Goal: Information Seeking & Learning: Learn about a topic

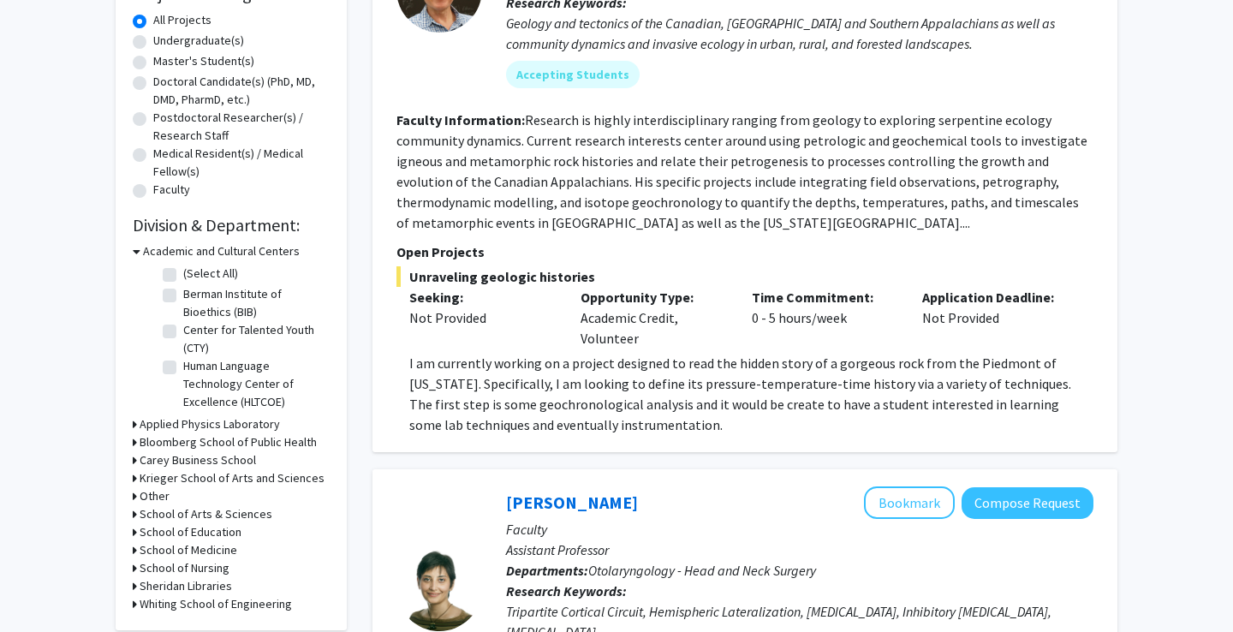
scroll to position [314, 0]
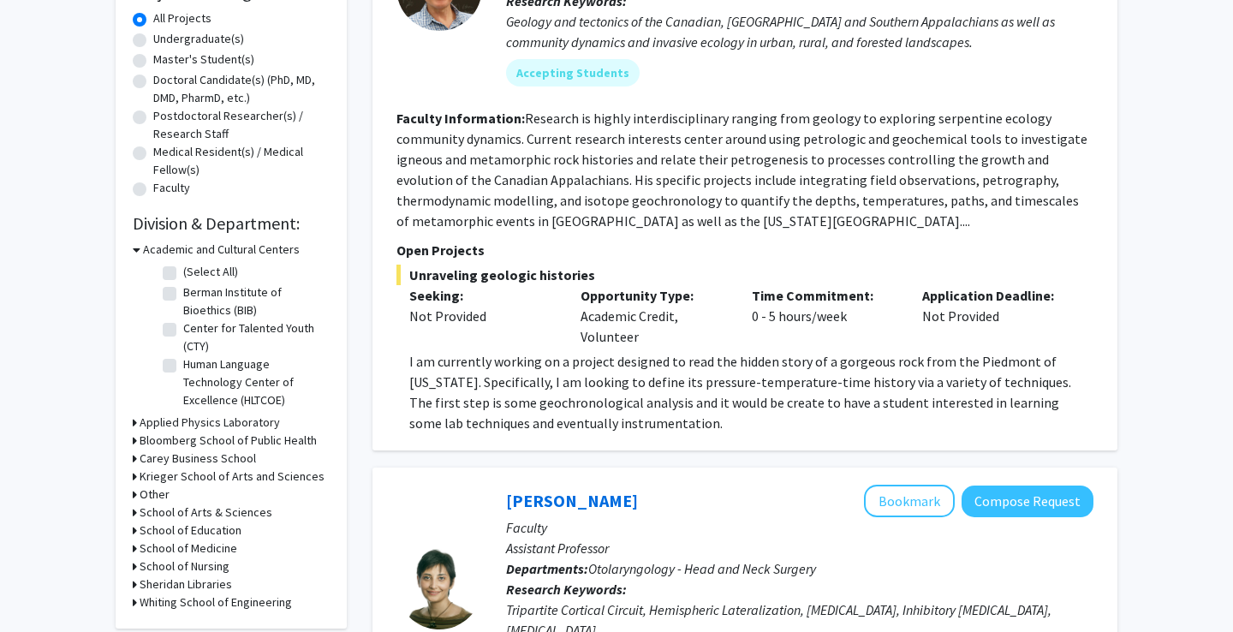
click at [207, 422] on h3 "Applied Physics Laboratory" at bounding box center [210, 423] width 140 height 18
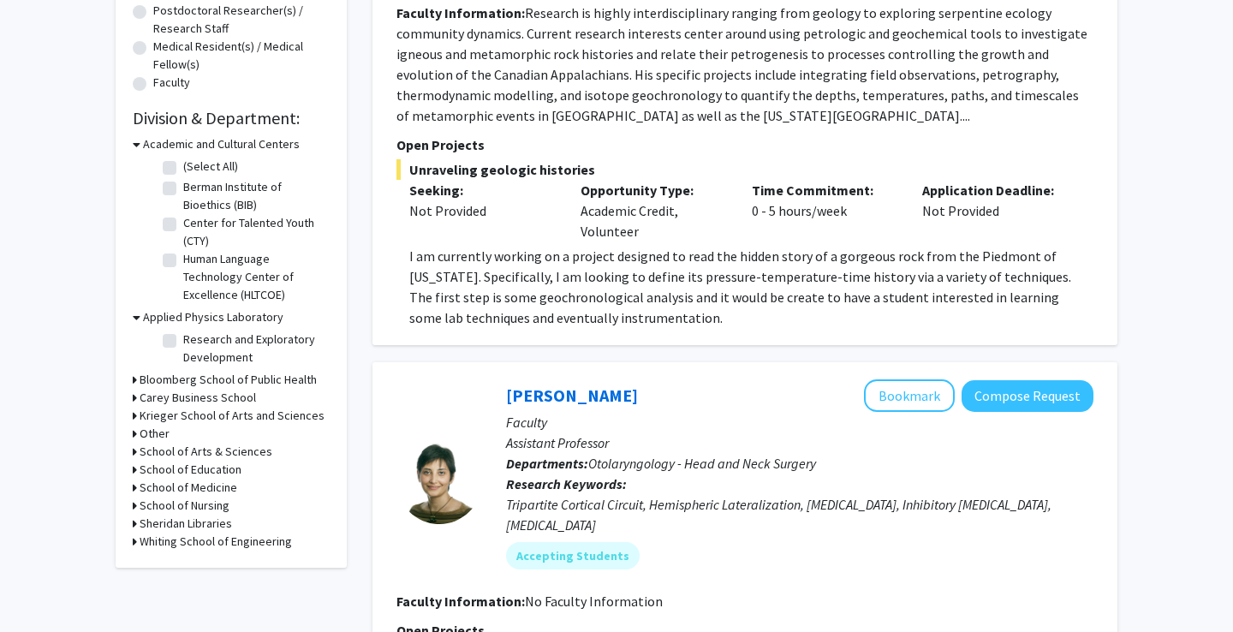
scroll to position [423, 0]
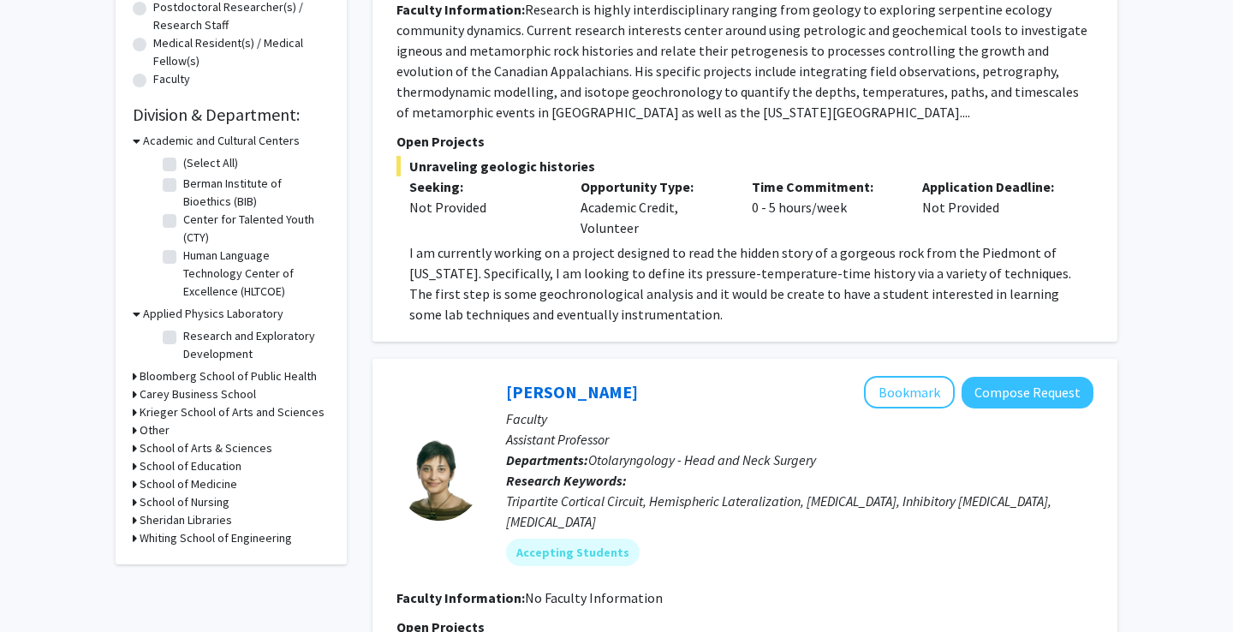
click at [240, 385] on h3 "Bloomberg School of Public Health" at bounding box center [228, 376] width 177 height 18
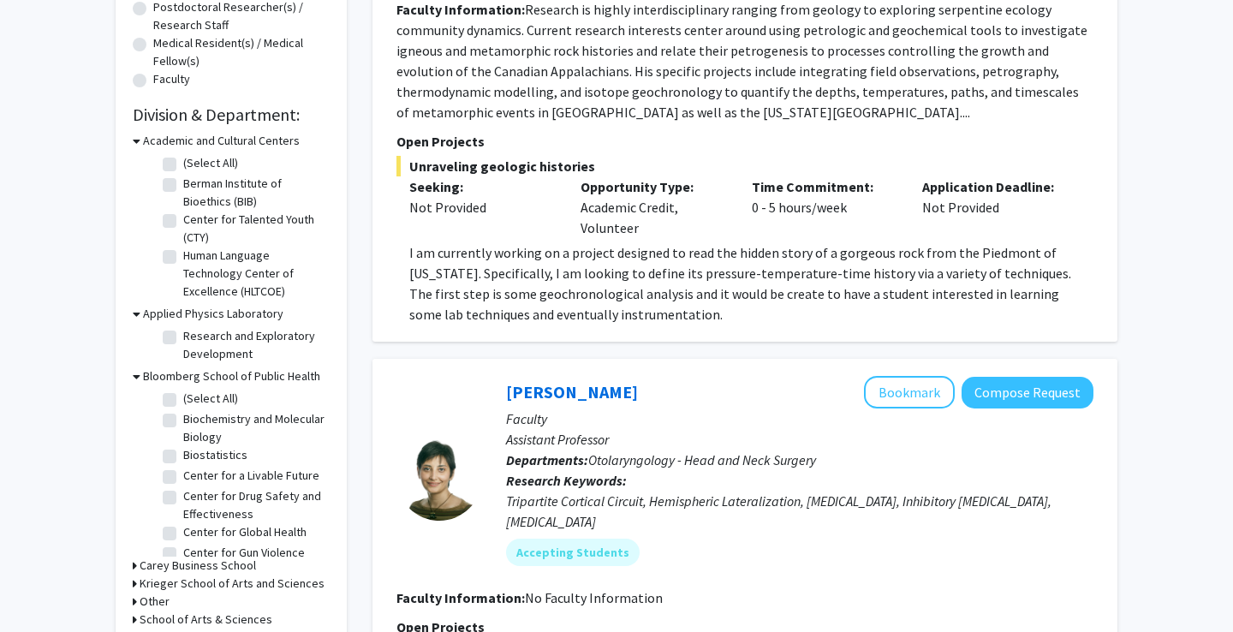
click at [210, 403] on label "(Select All)" at bounding box center [210, 399] width 55 height 18
click at [194, 401] on input "(Select All)" at bounding box center [188, 395] width 11 height 11
checkbox input "true"
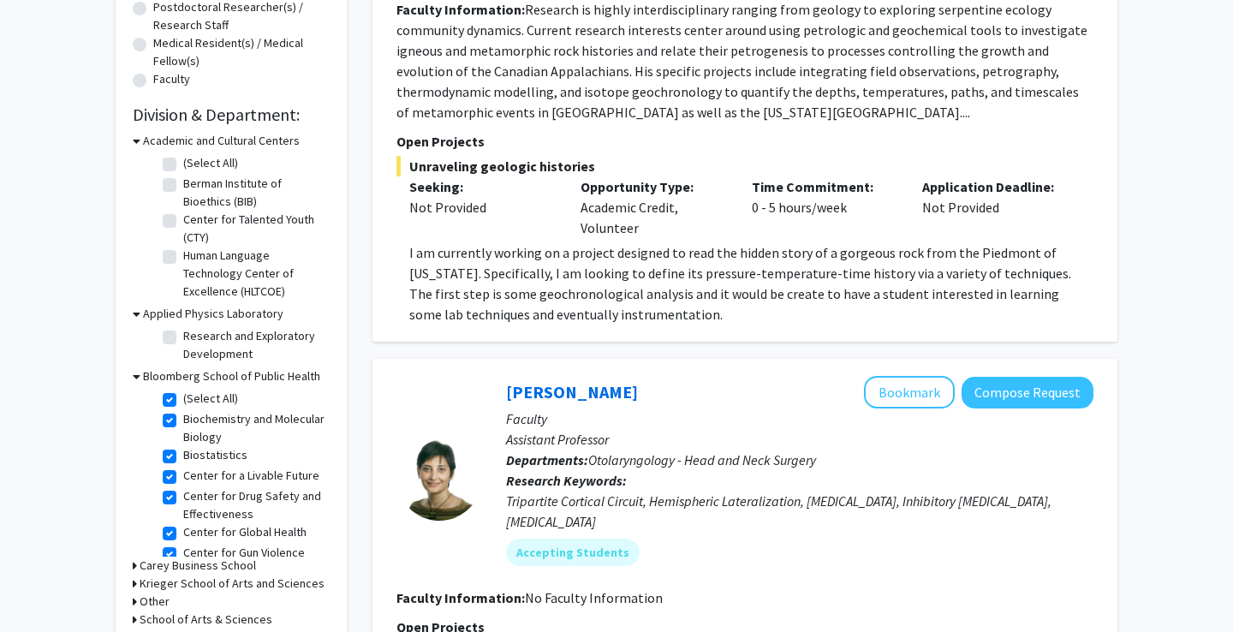
checkbox input "true"
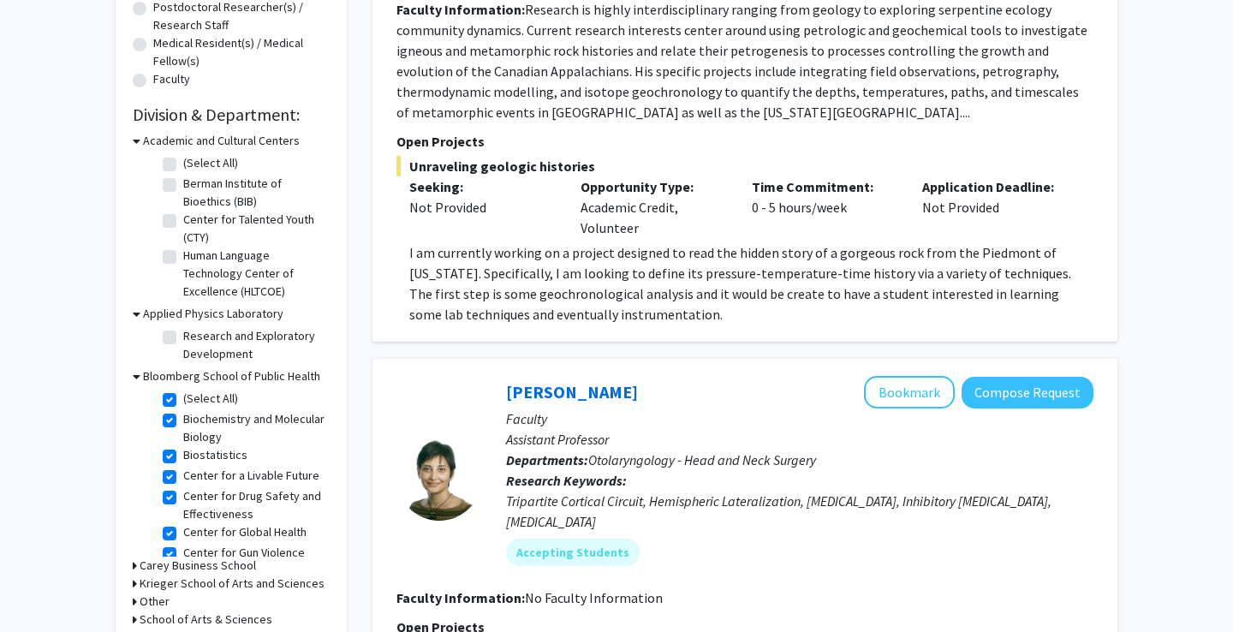
checkbox input "true"
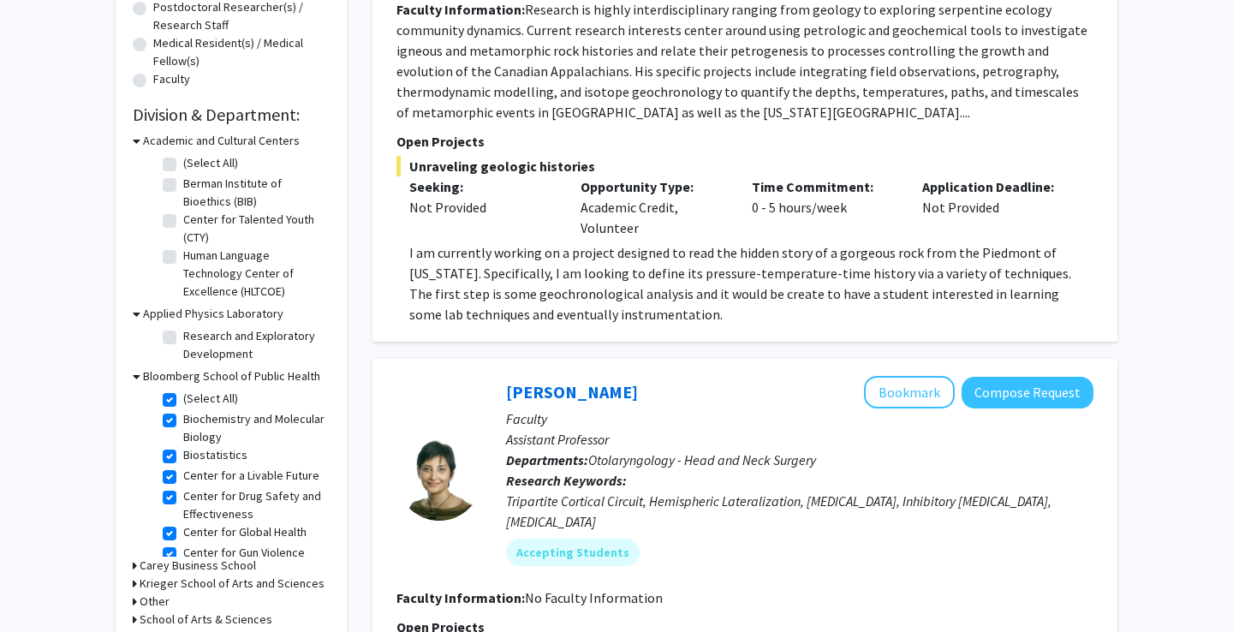
checkbox input "true"
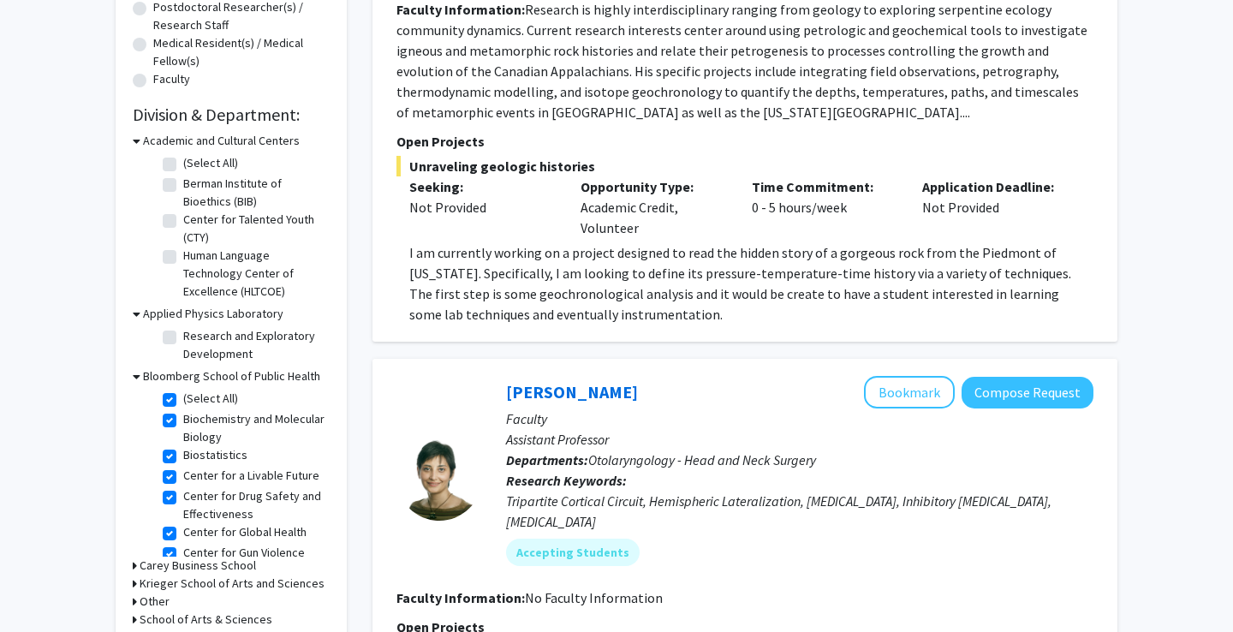
checkbox input "true"
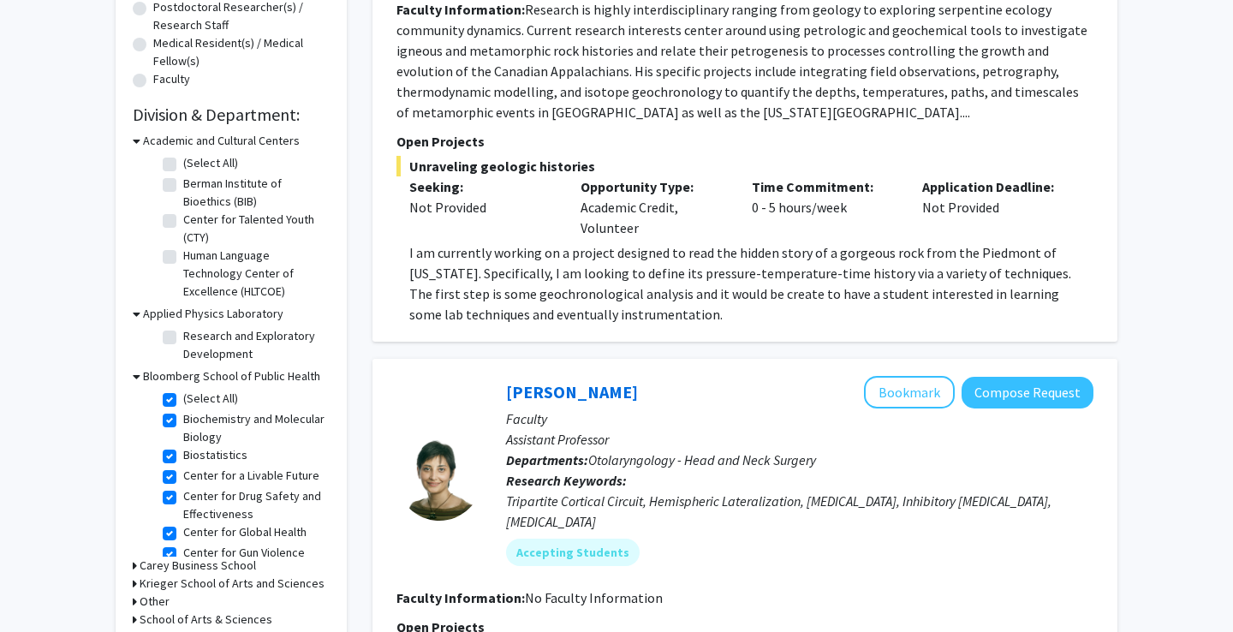
checkbox input "true"
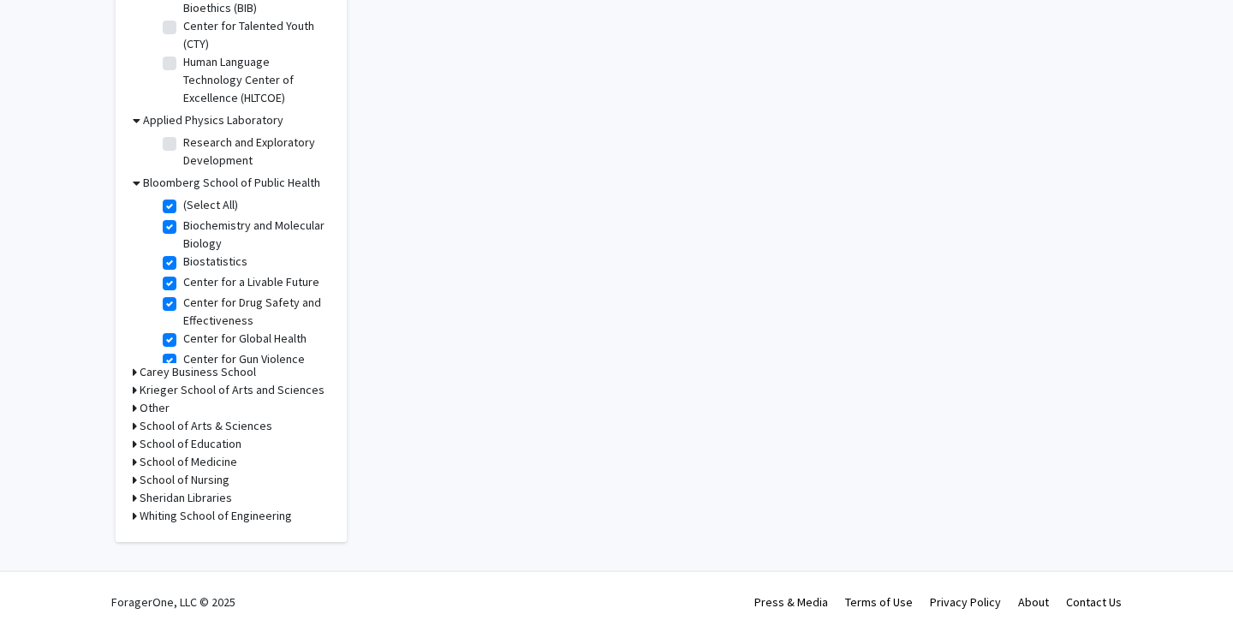
scroll to position [619, 0]
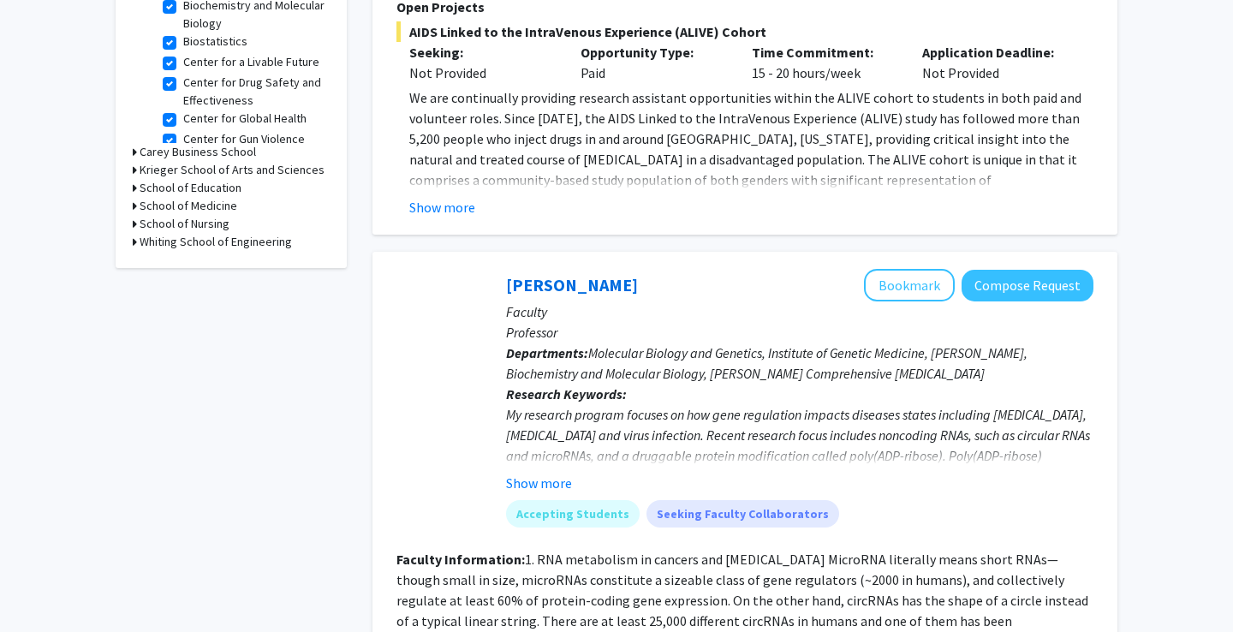
click at [169, 152] on h3 "Carey Business School" at bounding box center [198, 152] width 116 height 18
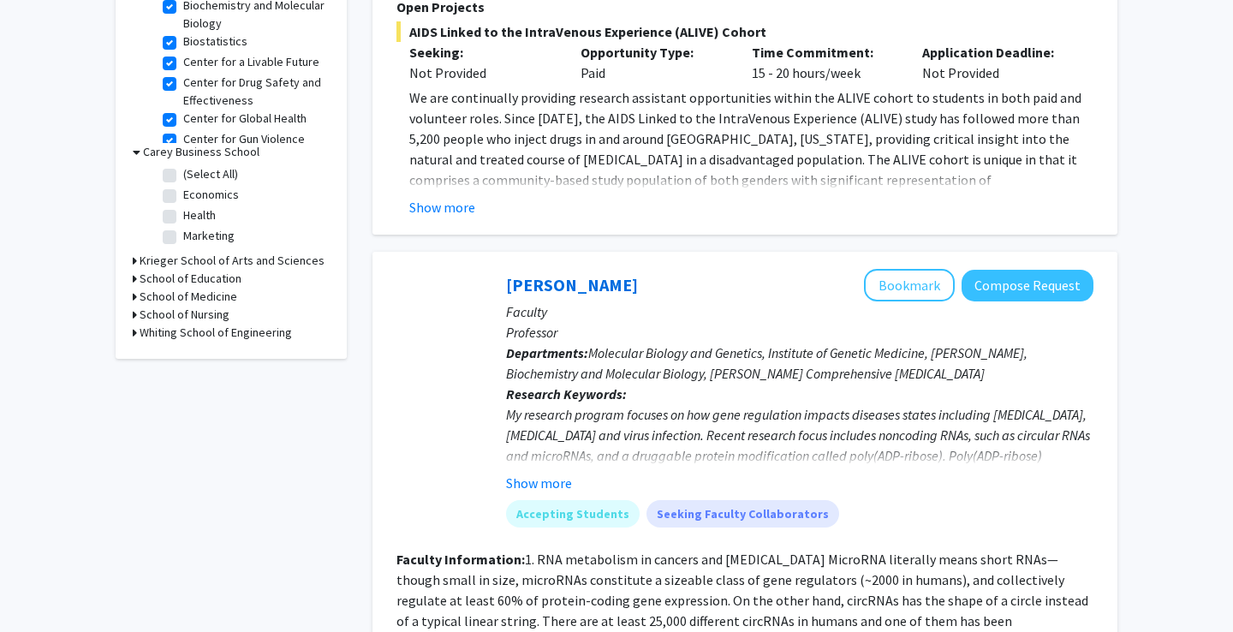
click at [183, 171] on label "(Select All)" at bounding box center [210, 174] width 55 height 18
click at [183, 171] on input "(Select All)" at bounding box center [188, 170] width 11 height 11
checkbox input "true"
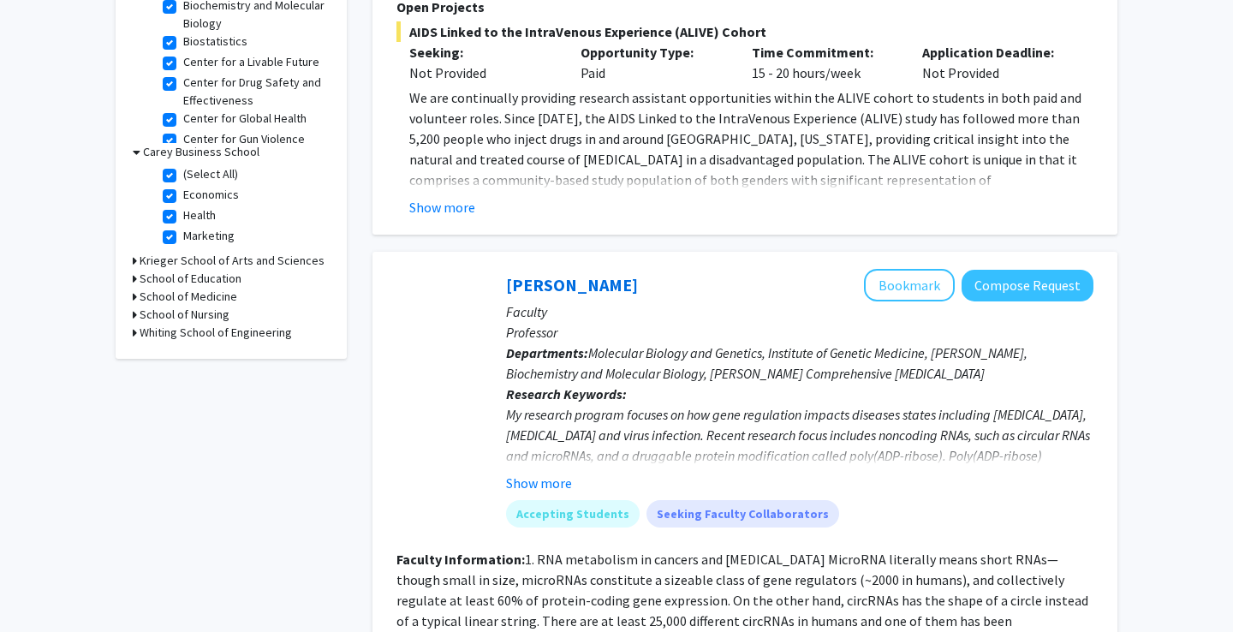
checkbox input "true"
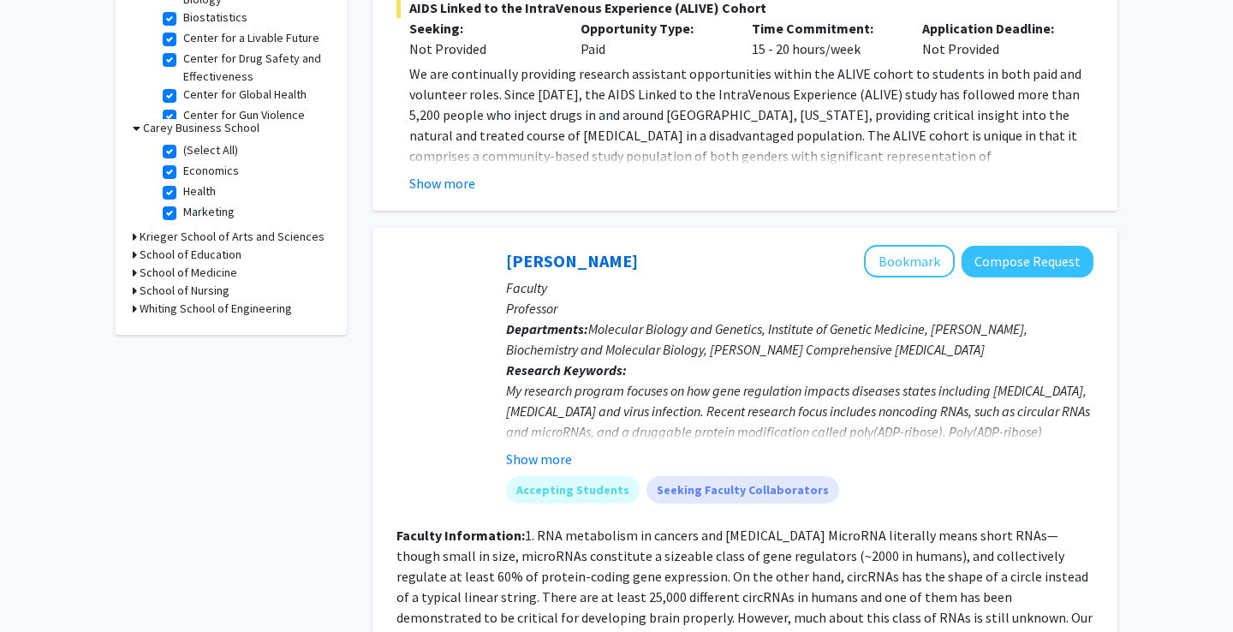
scroll to position [671, 0]
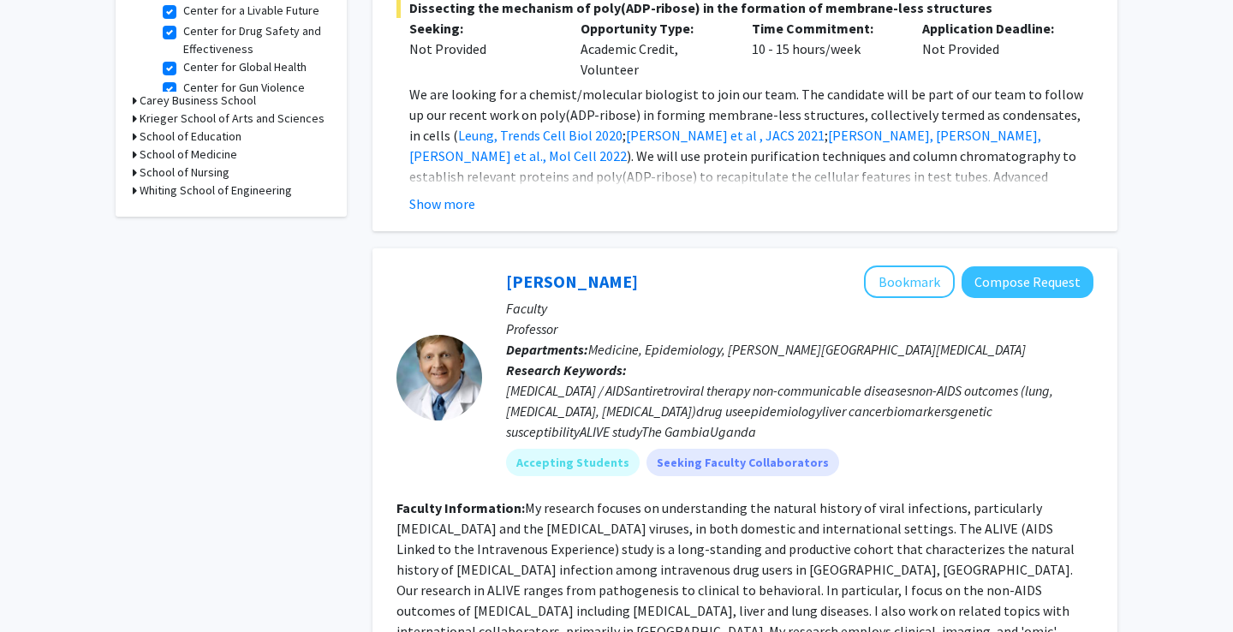
click at [247, 127] on h3 "Krieger School of Arts and Sciences" at bounding box center [232, 119] width 185 height 18
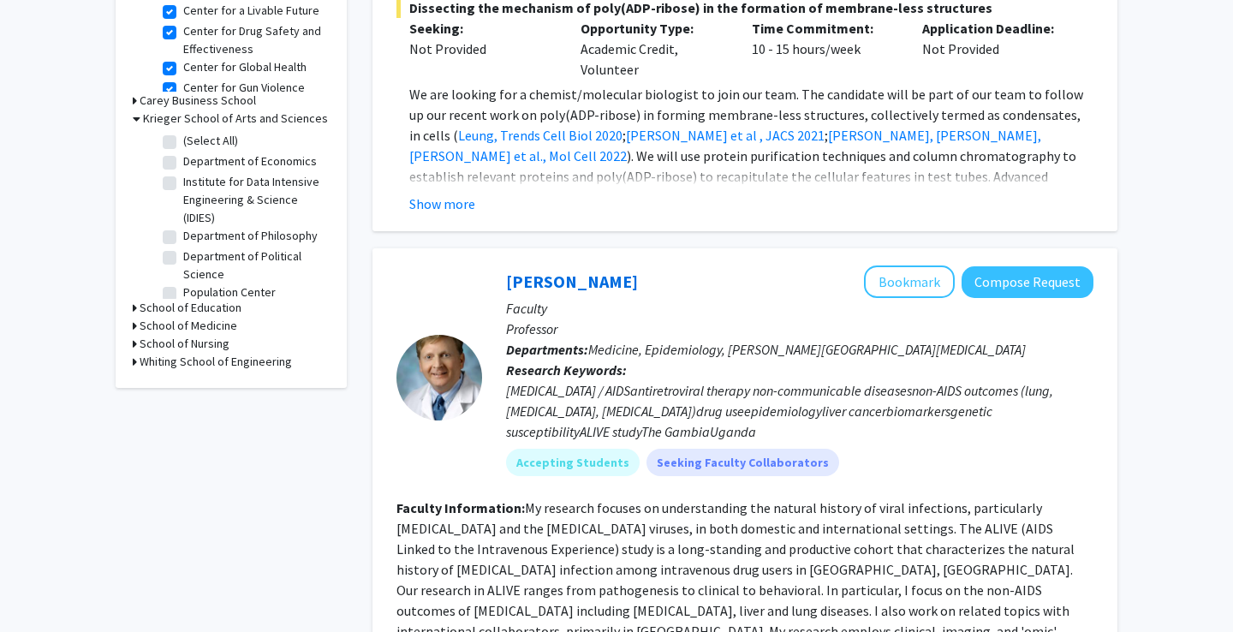
click at [248, 183] on label "Institute for Data Intensive Engineering & Science (IDIES)" at bounding box center [254, 200] width 142 height 54
click at [194, 183] on input "Institute for Data Intensive Engineering & Science (IDIES)" at bounding box center [188, 178] width 11 height 11
checkbox input "true"
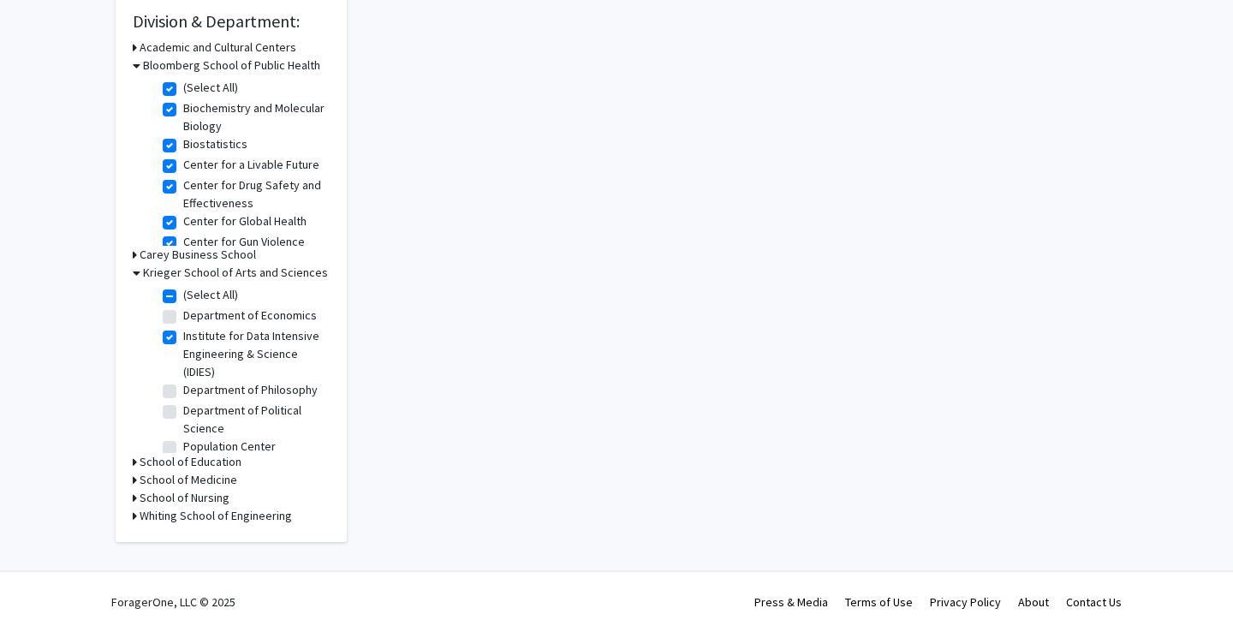
checkbox input "true"
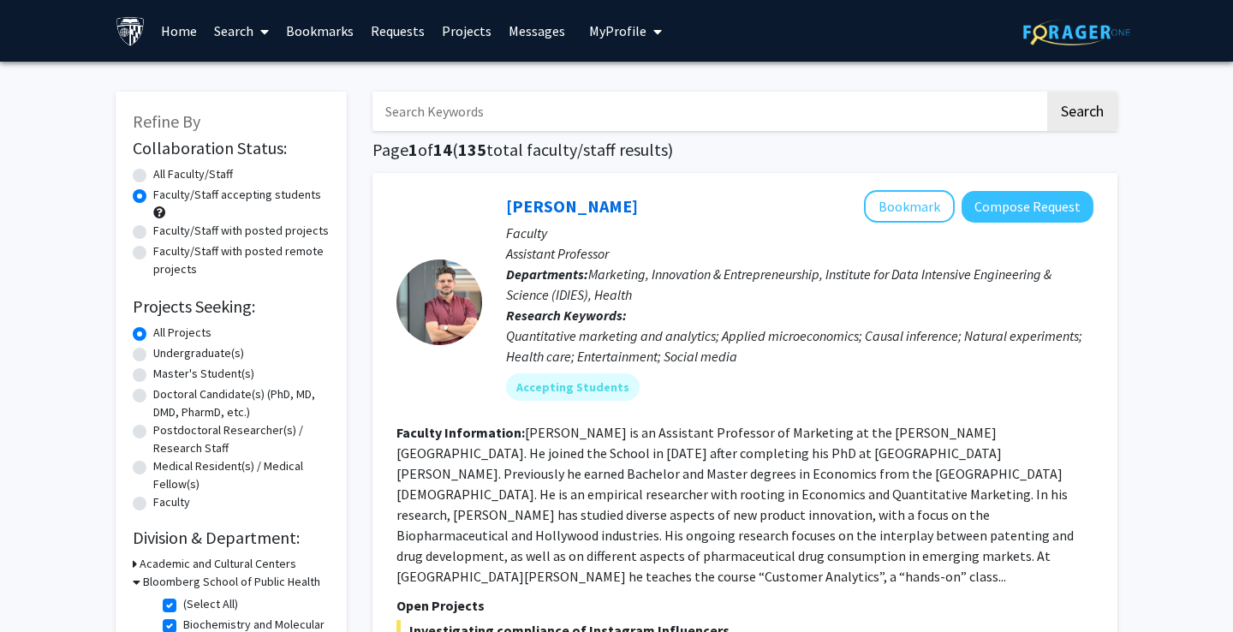
scroll to position [394, 0]
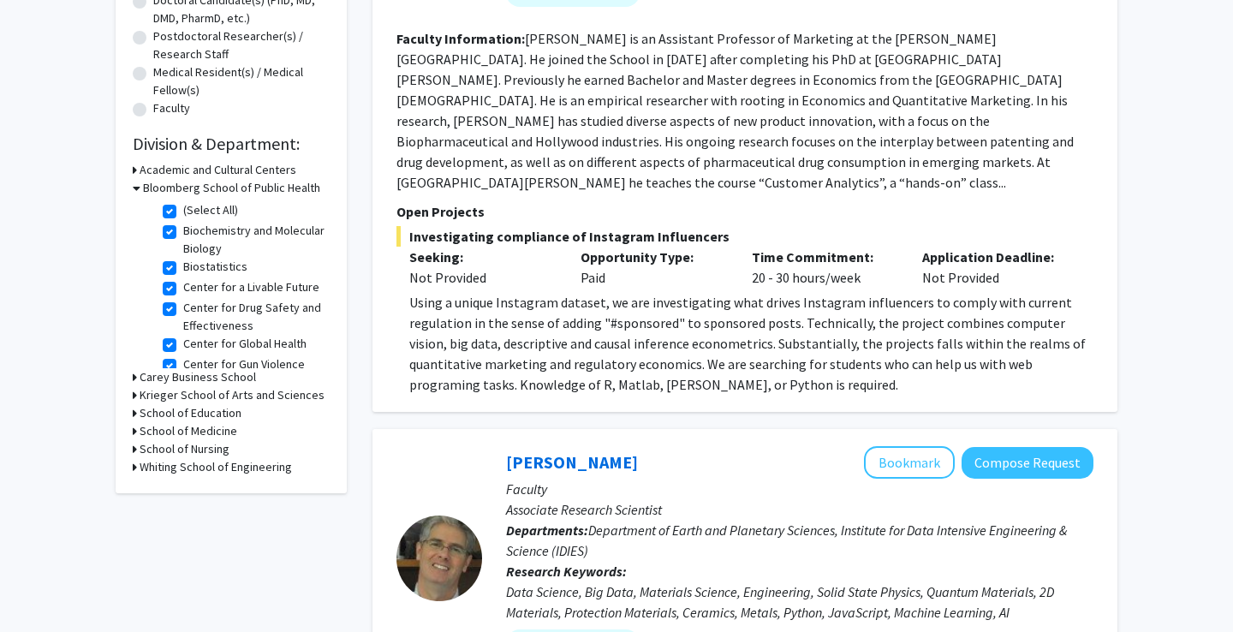
click at [248, 397] on h3 "Krieger School of Arts and Sciences" at bounding box center [232, 395] width 185 height 18
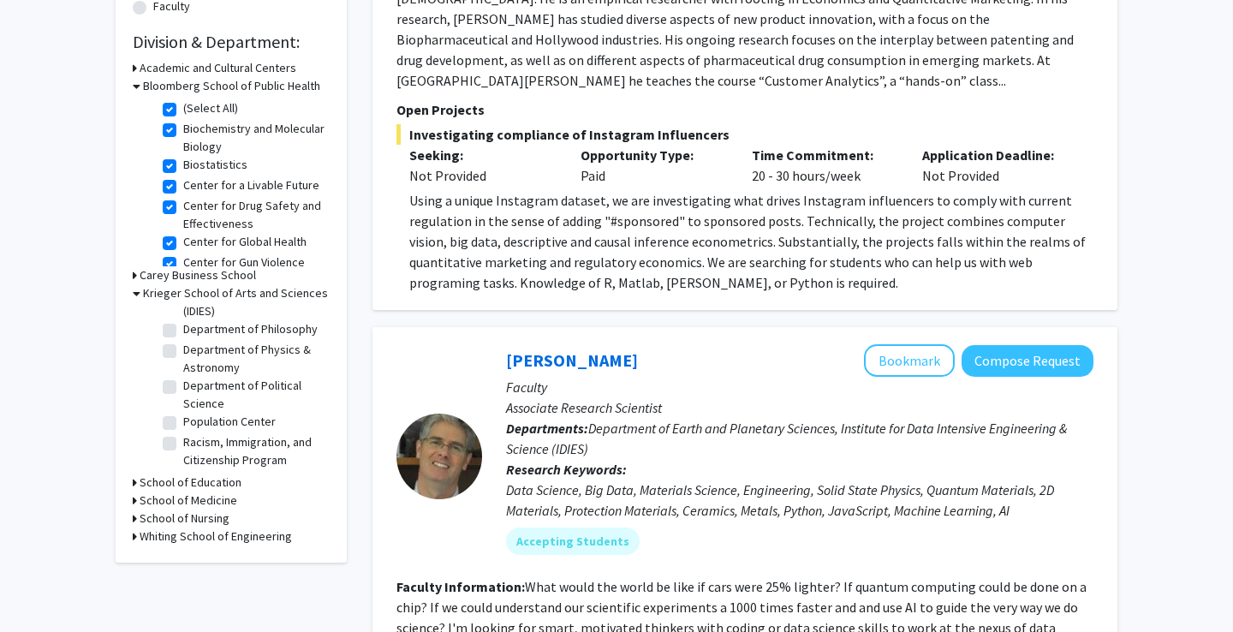
scroll to position [532, 0]
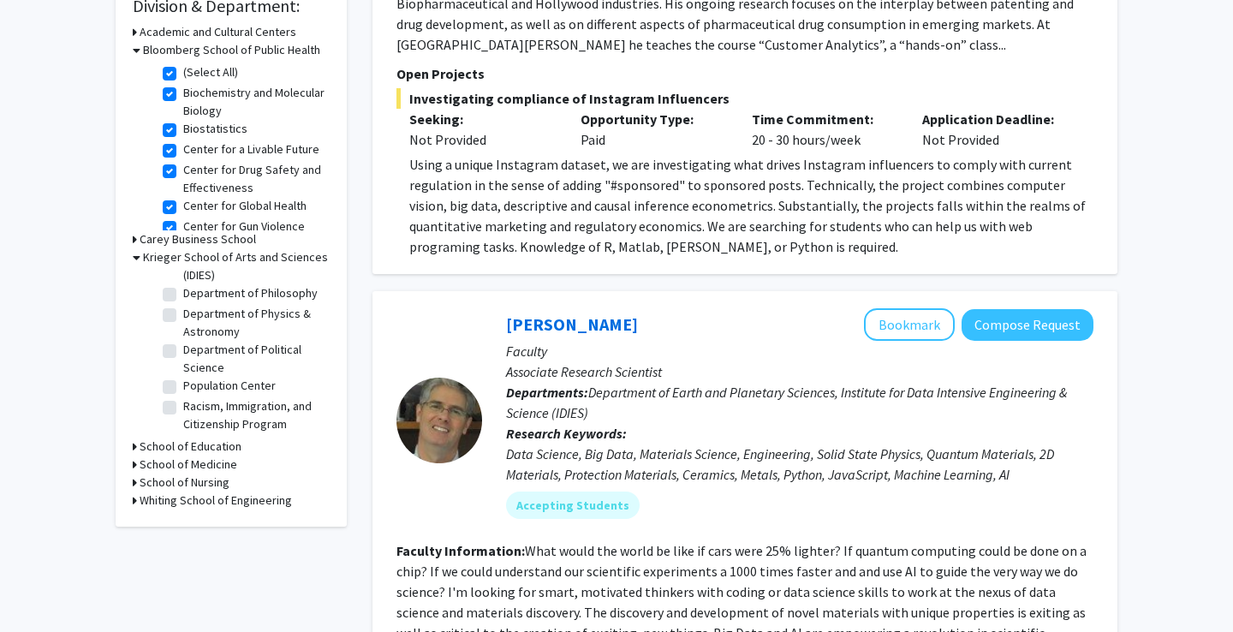
click at [188, 465] on h3 "School of Medicine" at bounding box center [189, 465] width 98 height 18
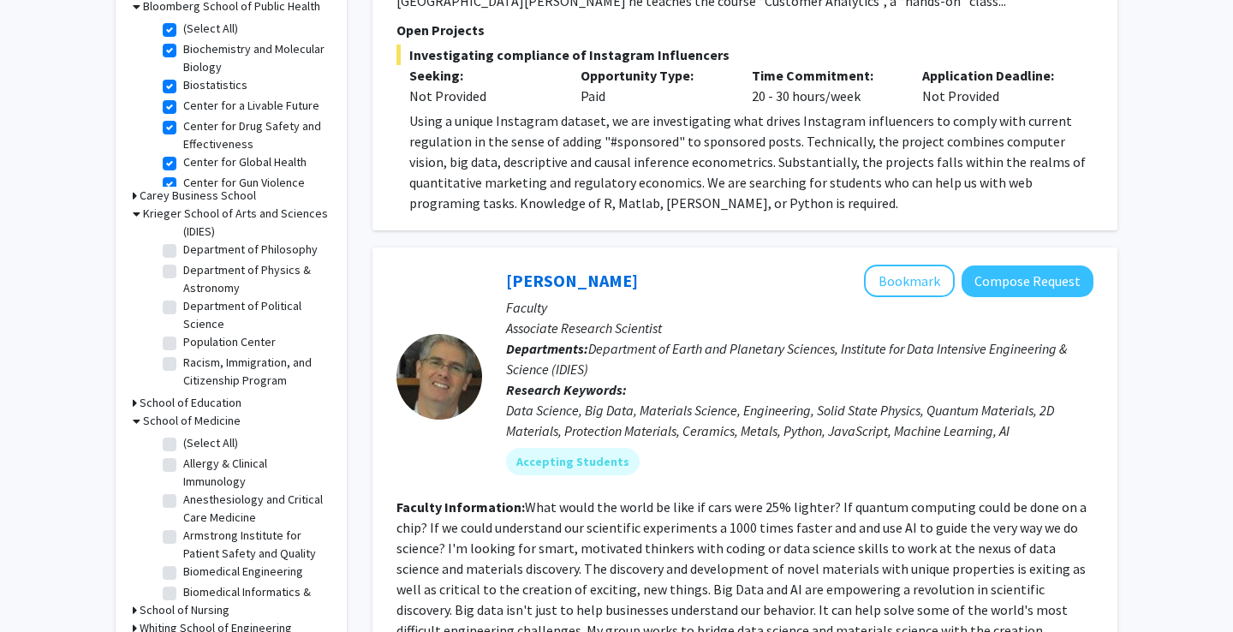
scroll to position [674, 0]
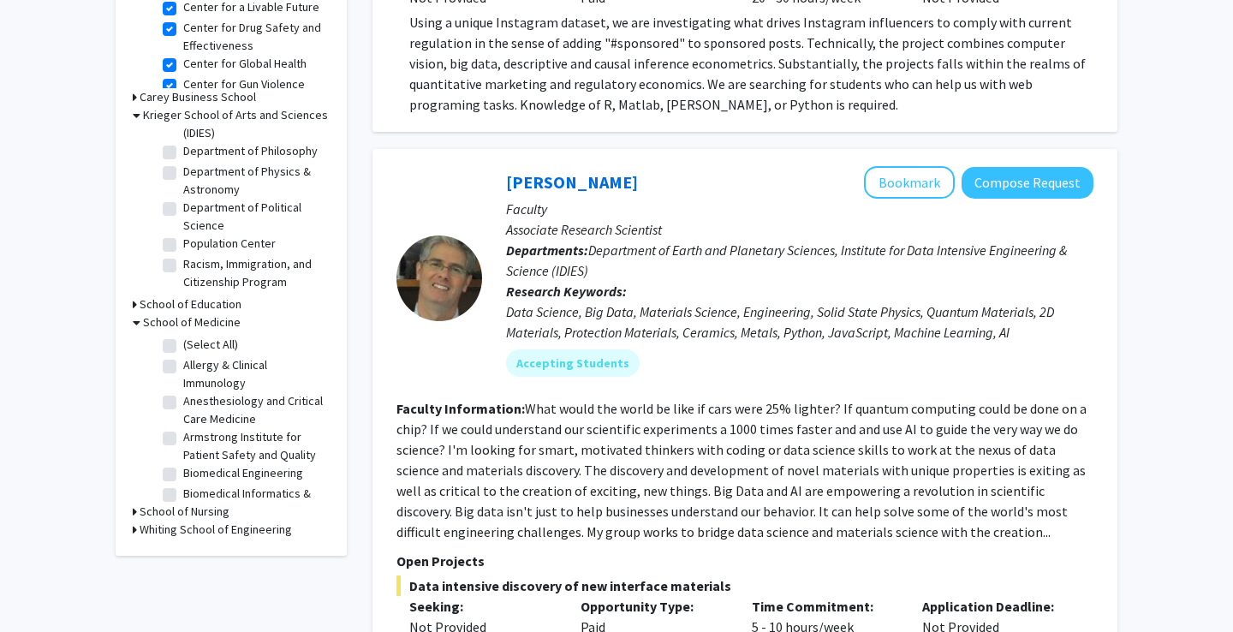
click at [183, 346] on label "(Select All)" at bounding box center [210, 345] width 55 height 18
click at [183, 346] on input "(Select All)" at bounding box center [188, 341] width 11 height 11
checkbox input "true"
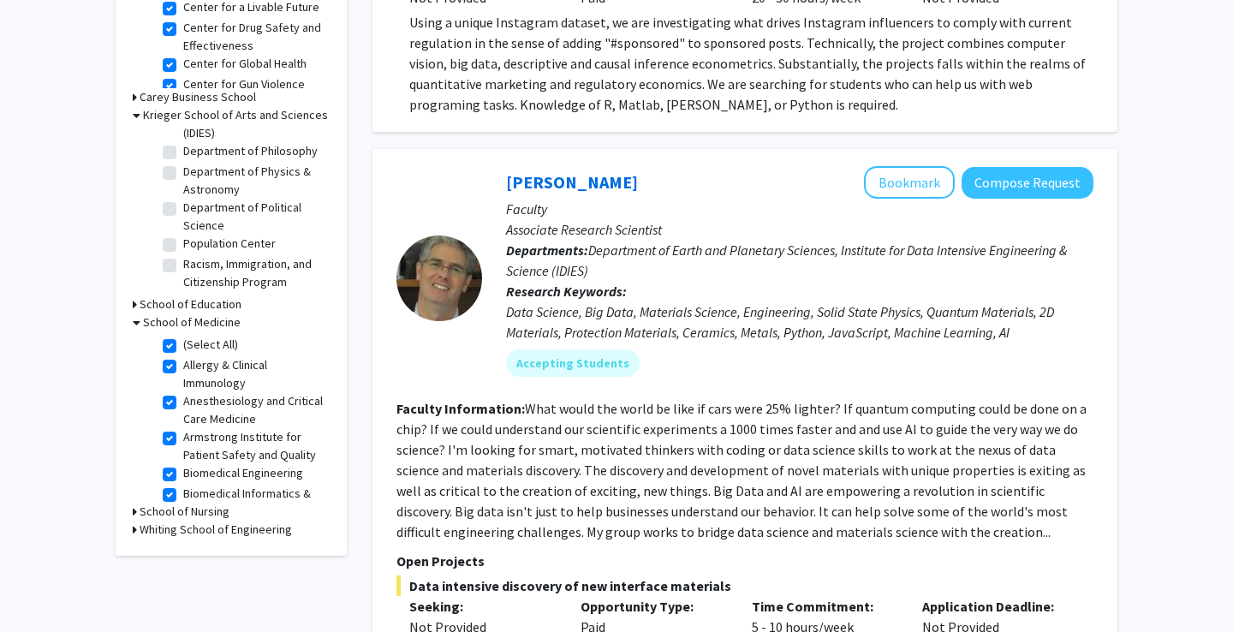
checkbox input "true"
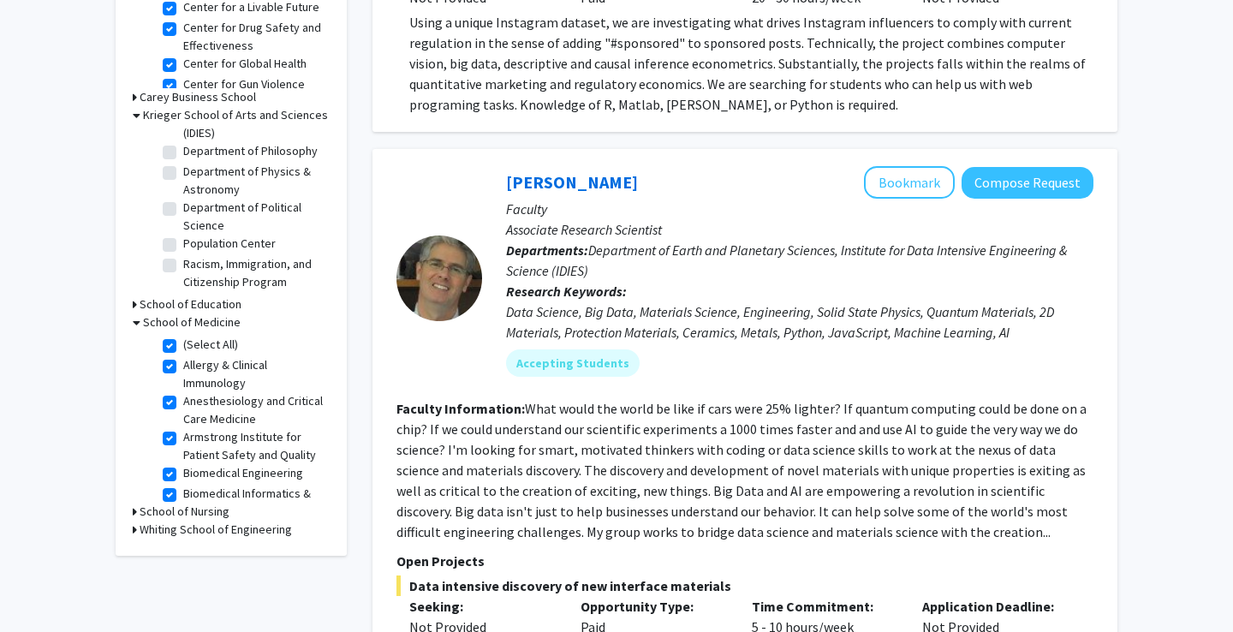
checkbox input "true"
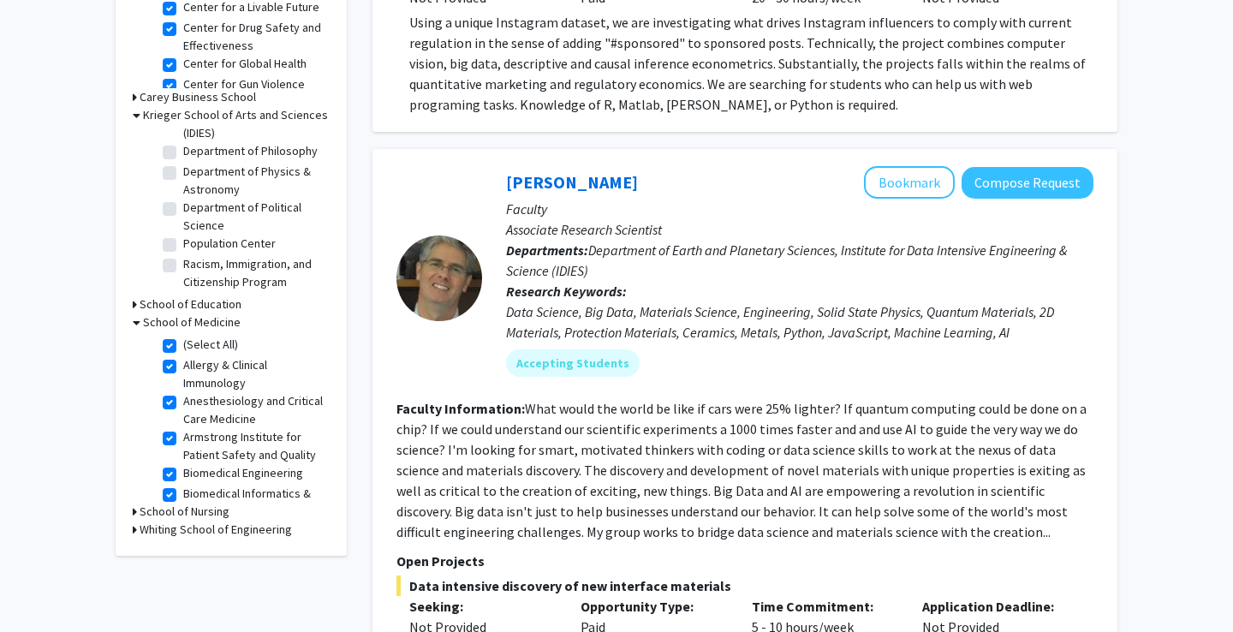
checkbox input "true"
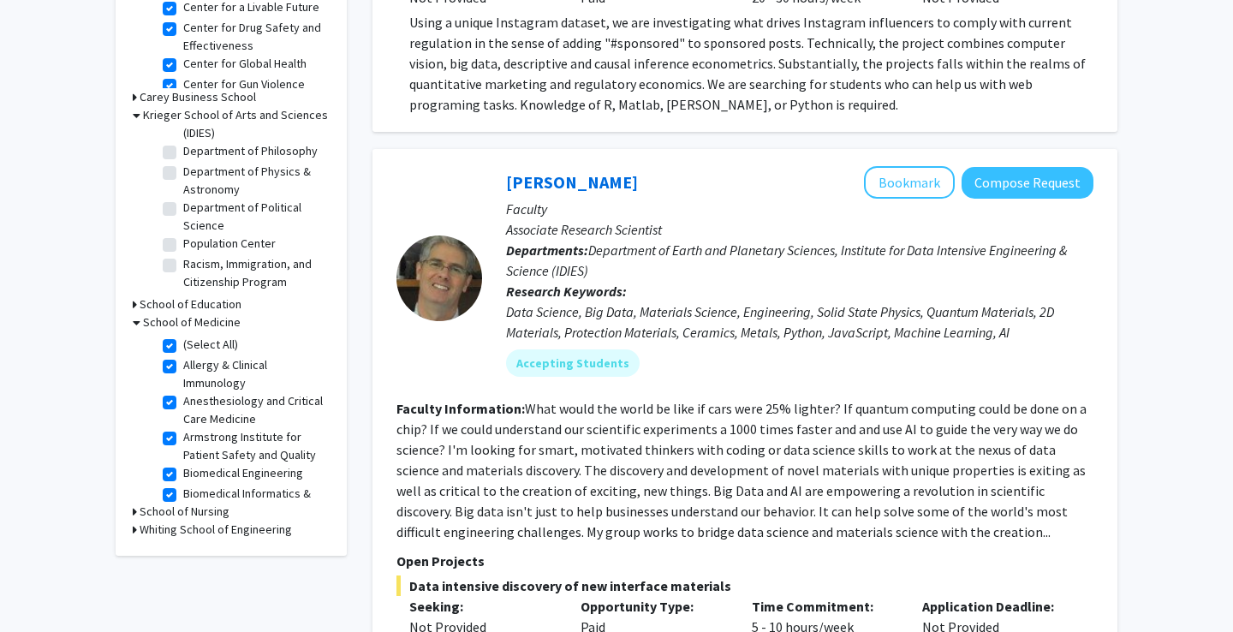
checkbox input "true"
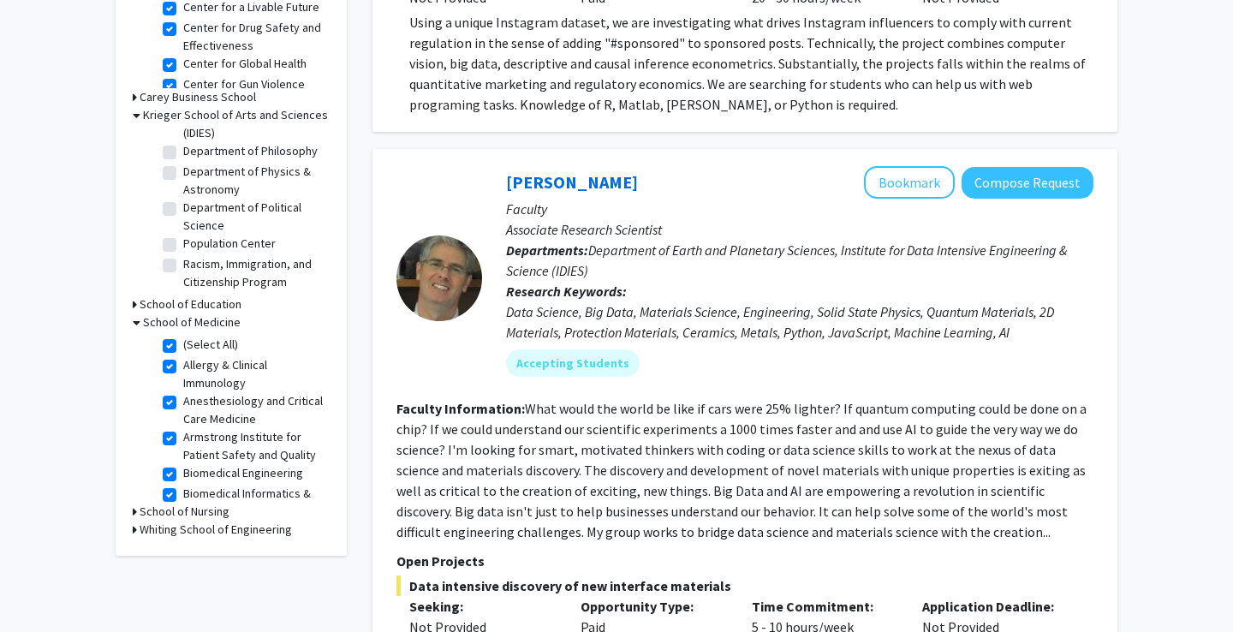
checkbox input "true"
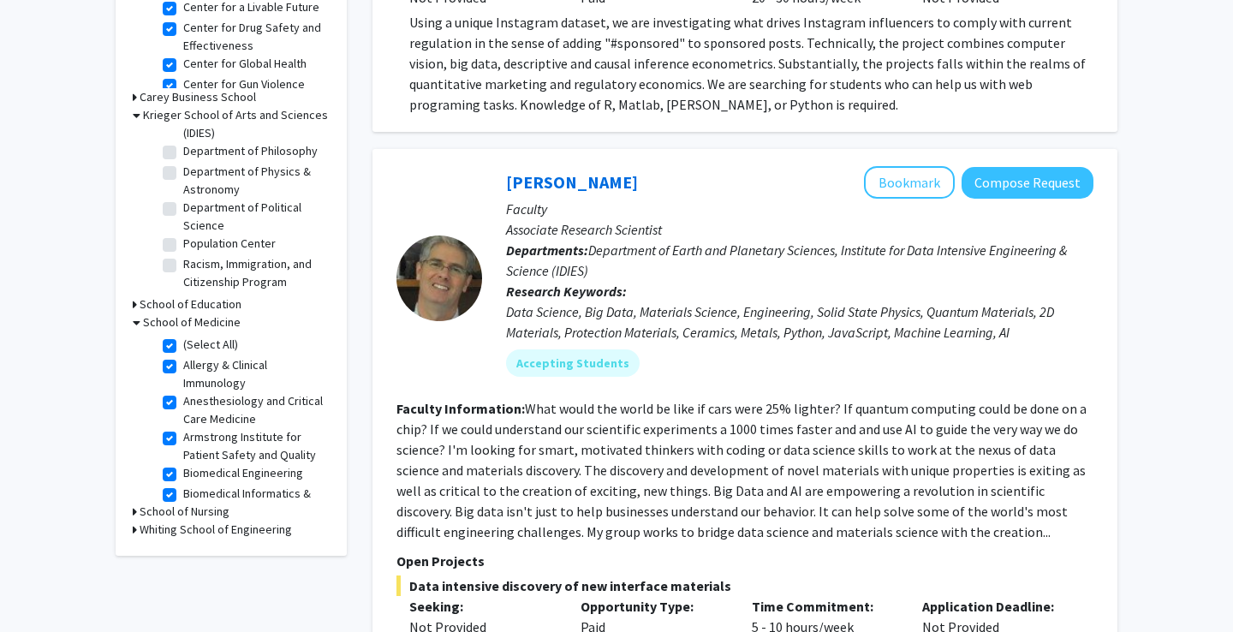
checkbox input "true"
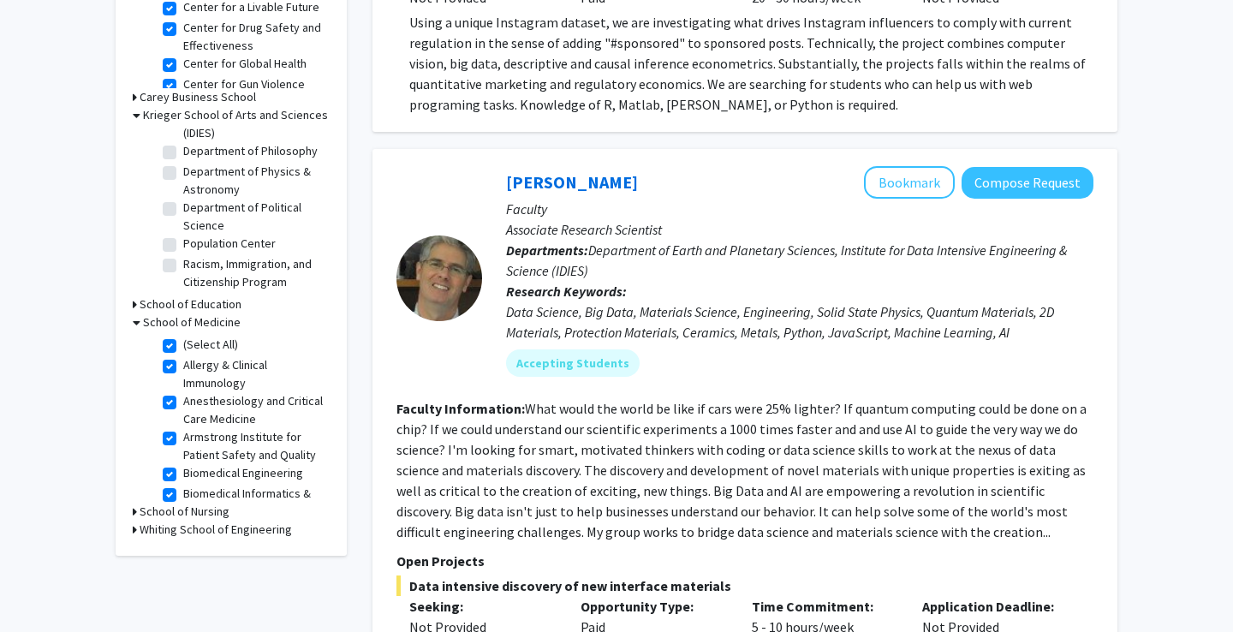
checkbox input "true"
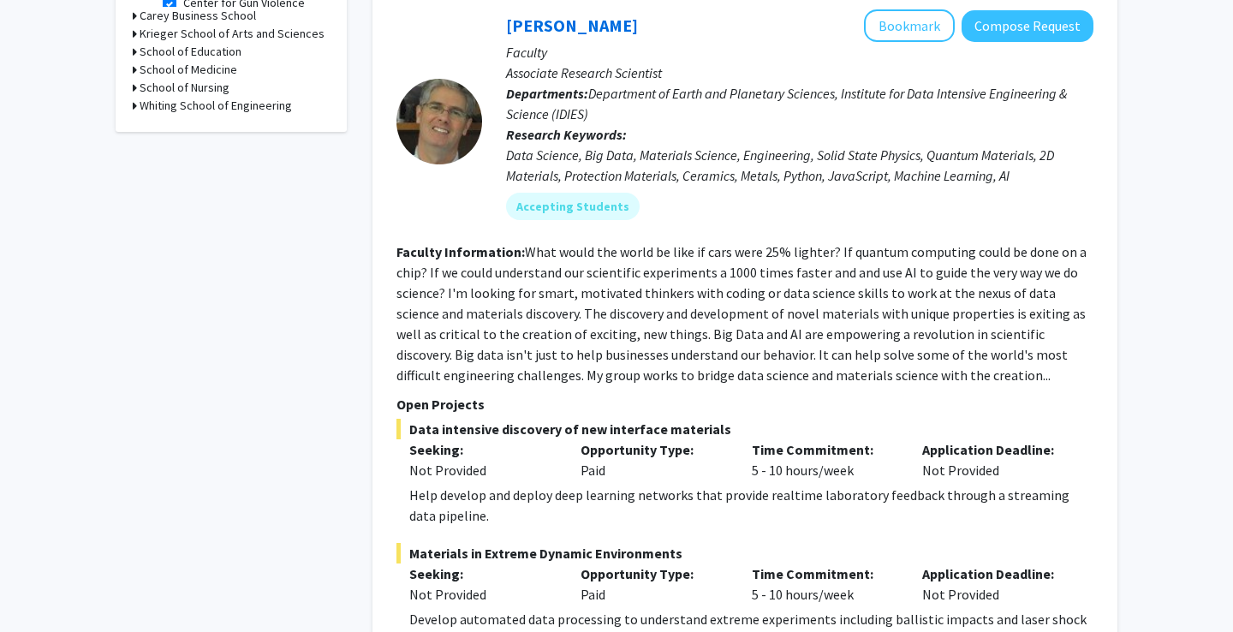
scroll to position [760, 0]
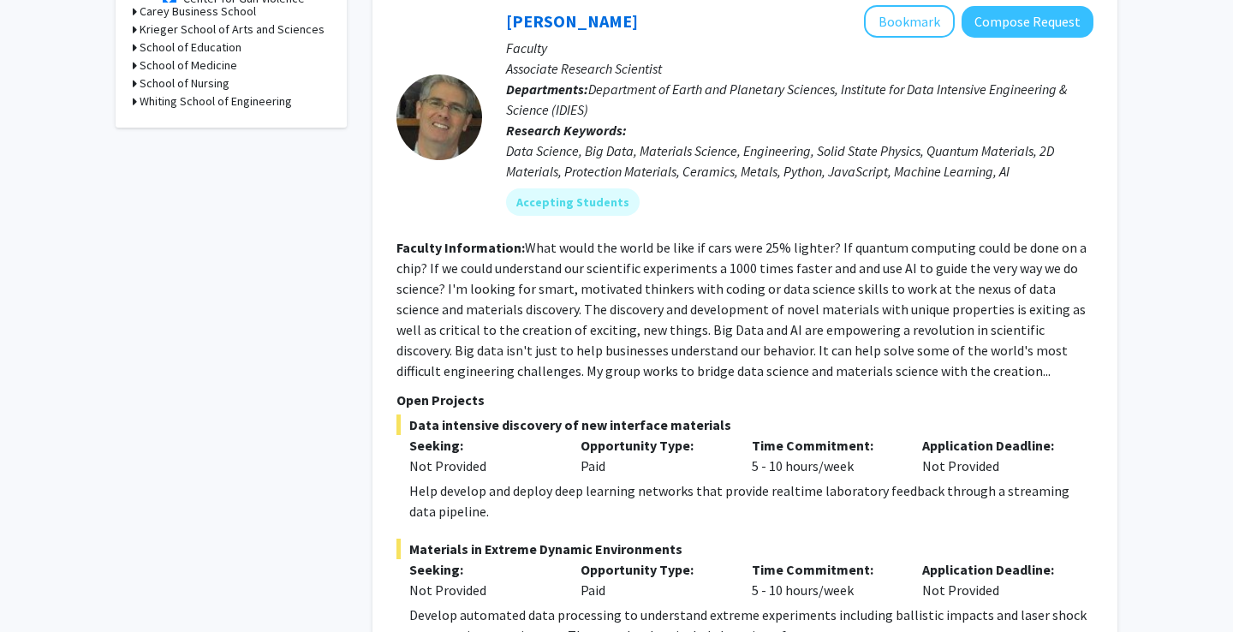
click at [208, 51] on h3 "School of Education" at bounding box center [191, 48] width 102 height 18
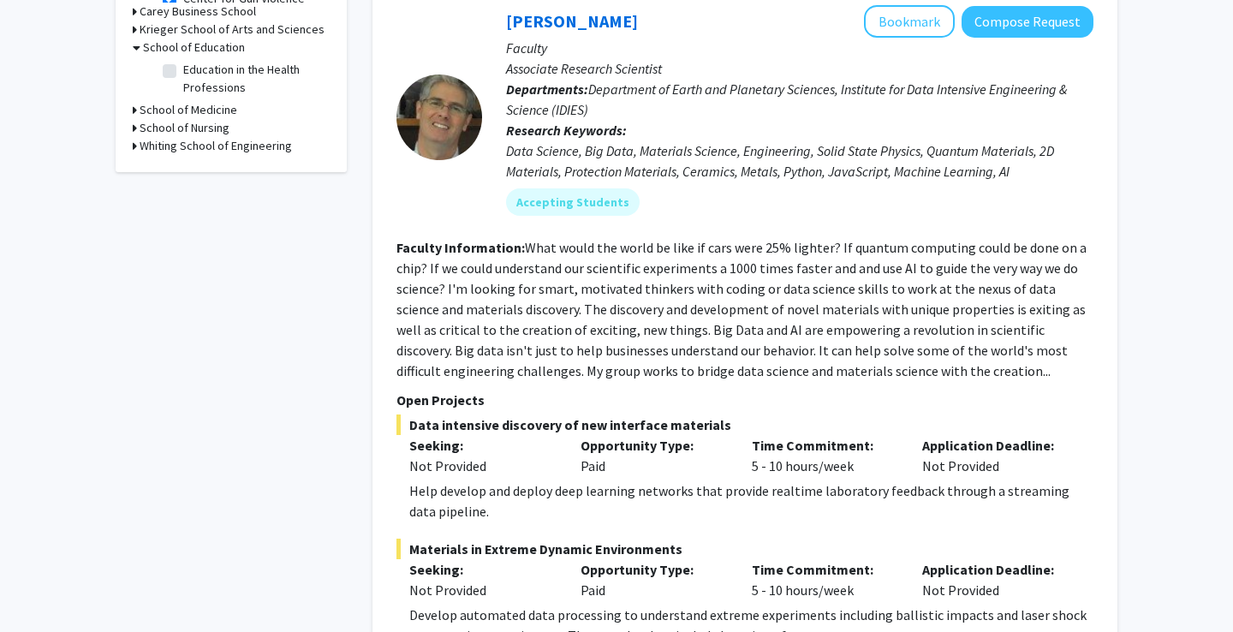
click at [242, 149] on h3 "Whiting School of Engineering" at bounding box center [216, 146] width 152 height 18
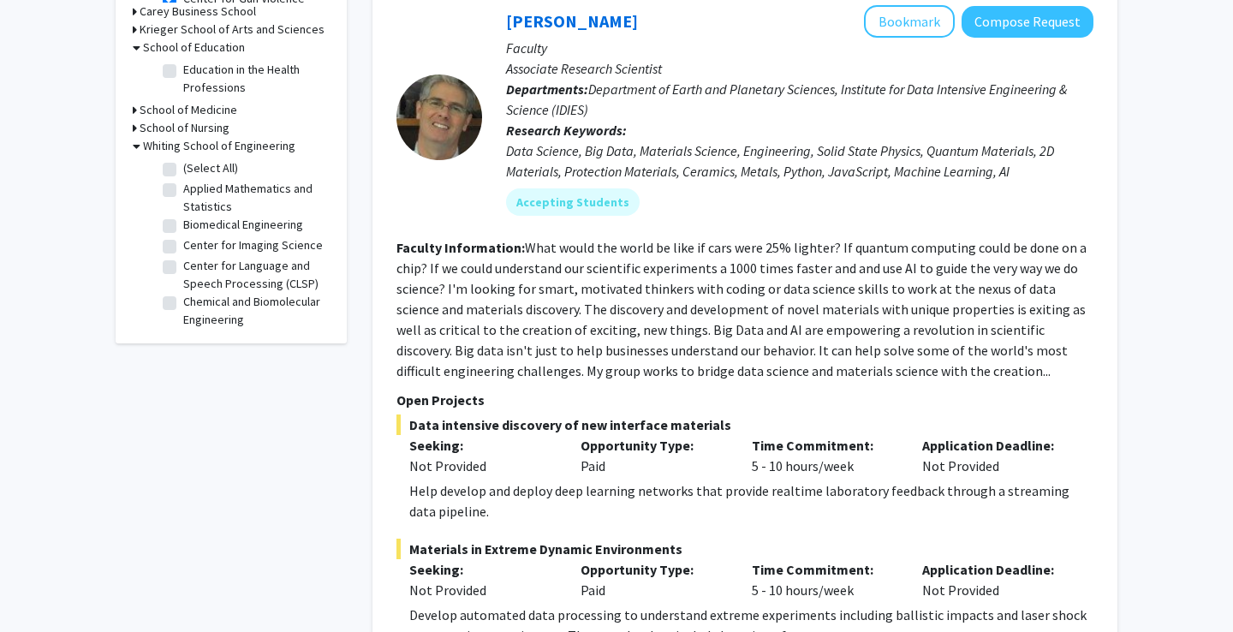
click at [183, 171] on label "(Select All)" at bounding box center [210, 168] width 55 height 18
click at [183, 170] on input "(Select All)" at bounding box center [188, 164] width 11 height 11
checkbox input "true"
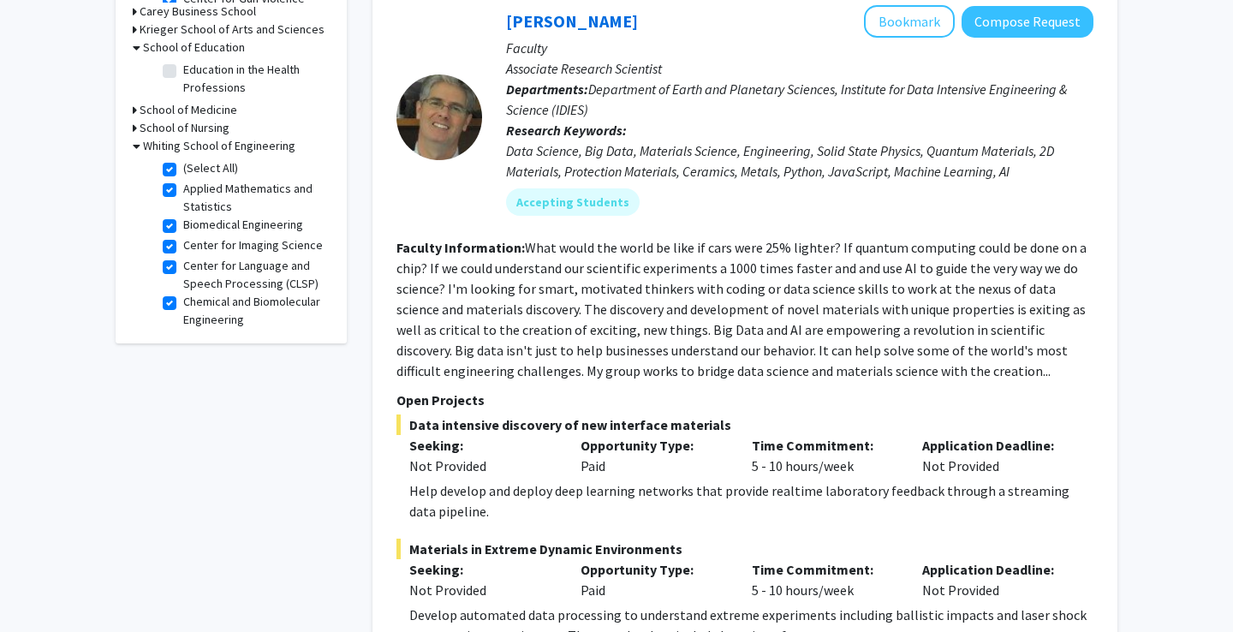
checkbox input "true"
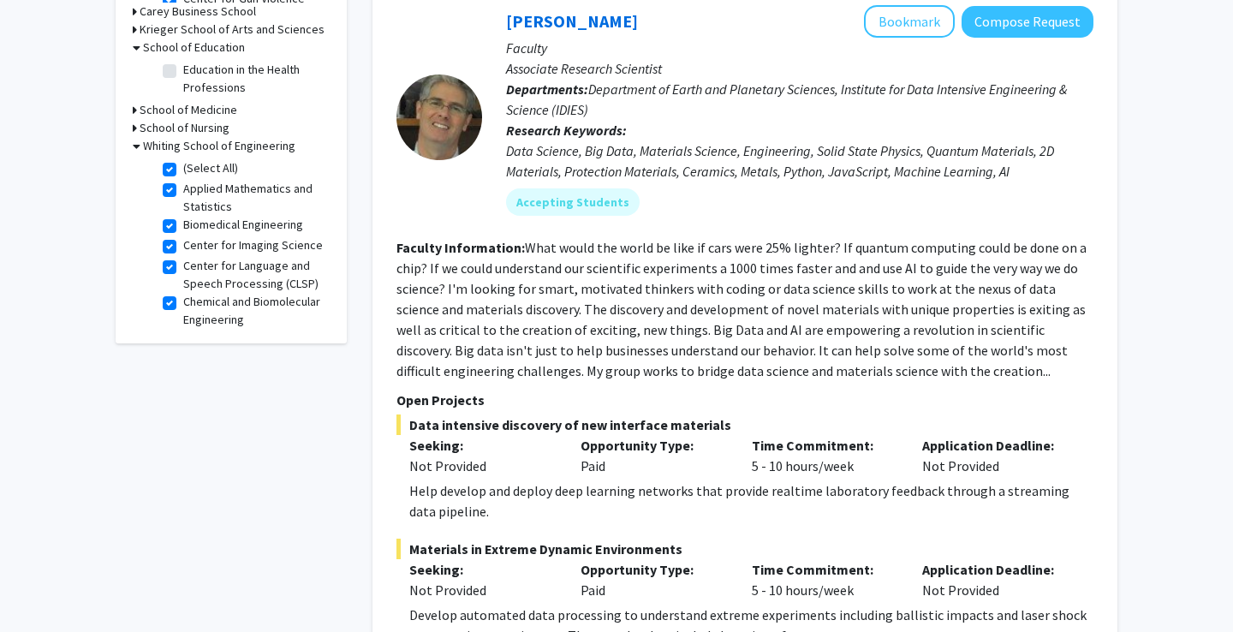
checkbox input "true"
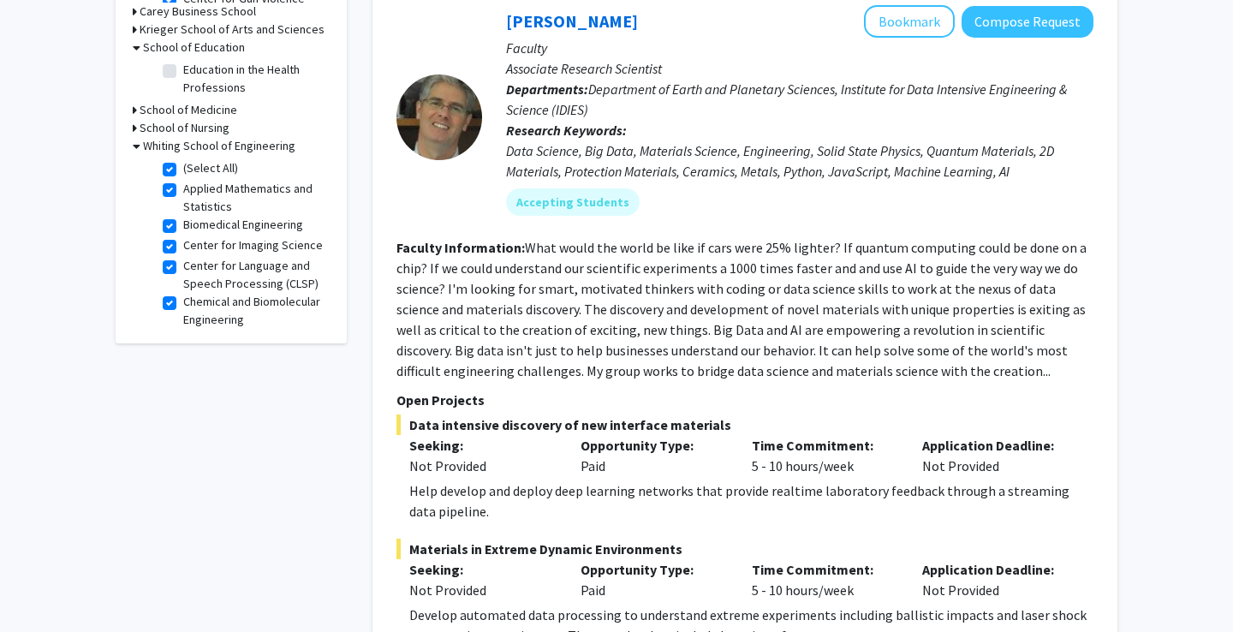
checkbox input "true"
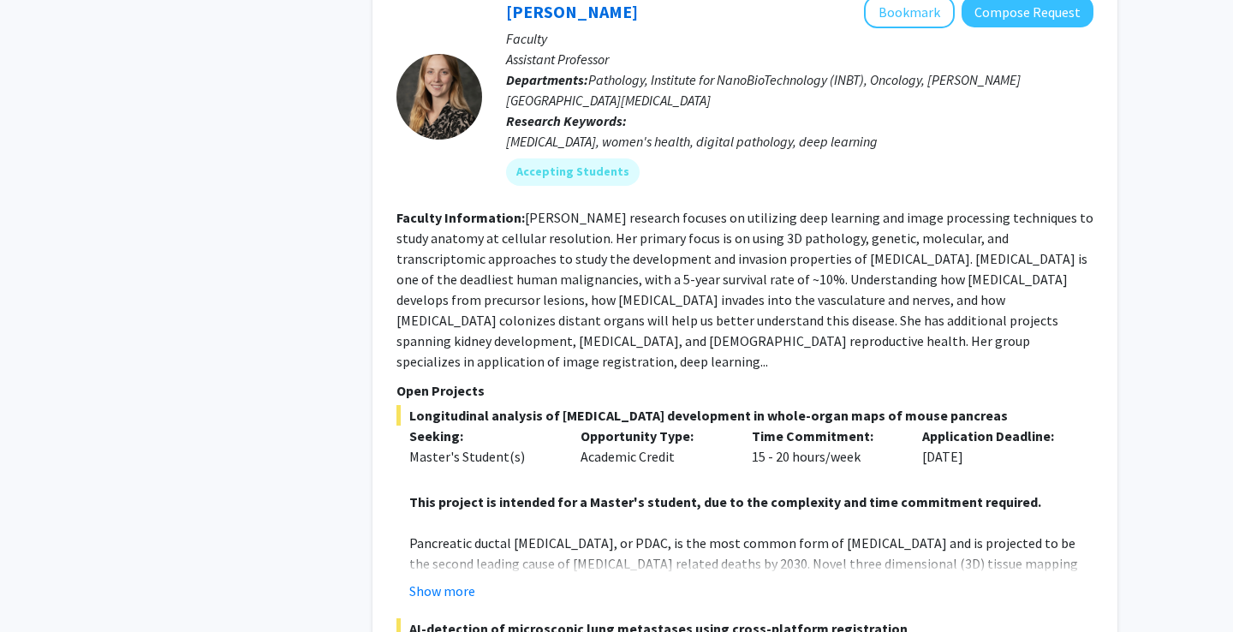
scroll to position [2182, 0]
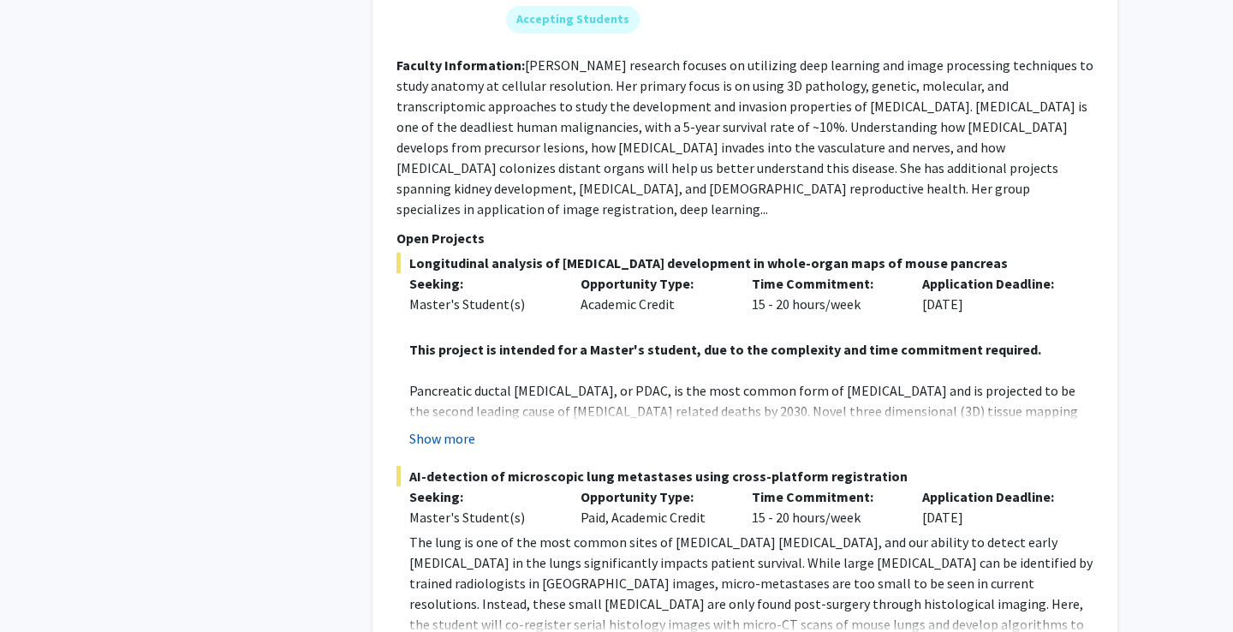
click at [450, 428] on button "Show more" at bounding box center [442, 438] width 66 height 21
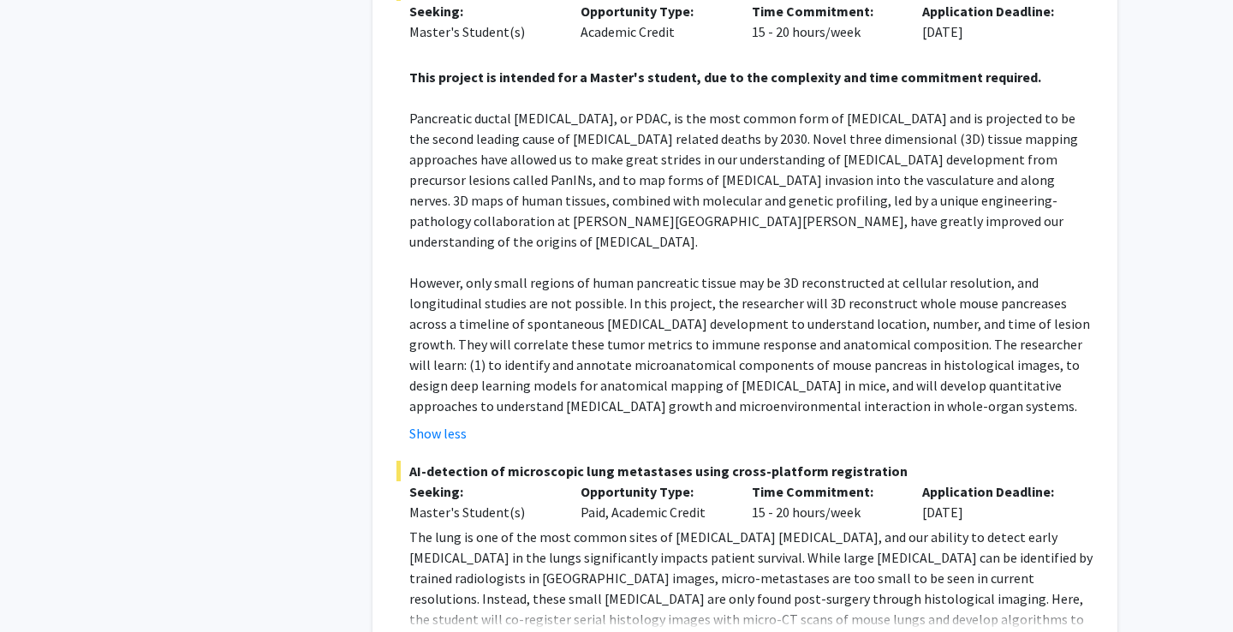
scroll to position [2463, 0]
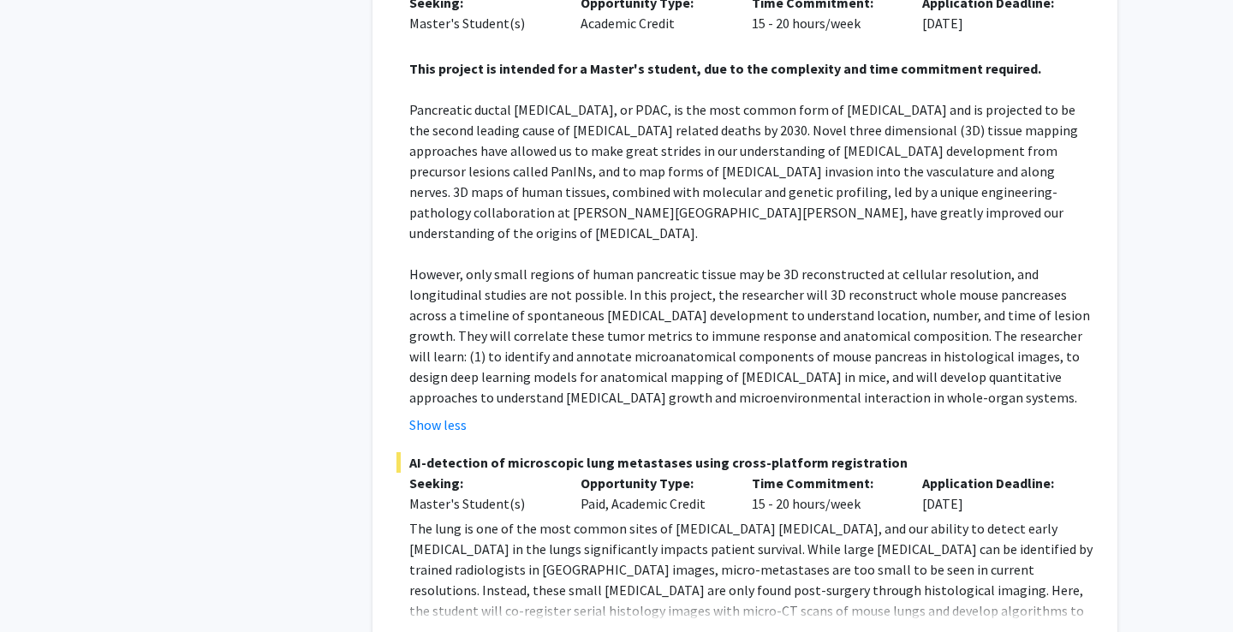
click at [444, 628] on button "Show more" at bounding box center [442, 638] width 66 height 21
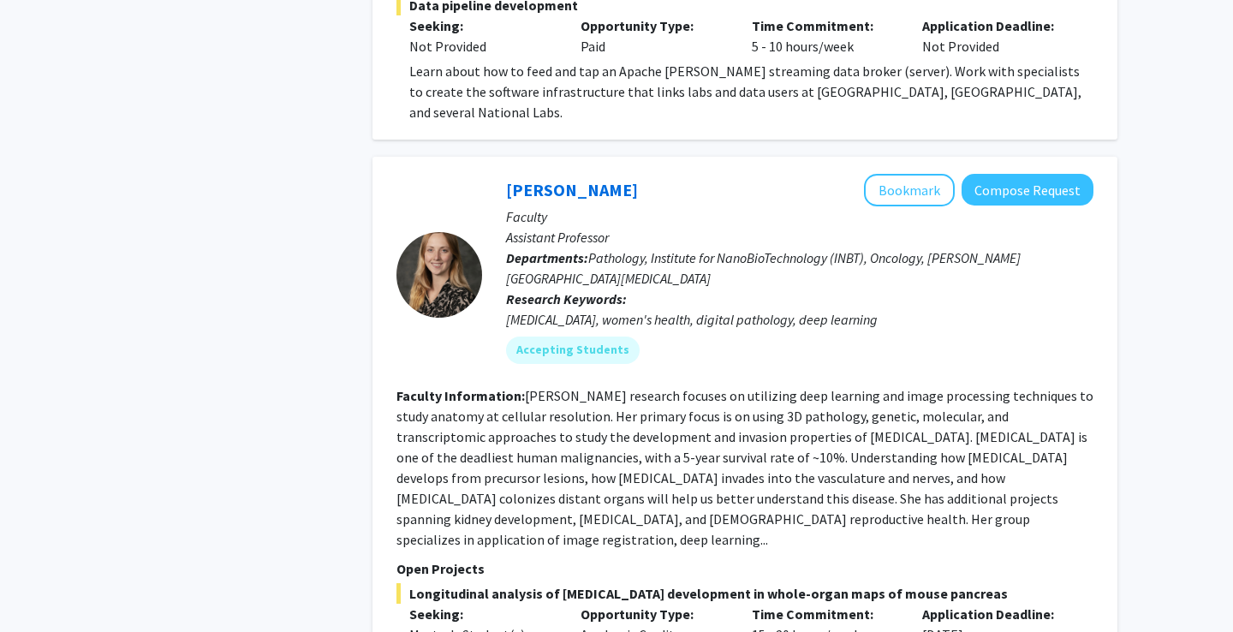
scroll to position [1762, 0]
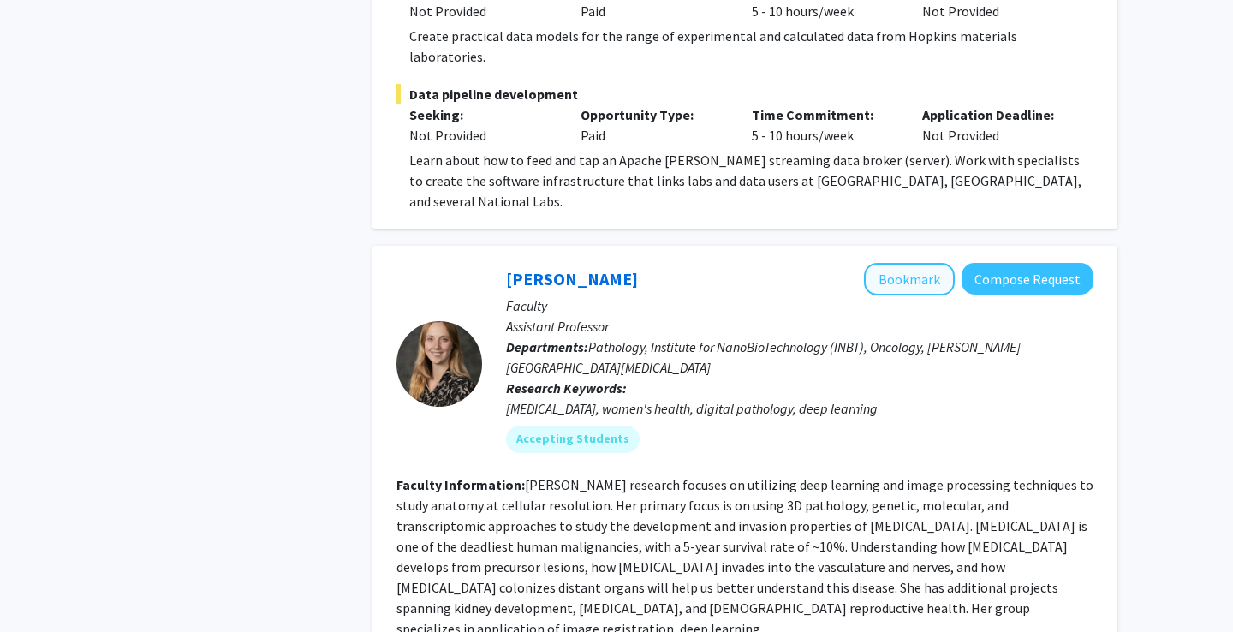
click at [932, 263] on button "Bookmark" at bounding box center [909, 279] width 91 height 33
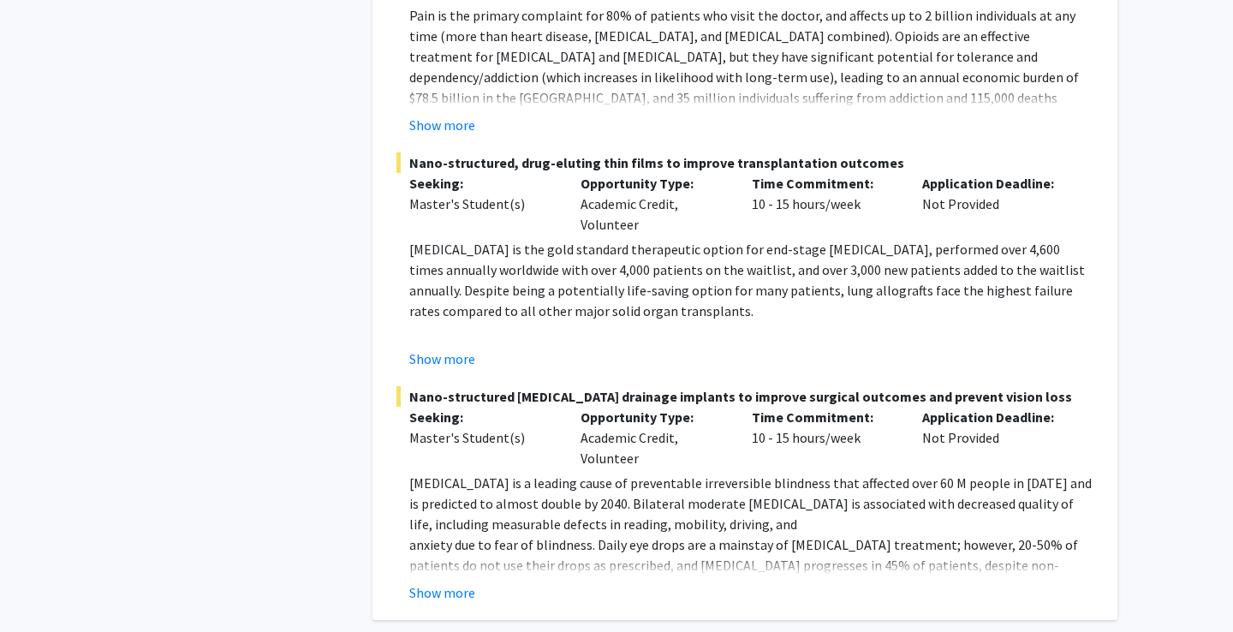
scroll to position [4906, 0]
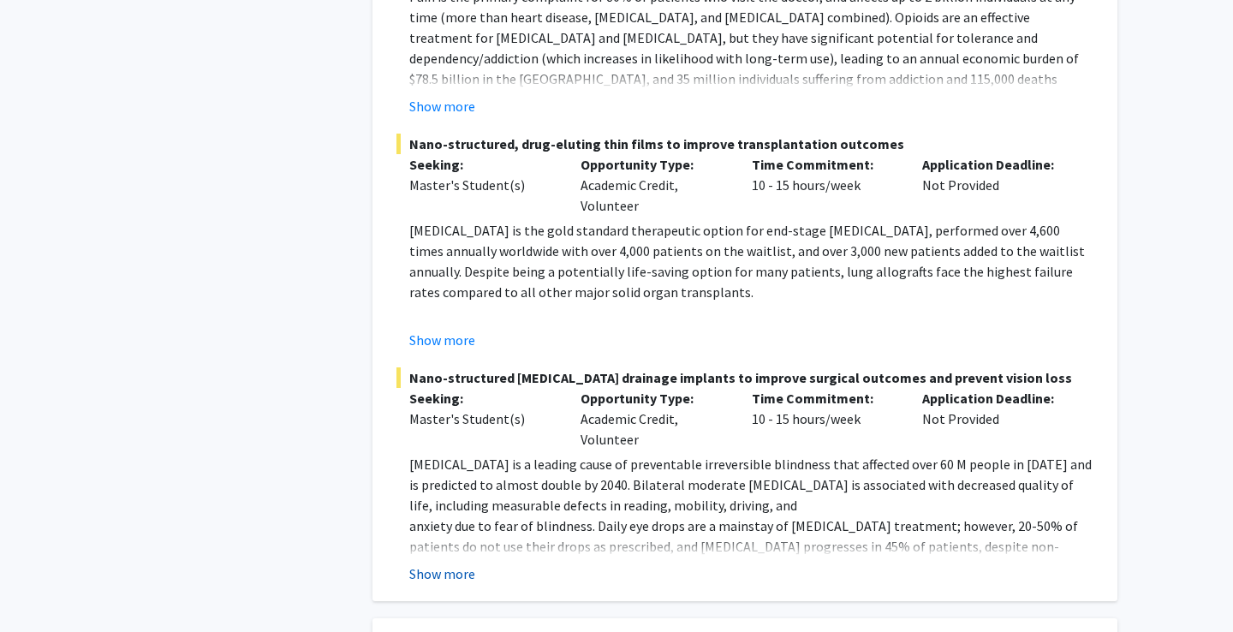
click at [462, 564] on button "Show more" at bounding box center [442, 574] width 66 height 21
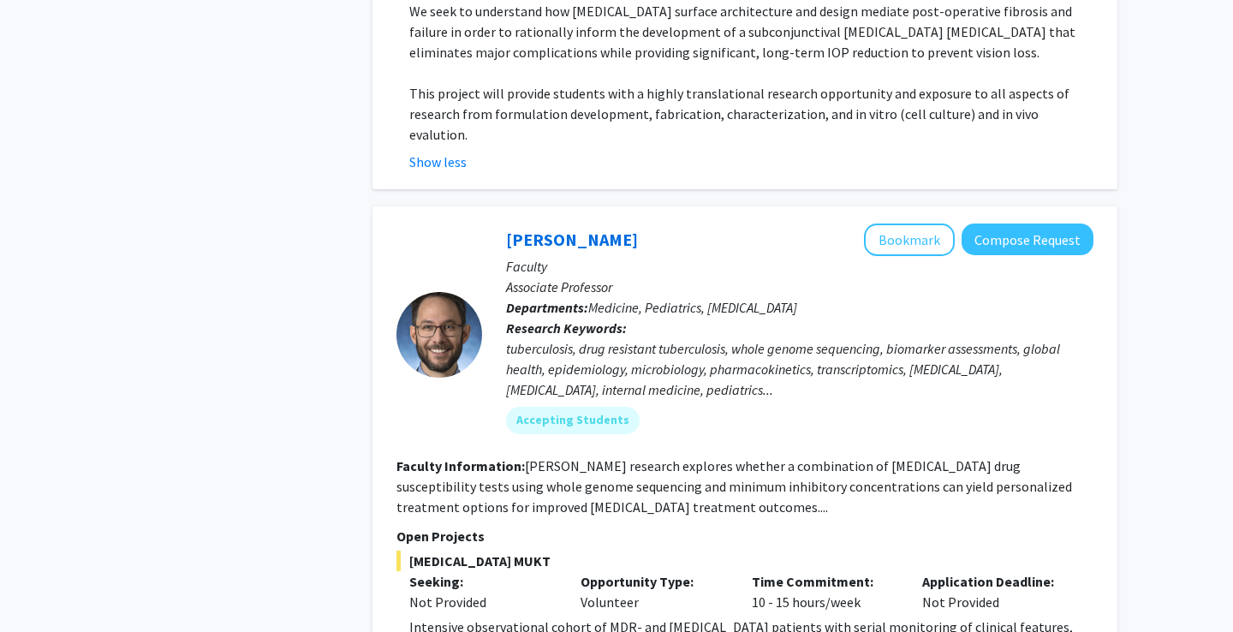
scroll to position [5565, 0]
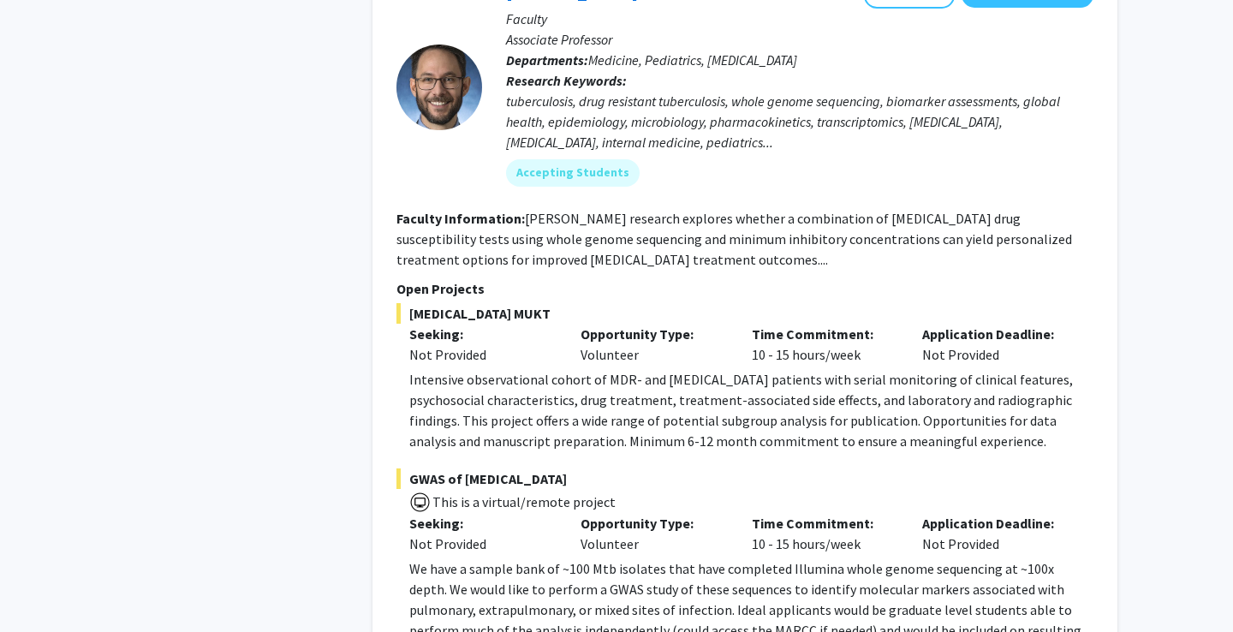
scroll to position [5857, 0]
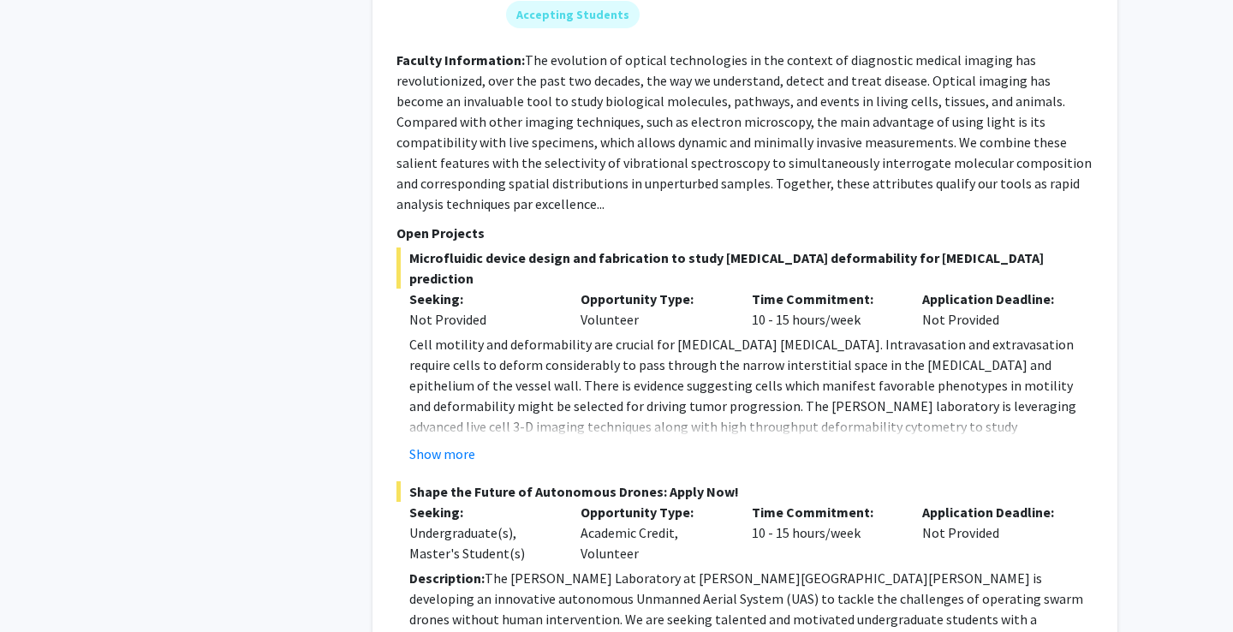
scroll to position [7073, 0]
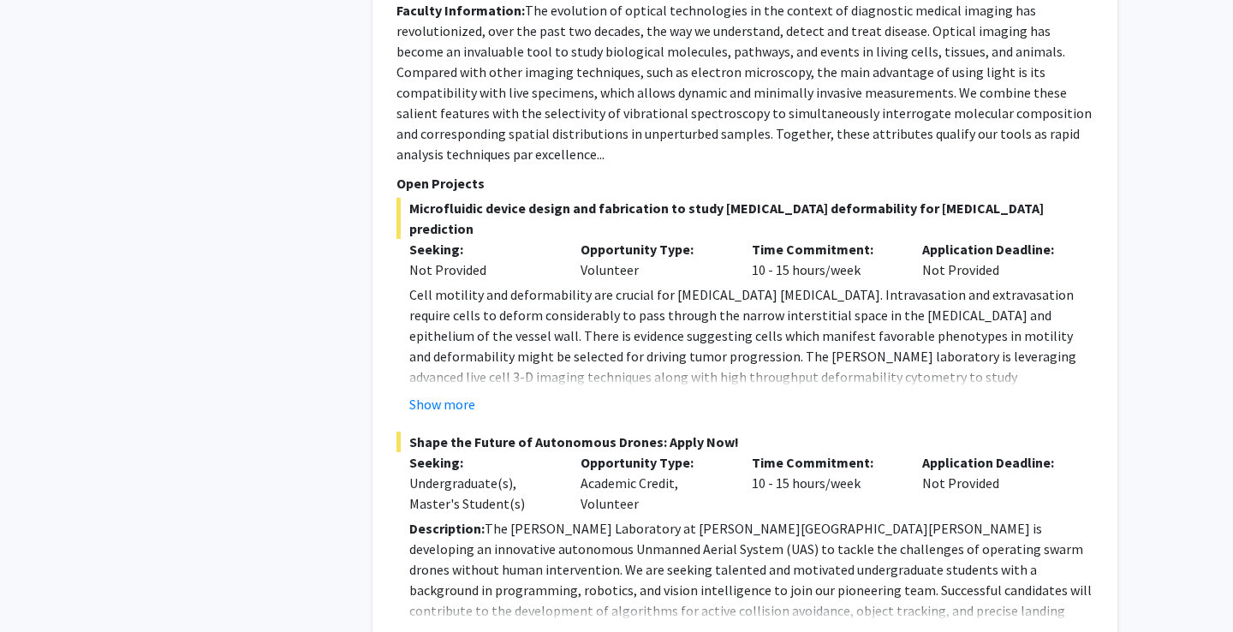
click at [448, 628] on button "Show more" at bounding box center [442, 638] width 66 height 21
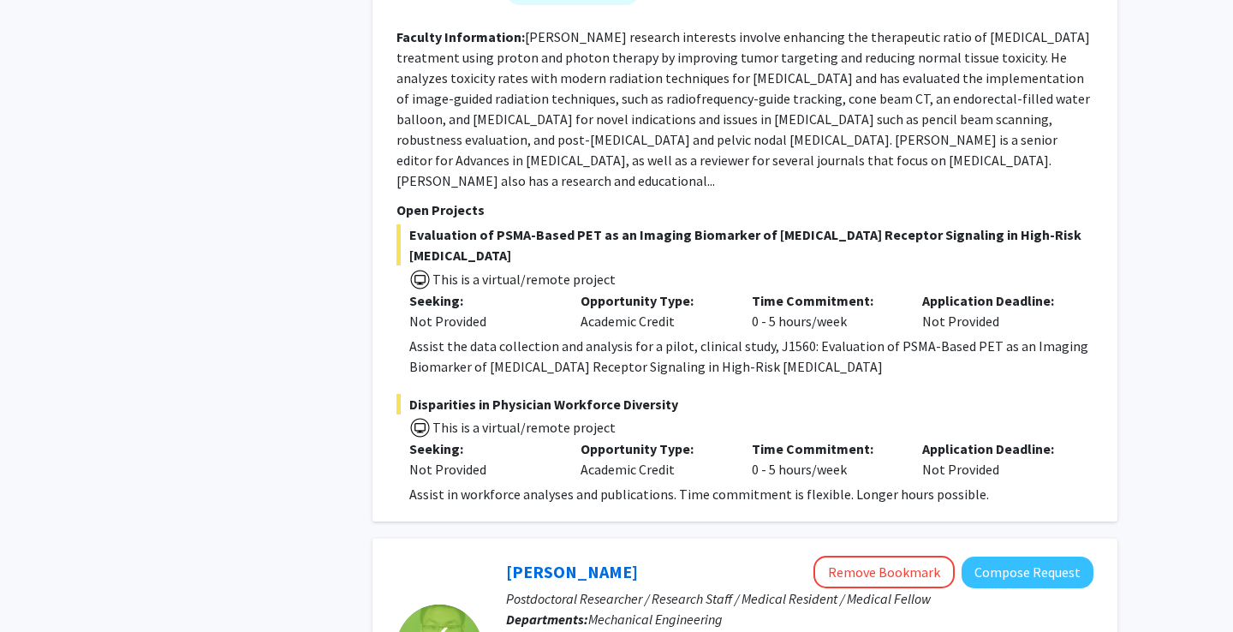
scroll to position [9893, 0]
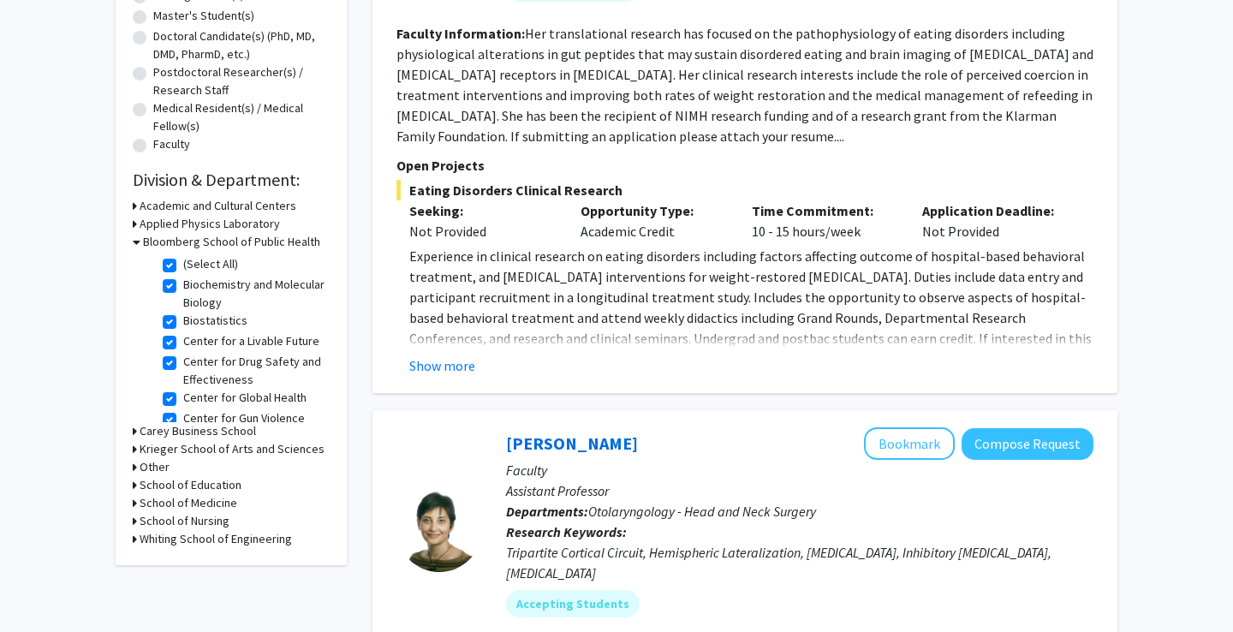
scroll to position [516, 0]
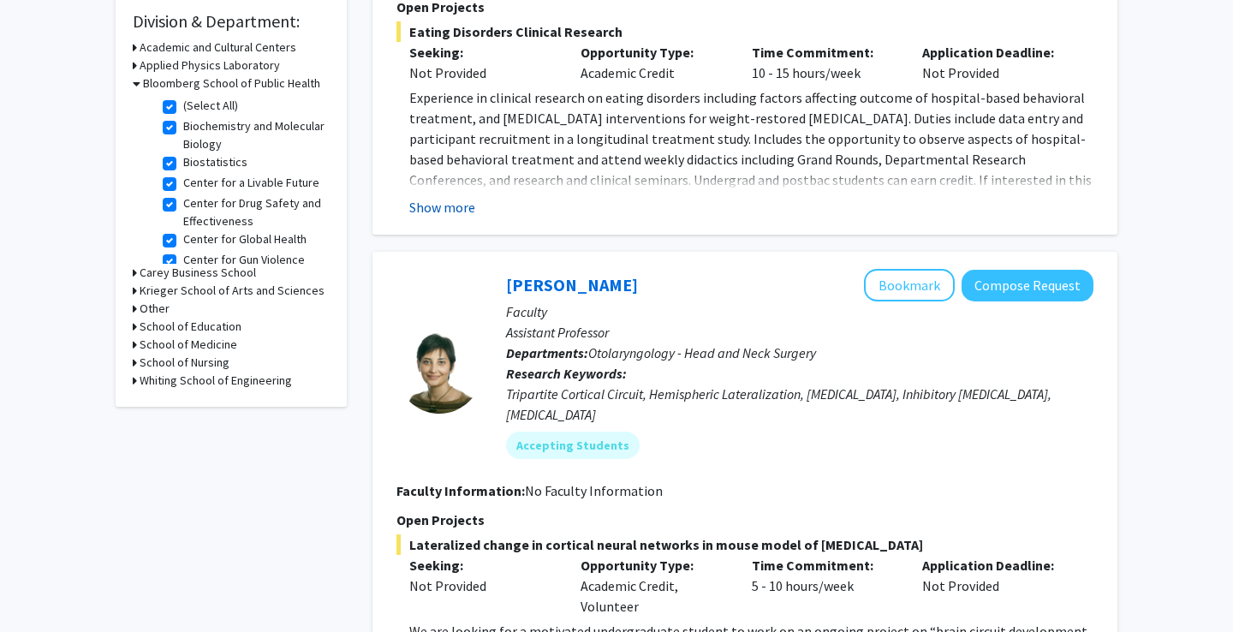
click at [455, 215] on button "Show more" at bounding box center [442, 207] width 66 height 21
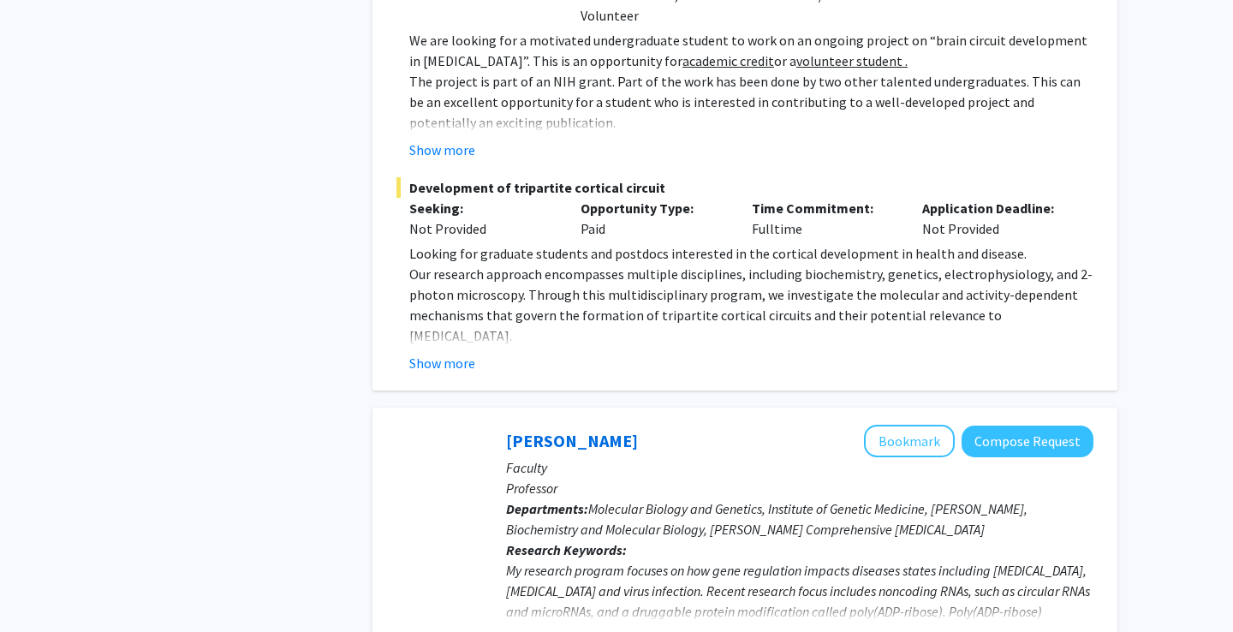
scroll to position [1154, 0]
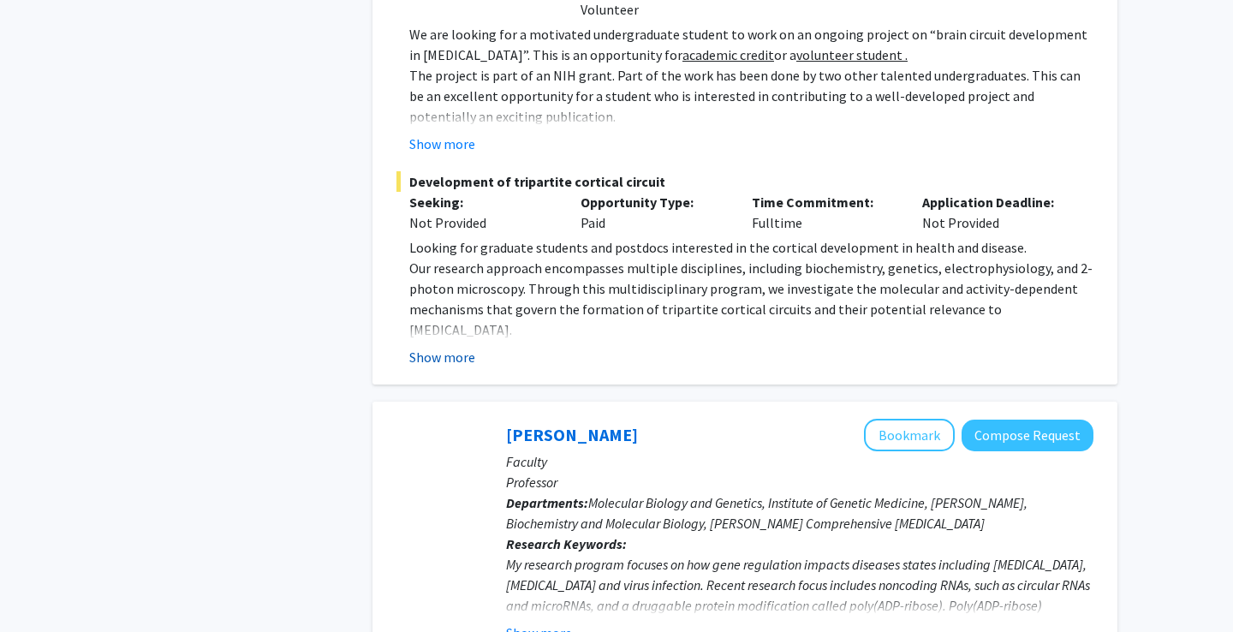
click at [454, 347] on button "Show more" at bounding box center [442, 357] width 66 height 21
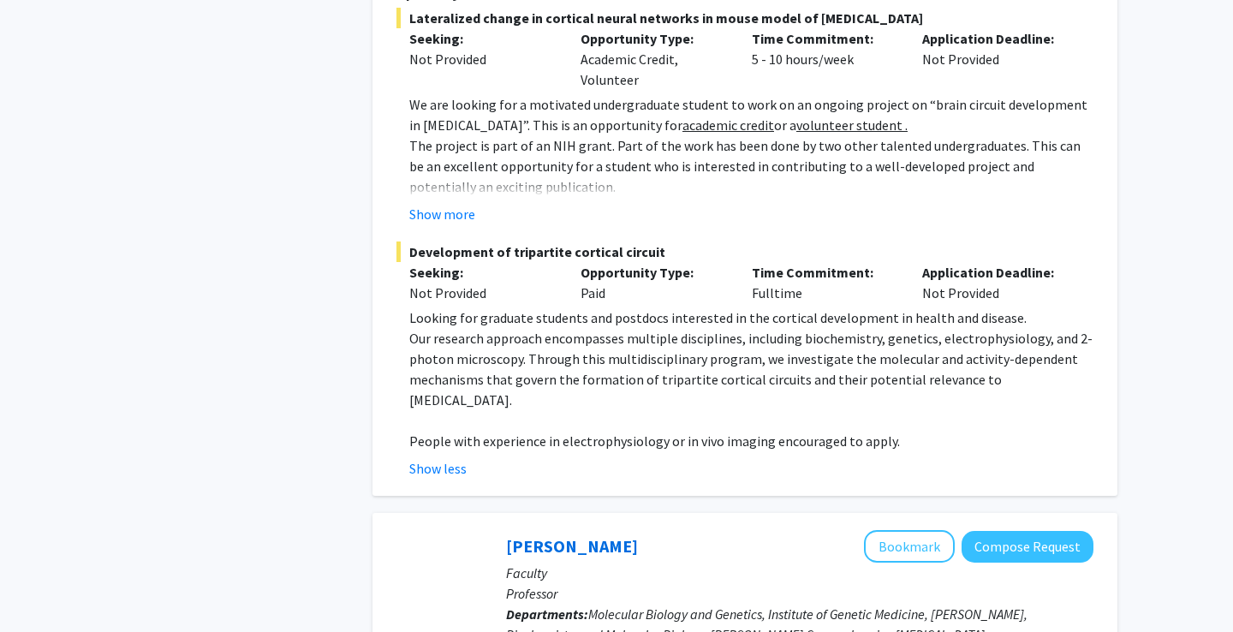
scroll to position [986, 0]
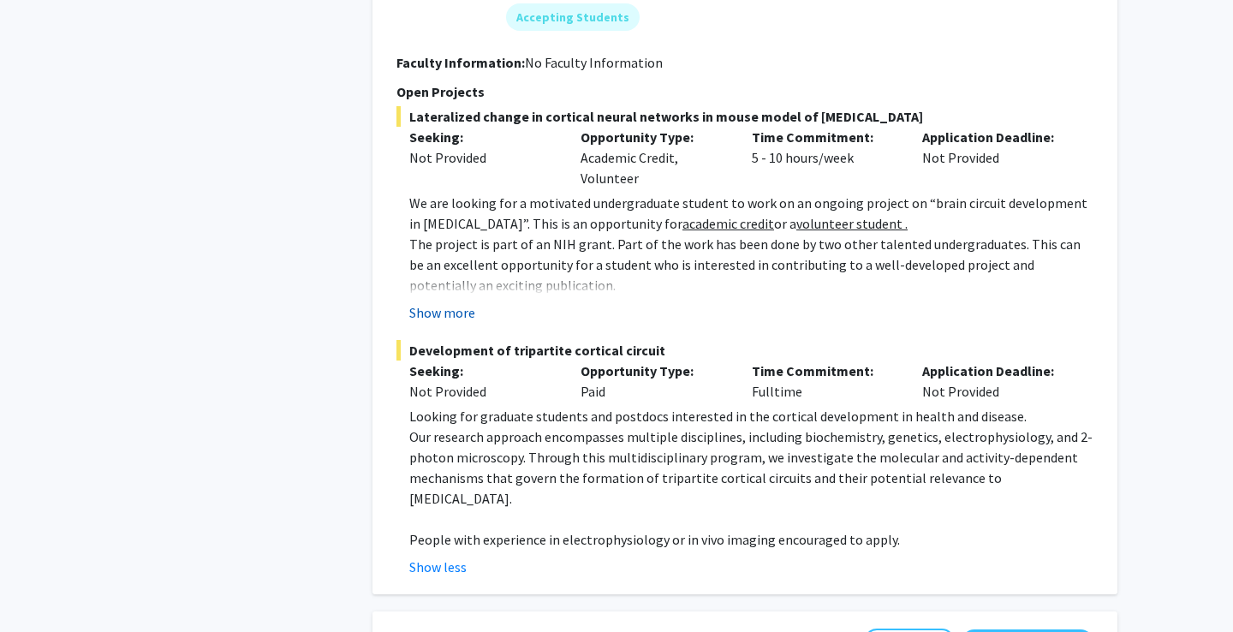
click at [456, 302] on button "Show more" at bounding box center [442, 312] width 66 height 21
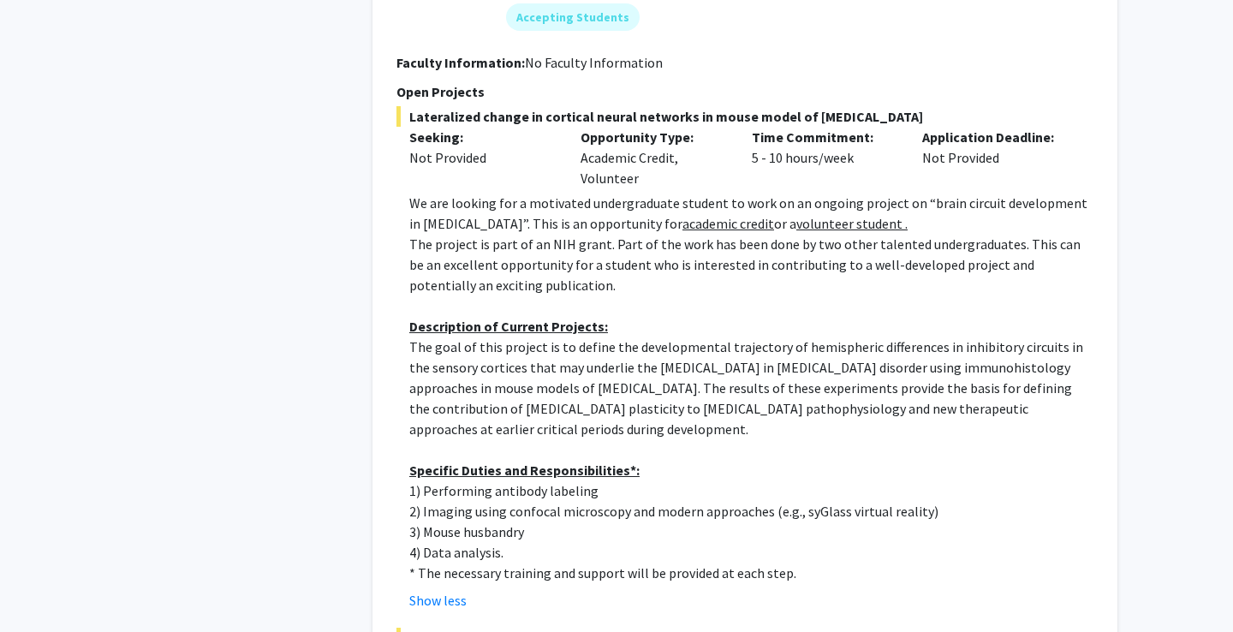
click at [507, 480] on p "1) Performing antibody labeling" at bounding box center [751, 490] width 684 height 21
click at [635, 501] on p "2) Imaging using confocal microscopy and modern approaches (e.g., syGlass virtu…" at bounding box center [751, 511] width 684 height 21
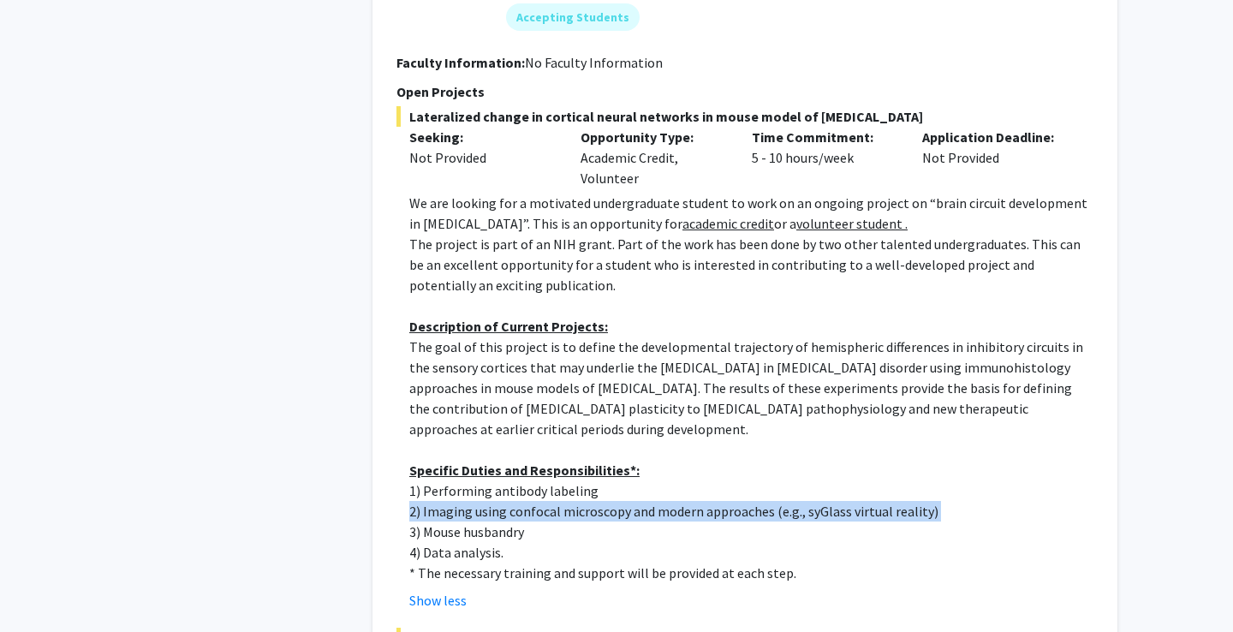
click at [635, 501] on p "2) Imaging using confocal microscopy and modern approaches (e.g., syGlass virtu…" at bounding box center [751, 511] width 684 height 21
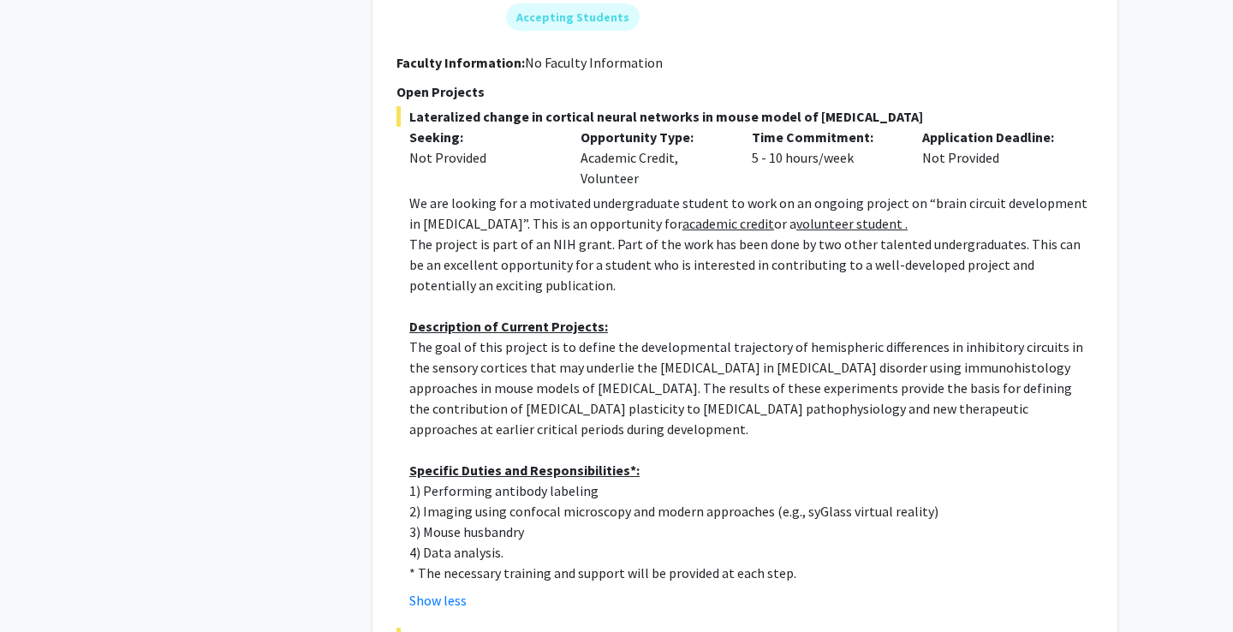
click at [635, 523] on p "3) Mouse husbandry" at bounding box center [751, 532] width 684 height 21
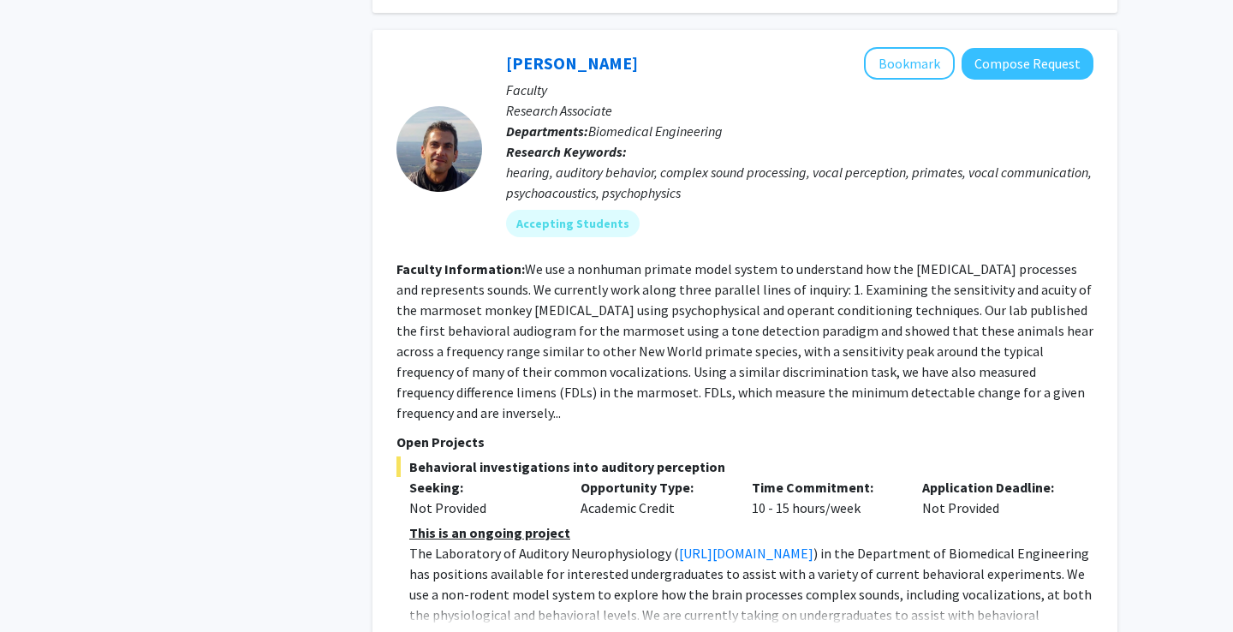
scroll to position [2604, 0]
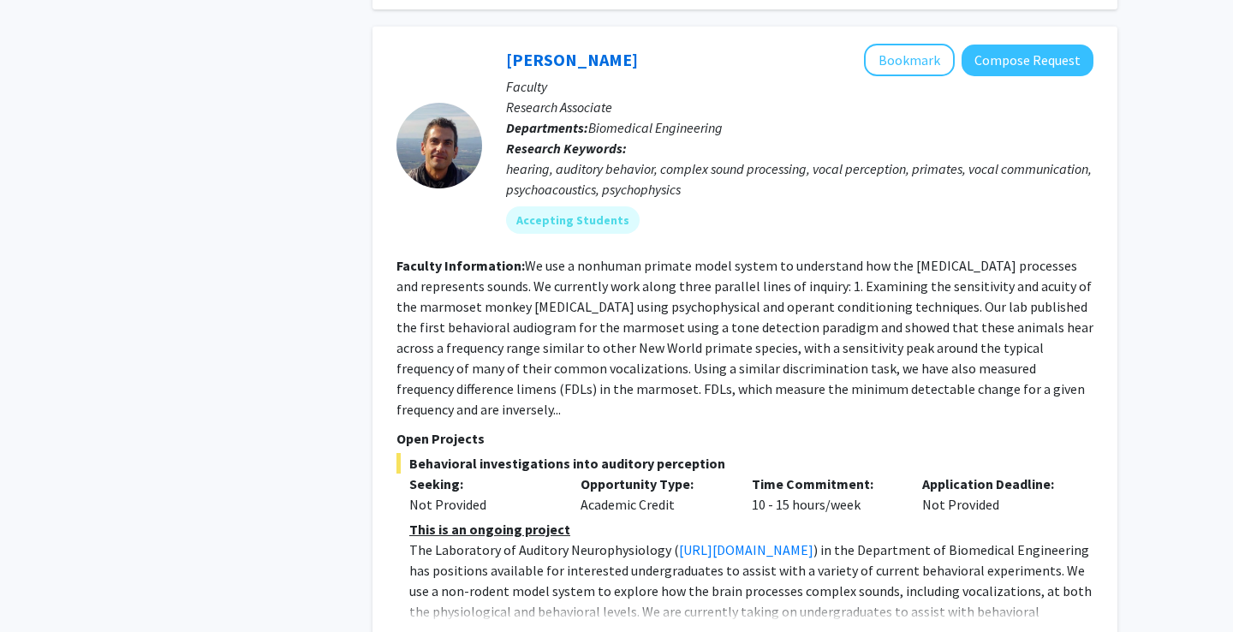
click at [444, 629] on button "Show more" at bounding box center [442, 639] width 66 height 21
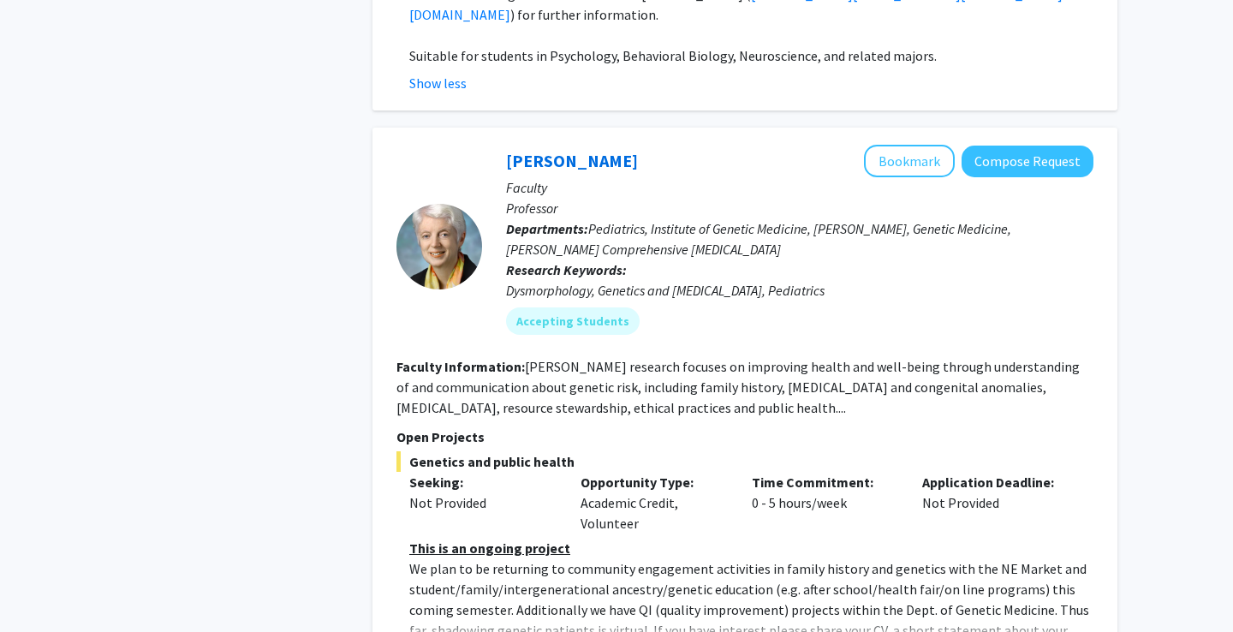
scroll to position [3415, 0]
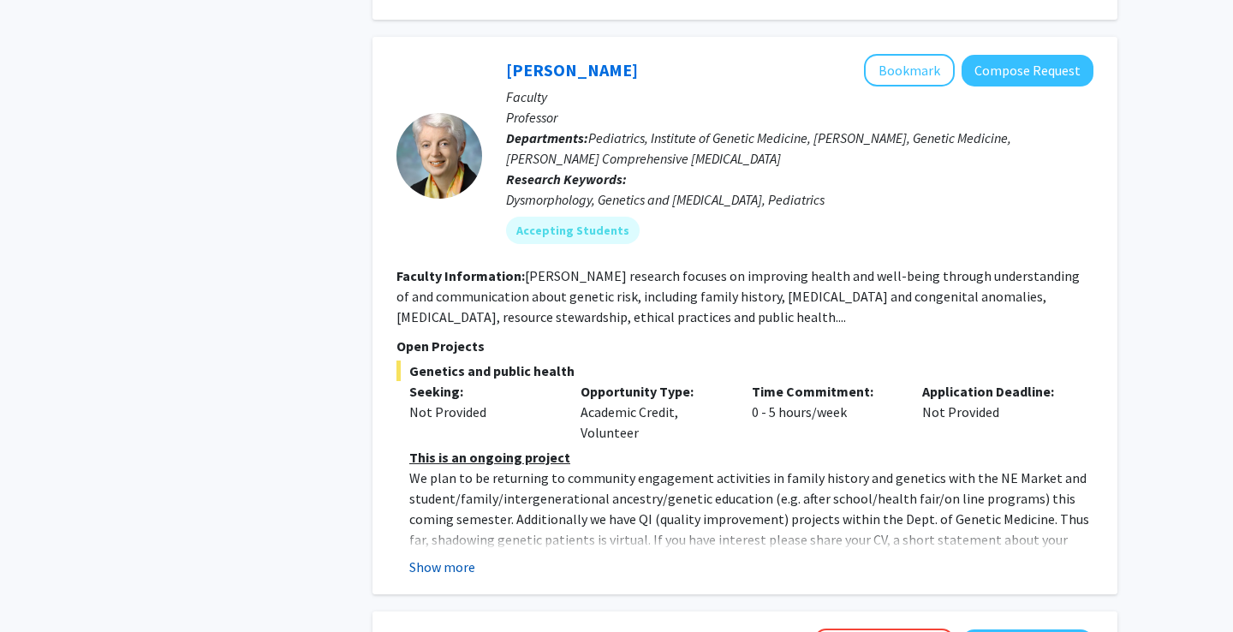
click at [437, 557] on button "Show more" at bounding box center [442, 567] width 66 height 21
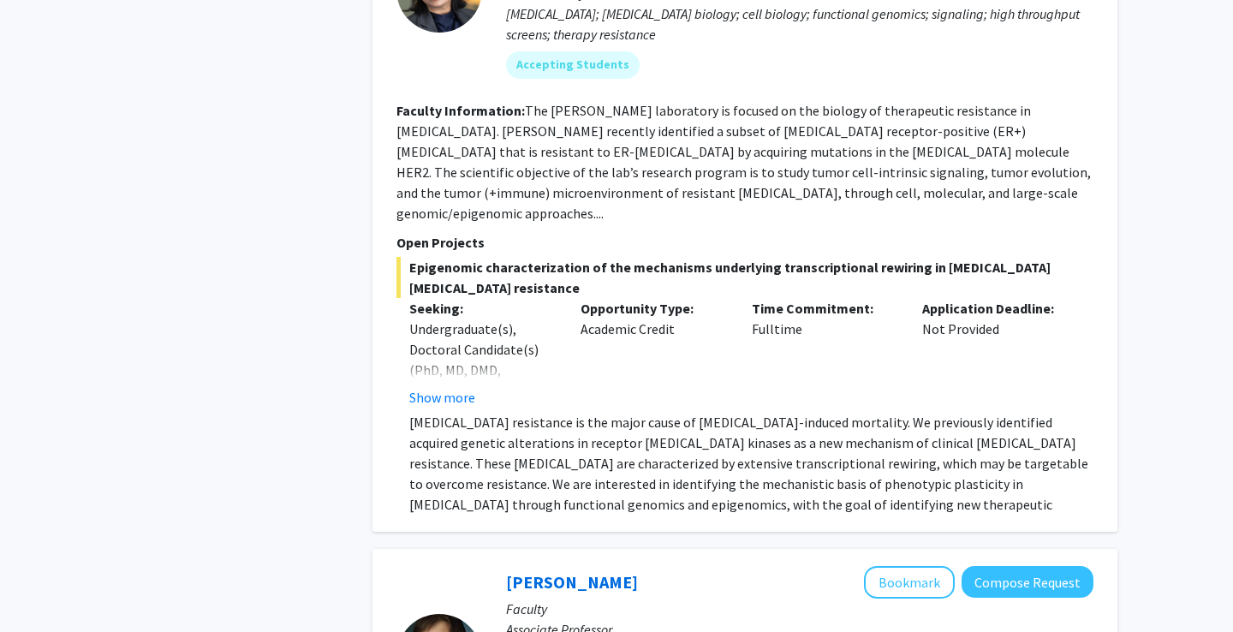
scroll to position [5275, 0]
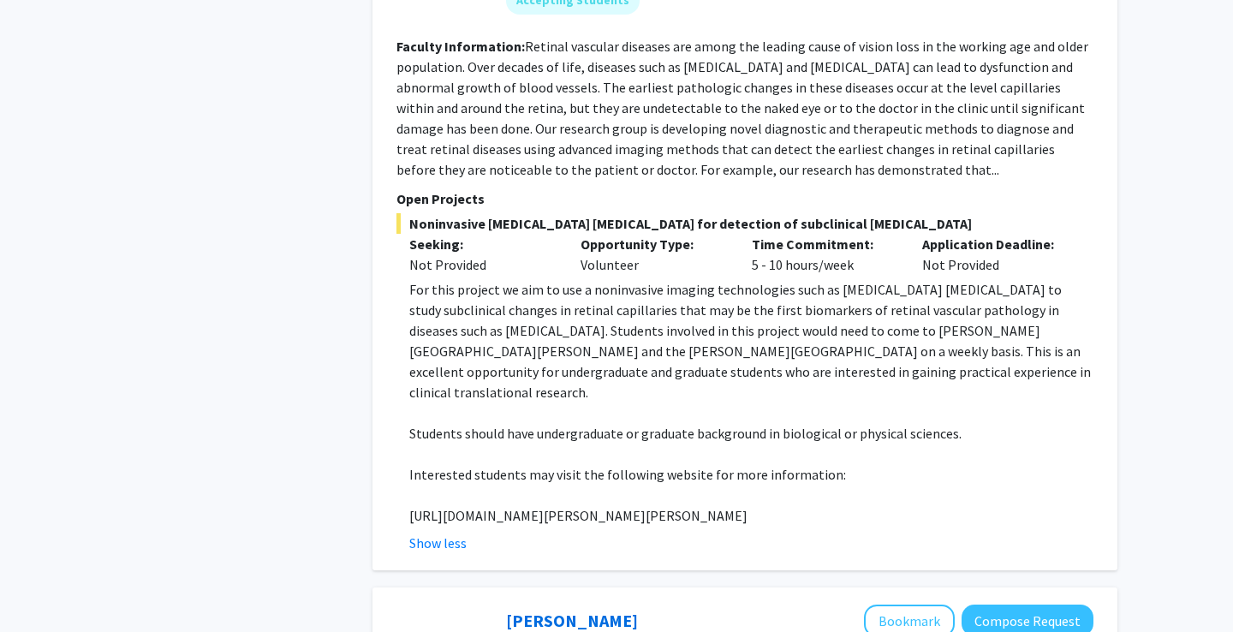
scroll to position [5929, 0]
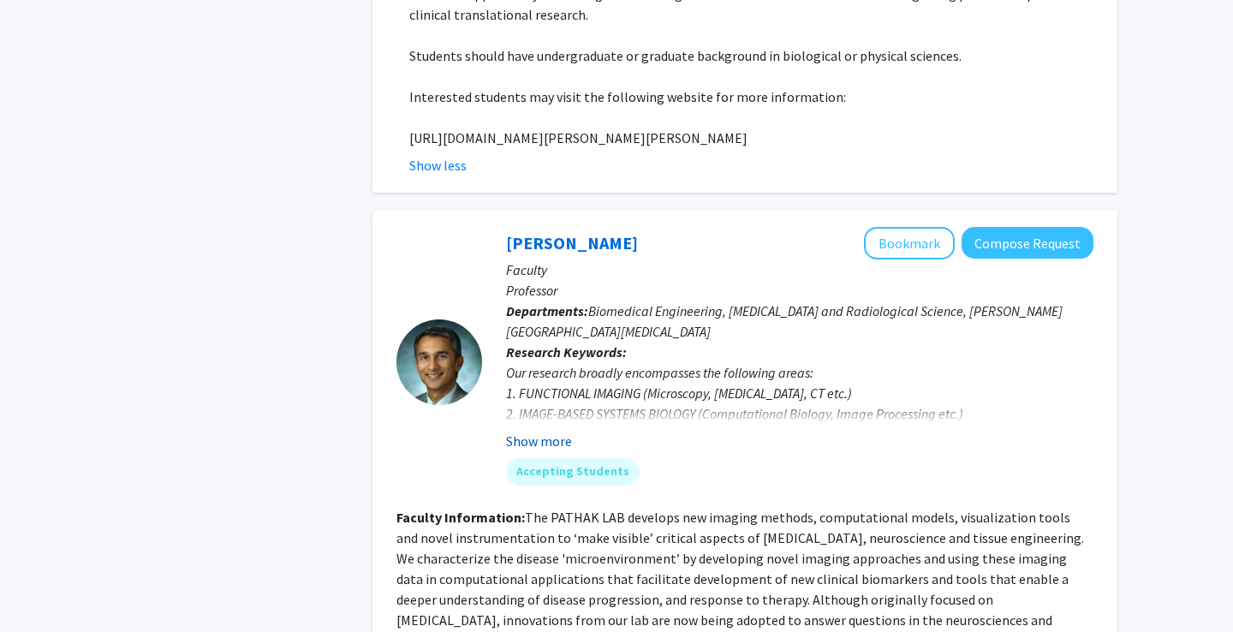
click at [540, 431] on button "Show more" at bounding box center [539, 441] width 66 height 21
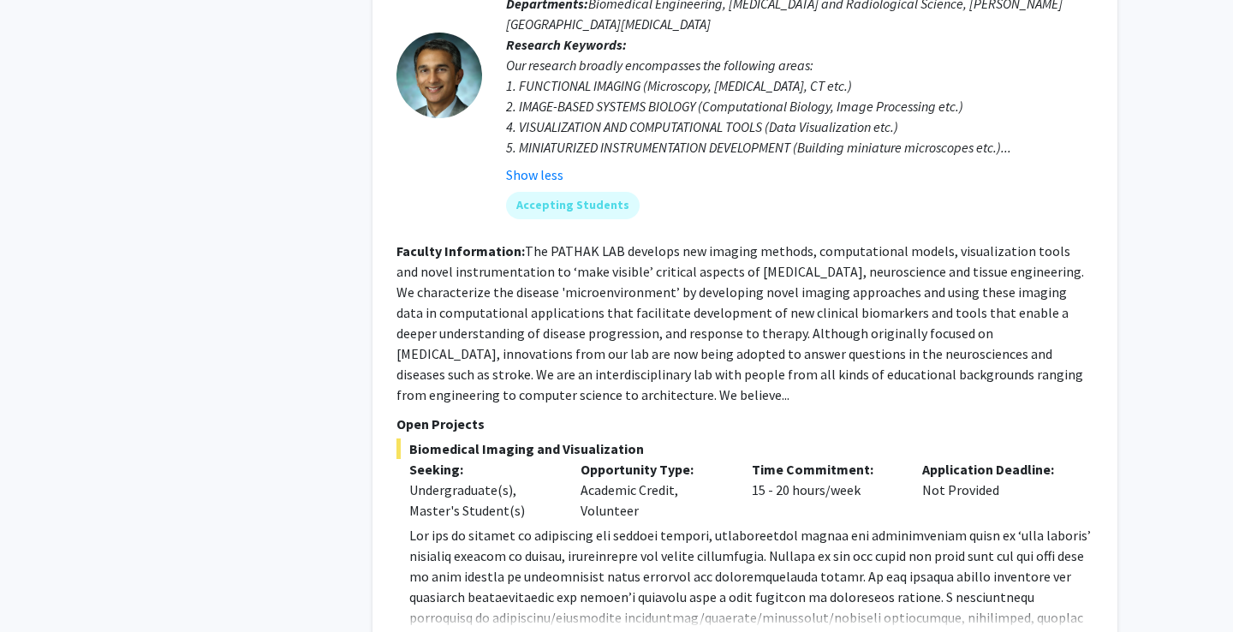
scroll to position [6293, 0]
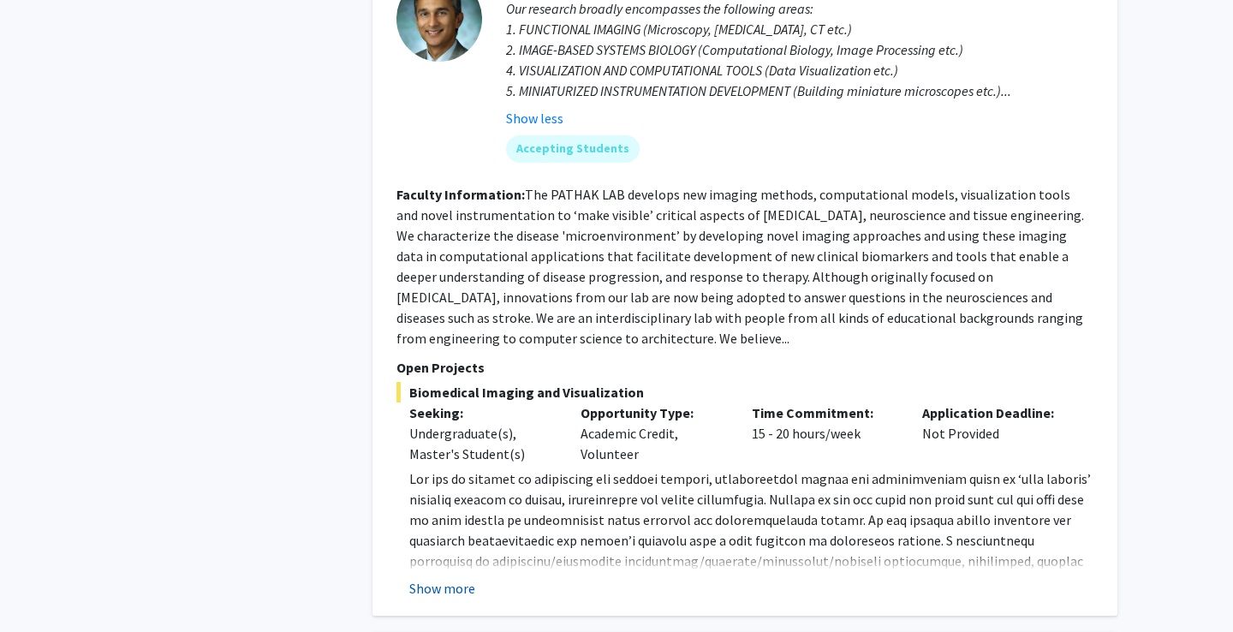
click at [453, 578] on button "Show more" at bounding box center [442, 588] width 66 height 21
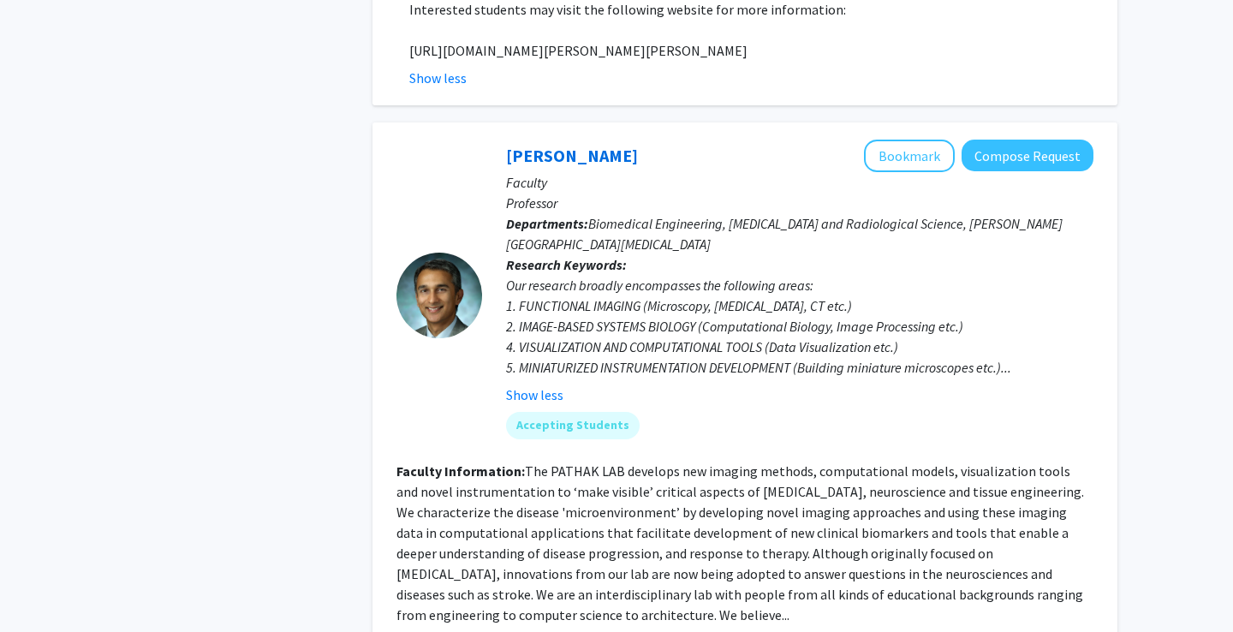
scroll to position [6016, 0]
click at [941, 140] on button "Bookmark" at bounding box center [909, 156] width 91 height 33
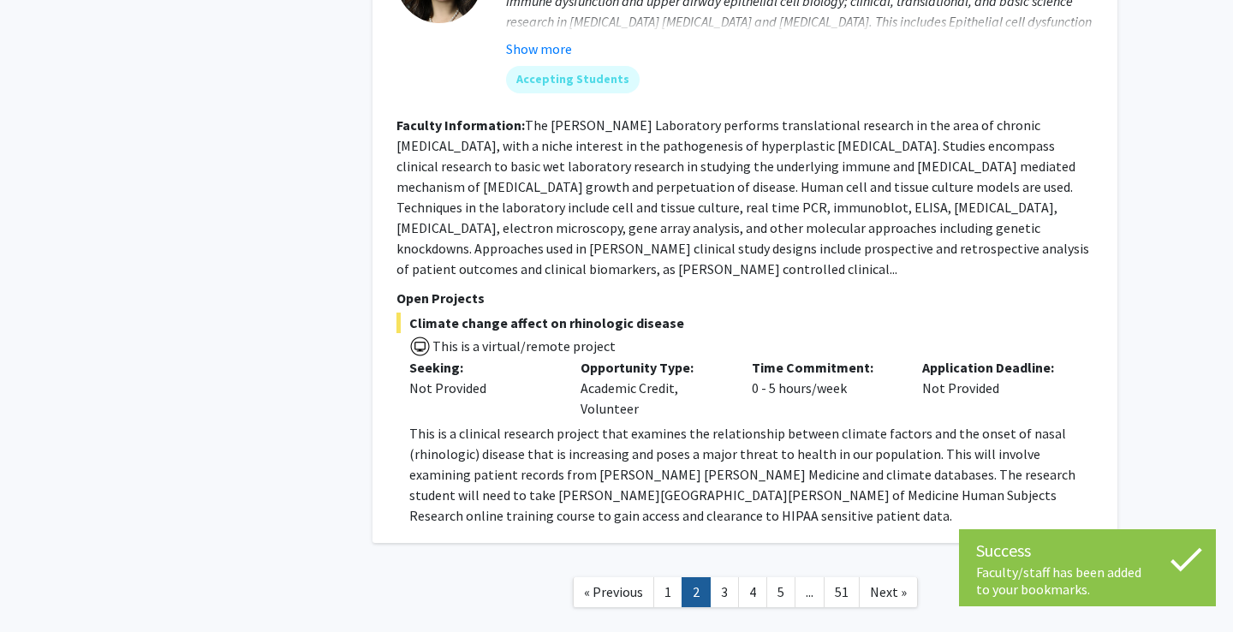
scroll to position [7190, 0]
click at [735, 578] on link "3" at bounding box center [724, 593] width 29 height 30
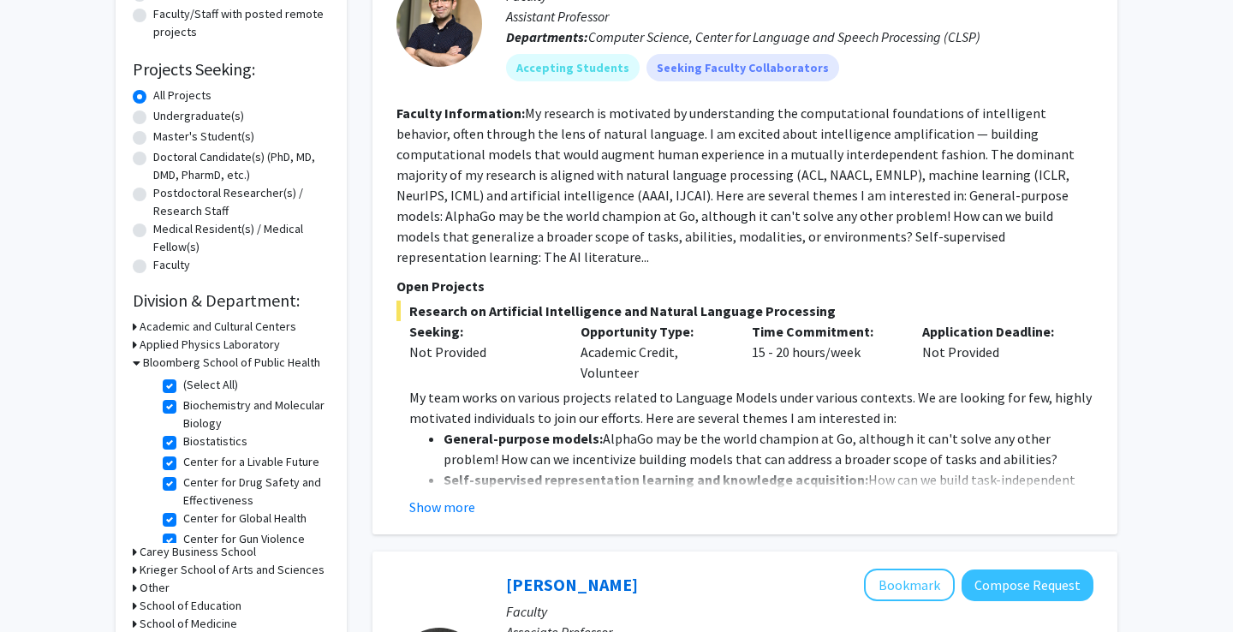
scroll to position [252, 0]
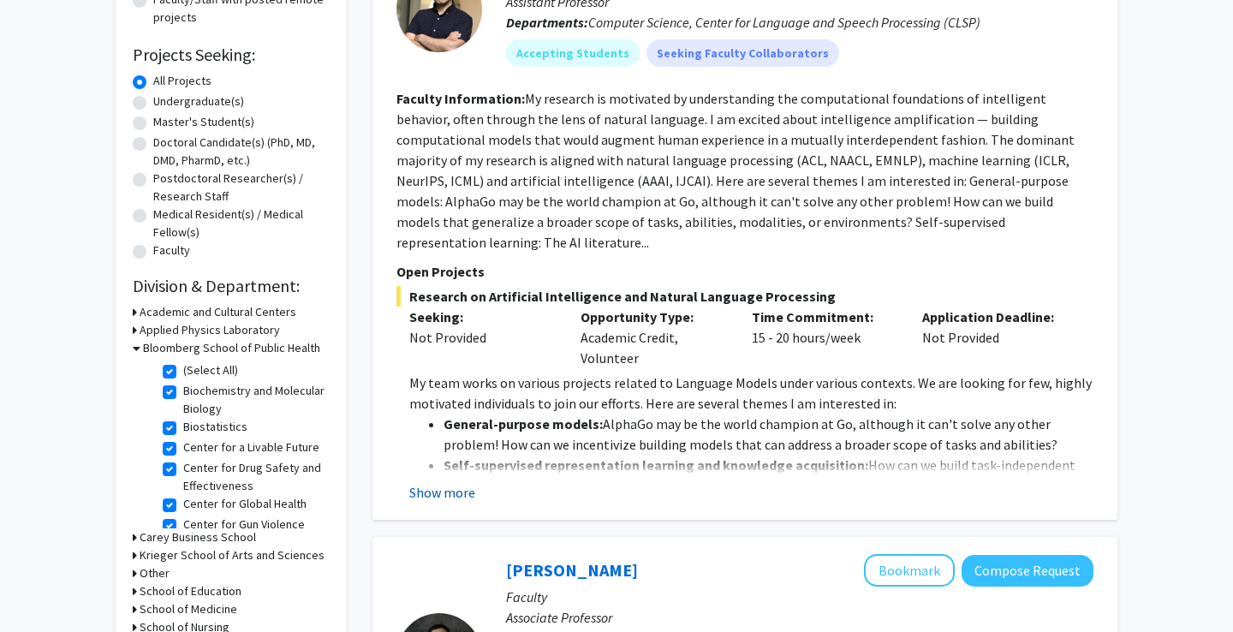
click at [450, 482] on button "Show more" at bounding box center [442, 492] width 66 height 21
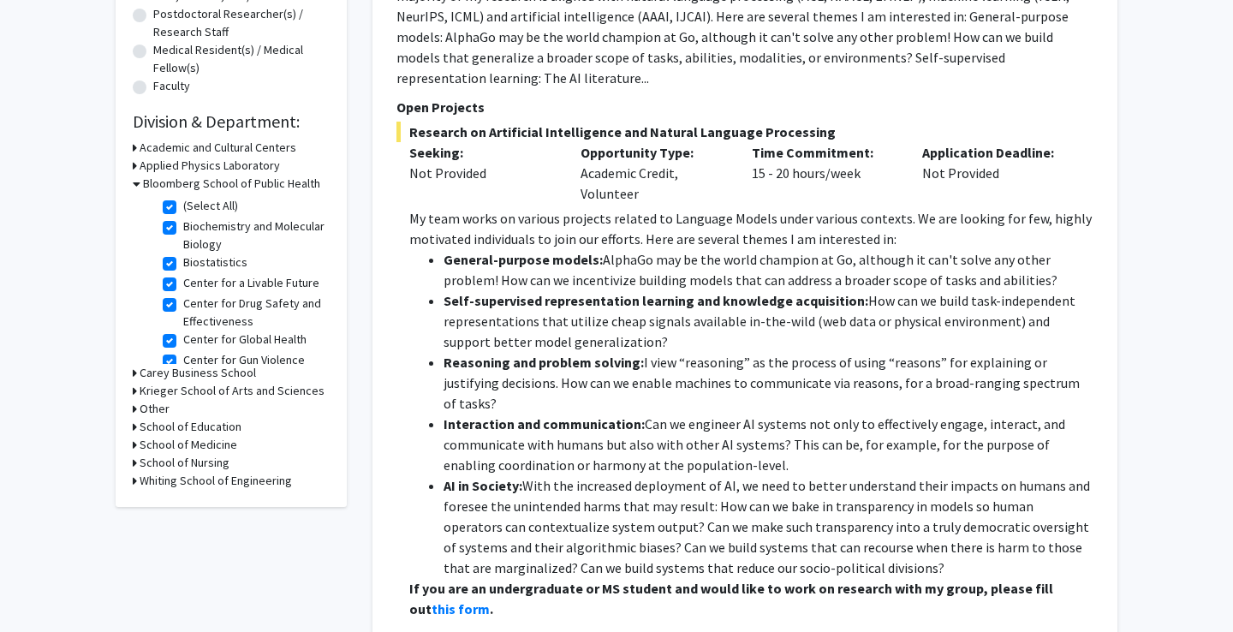
scroll to position [183, 0]
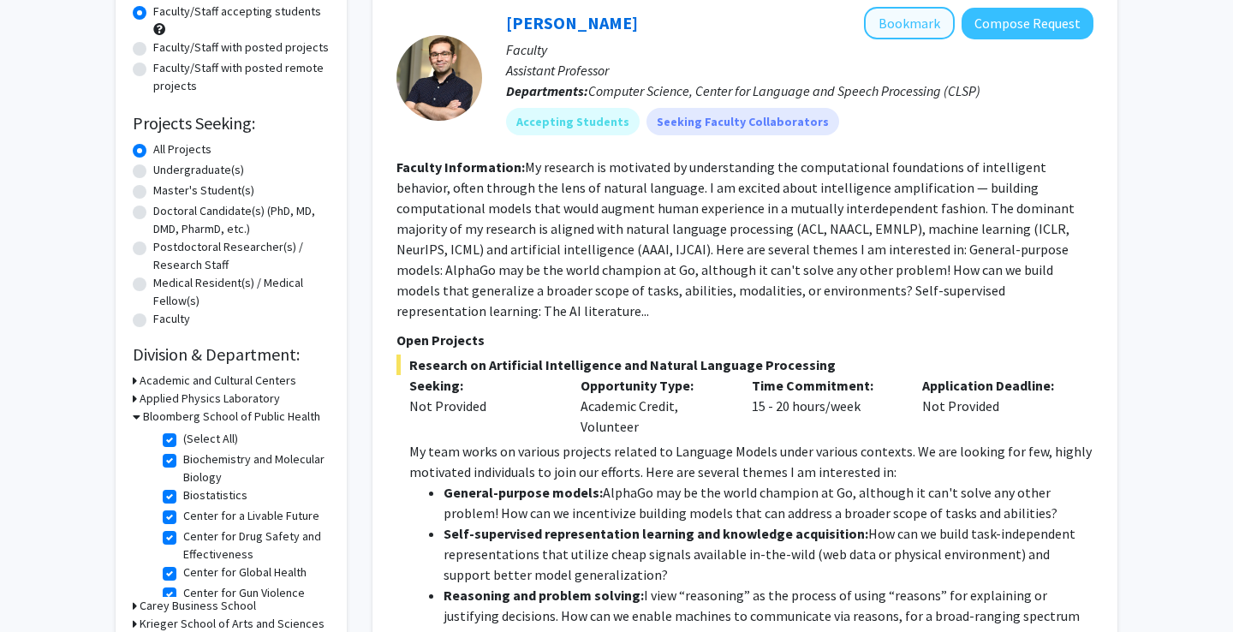
click at [927, 30] on button "Bookmark" at bounding box center [909, 23] width 91 height 33
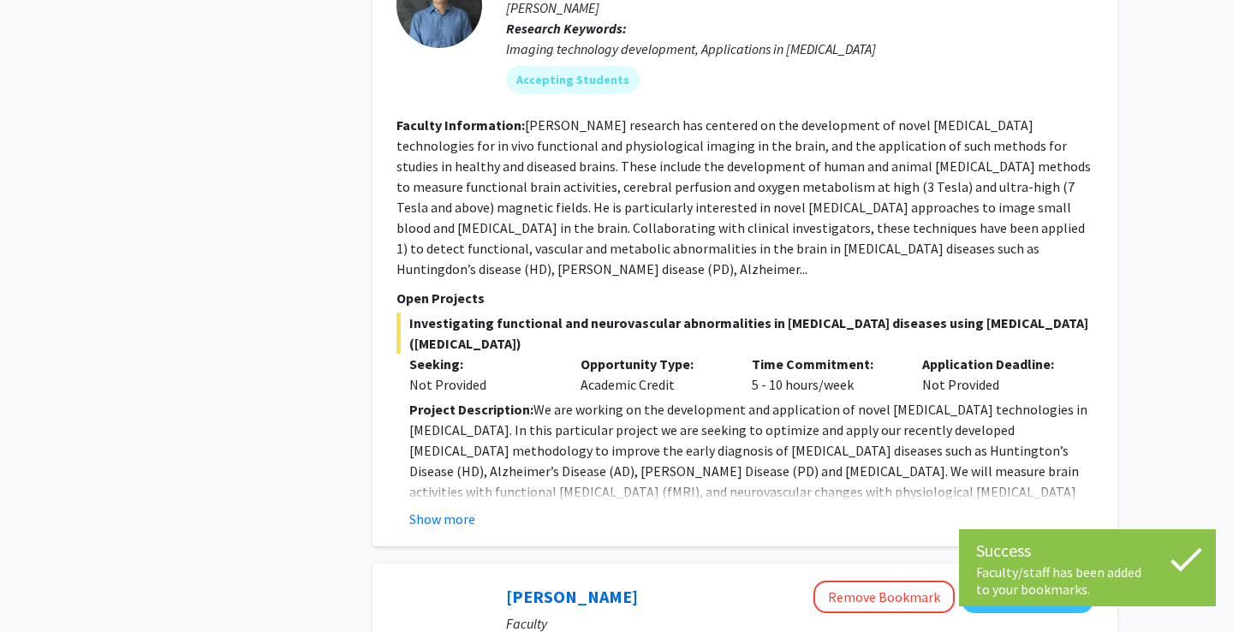
scroll to position [1212, 0]
click at [446, 508] on button "Show more" at bounding box center [442, 518] width 66 height 21
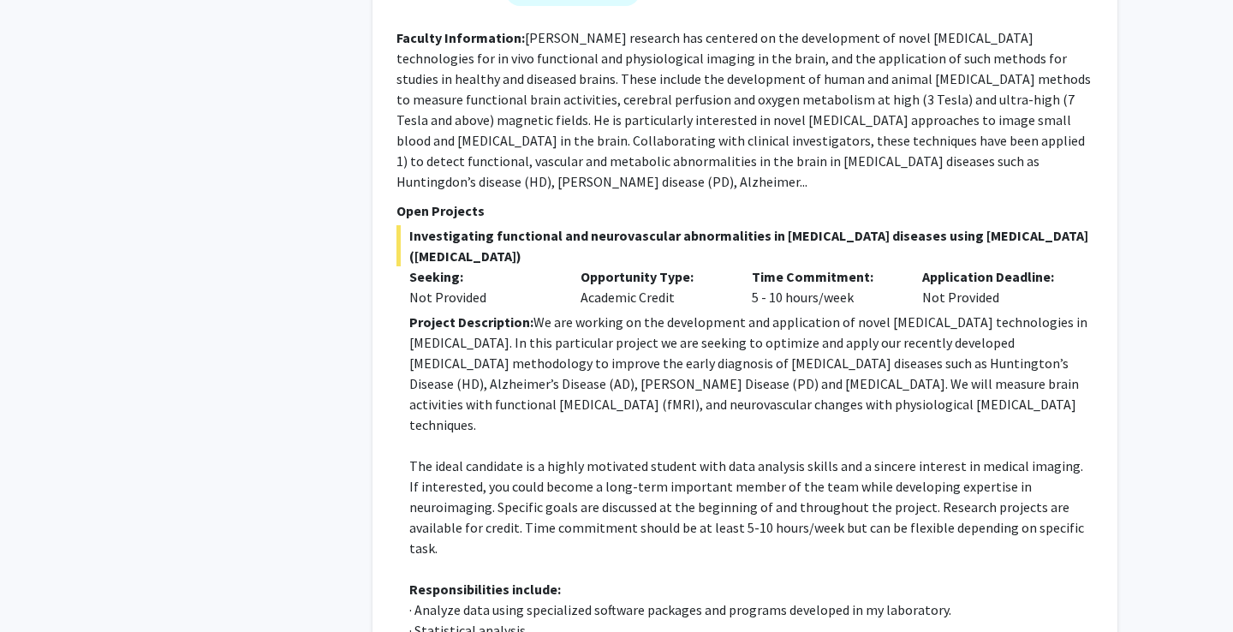
scroll to position [766, 0]
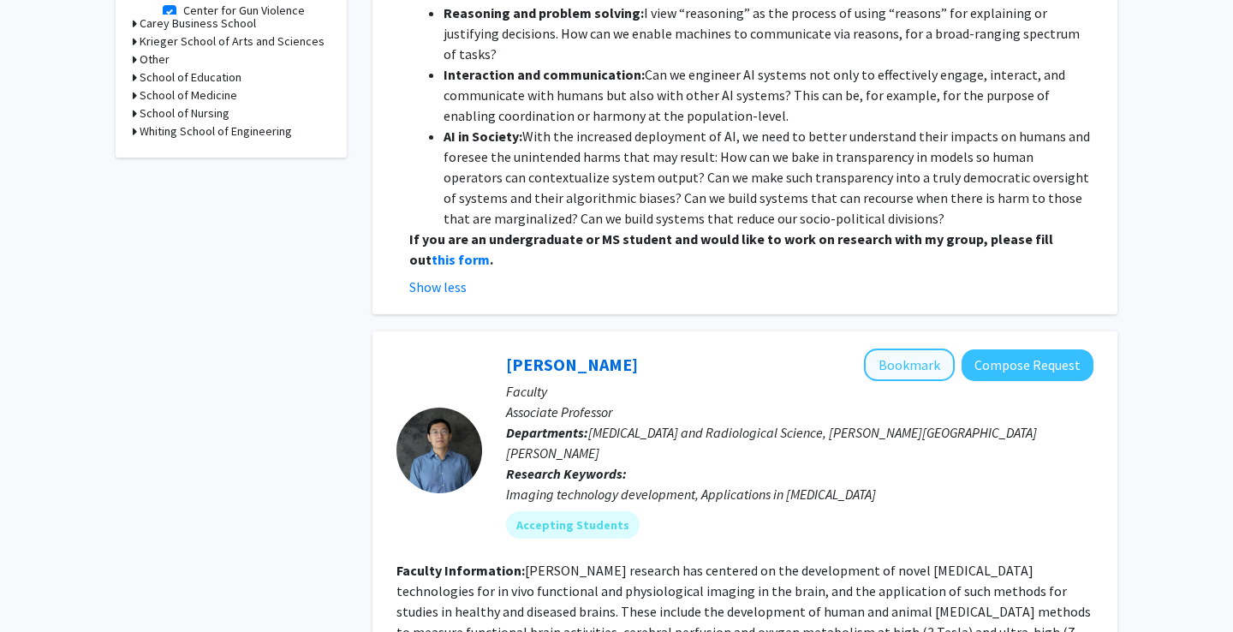
click at [923, 349] on button "Bookmark" at bounding box center [909, 365] width 91 height 33
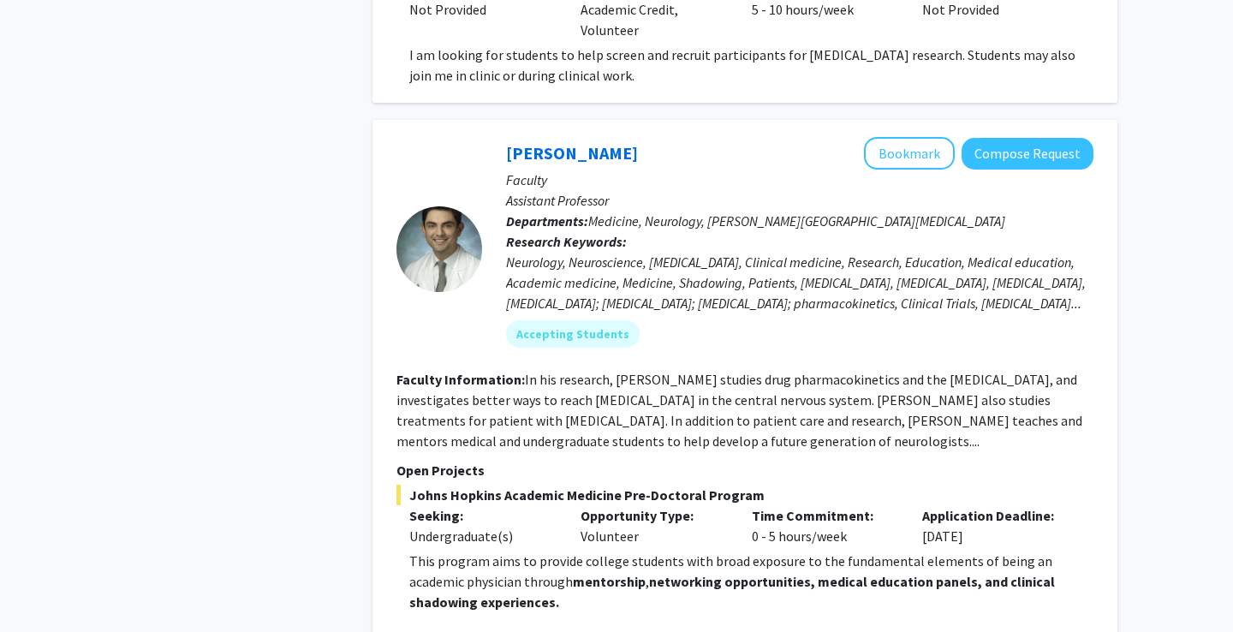
scroll to position [4822, 0]
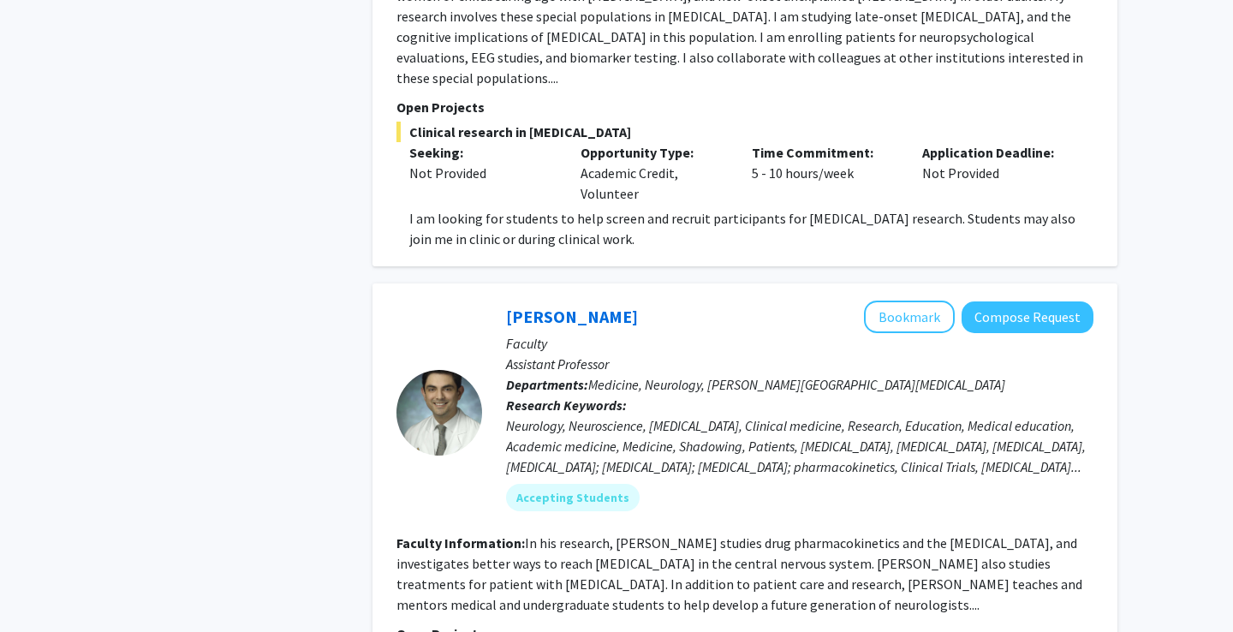
scroll to position [4631, 0]
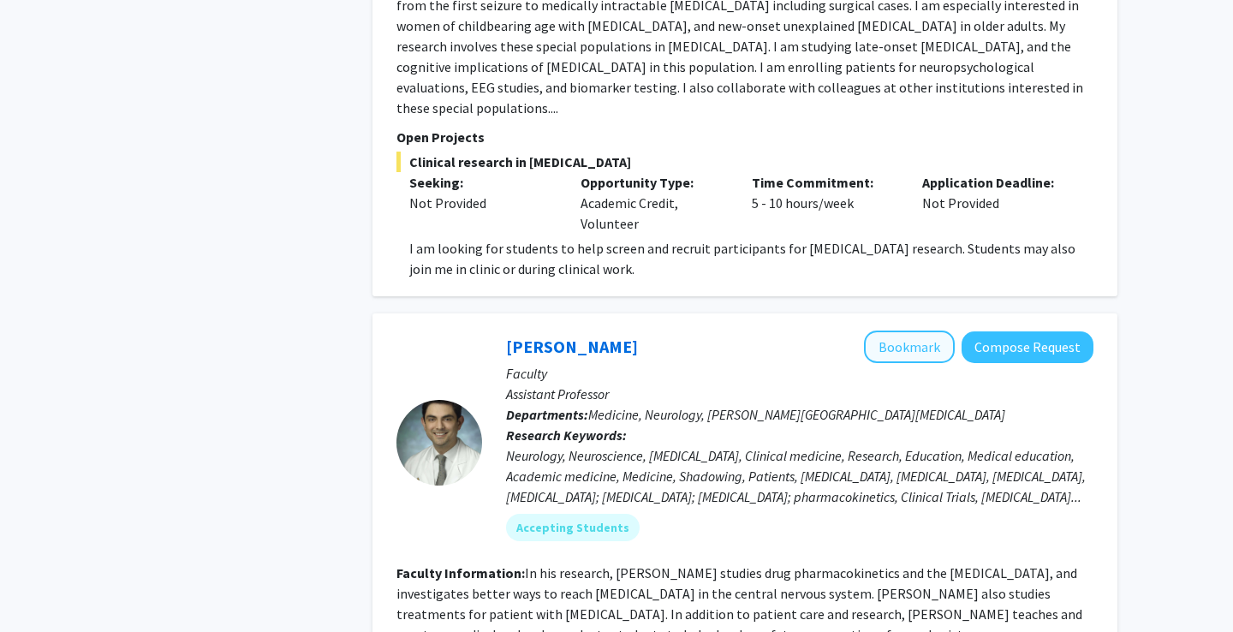
click at [907, 331] on button "Bookmark" at bounding box center [909, 347] width 91 height 33
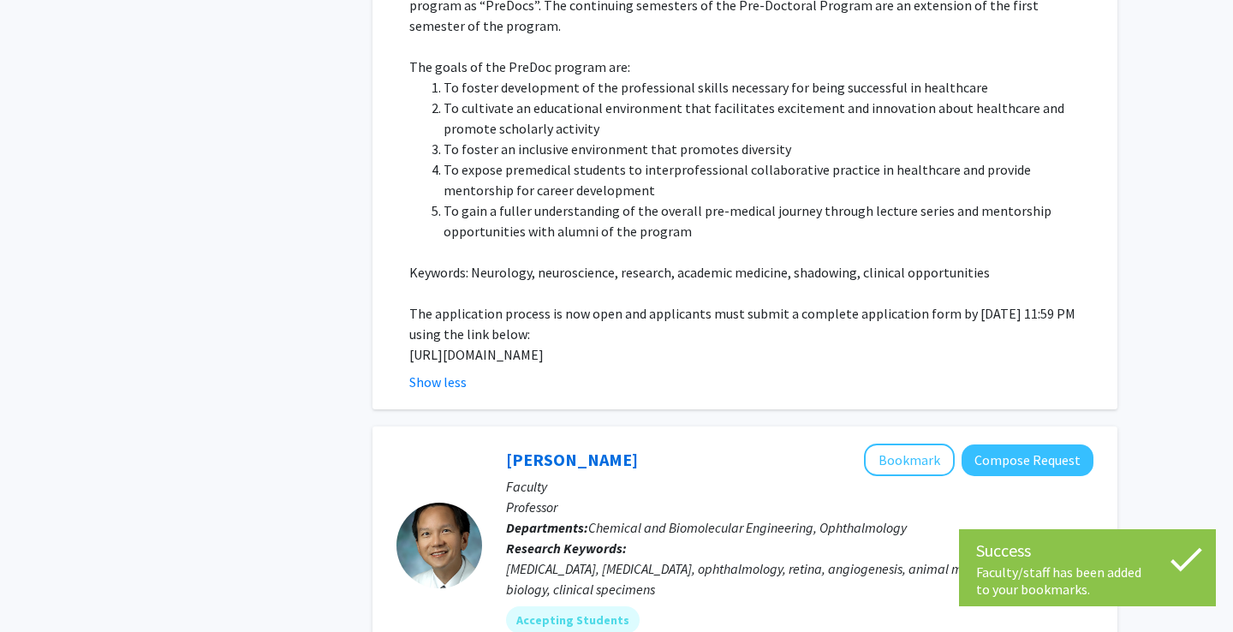
scroll to position [5879, 0]
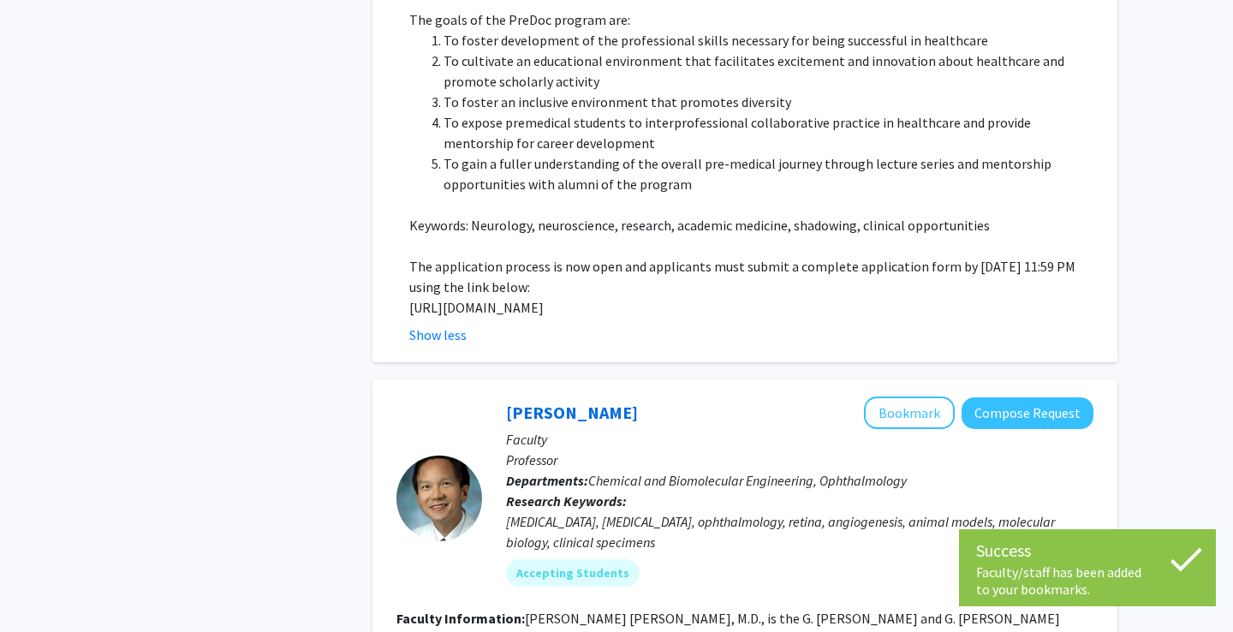
click at [833, 472] on span "Chemical and Biomolecular Engineering, Ophthalmology" at bounding box center [747, 480] width 319 height 17
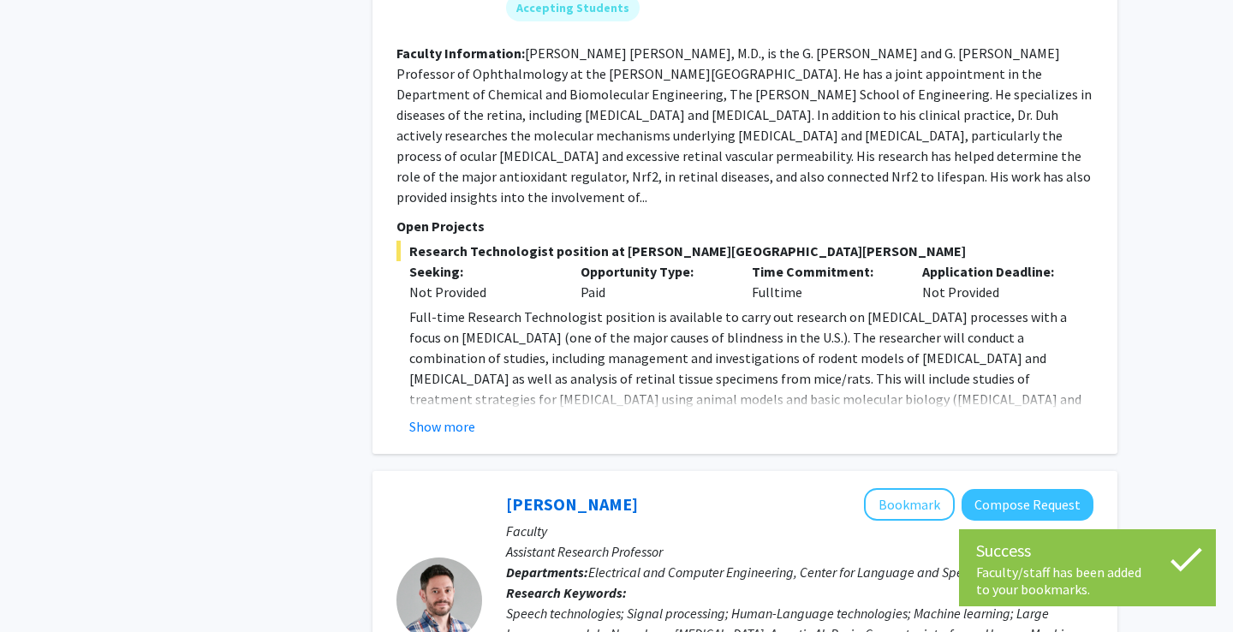
scroll to position [6569, 0]
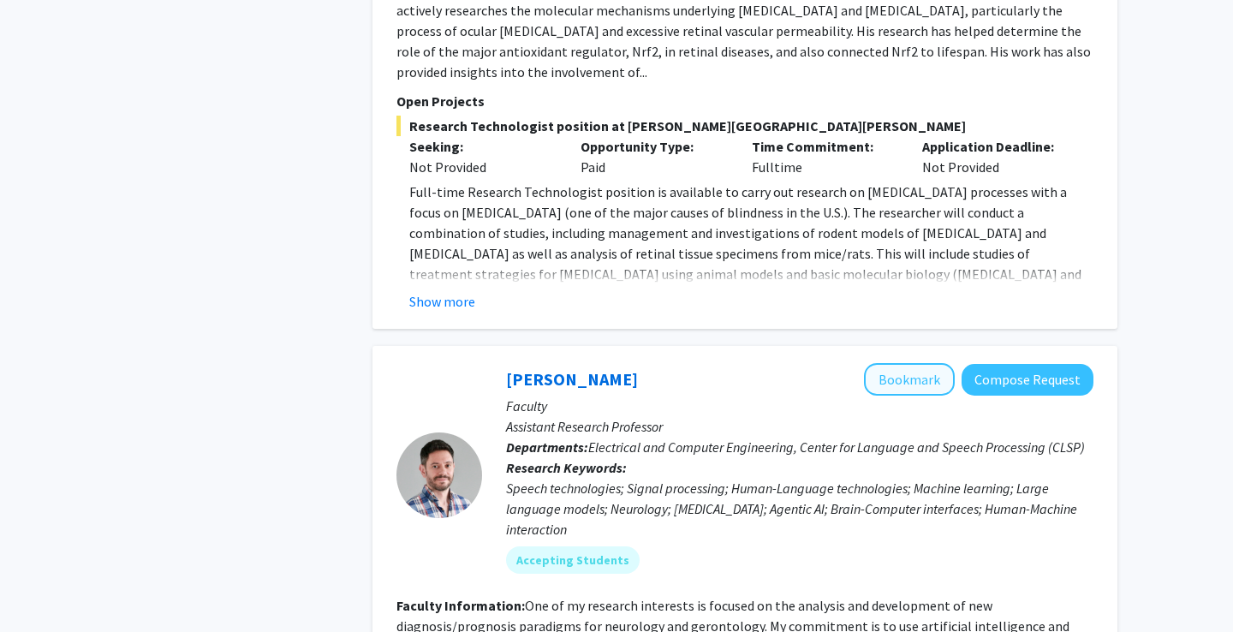
click at [910, 363] on button "Bookmark" at bounding box center [909, 379] width 91 height 33
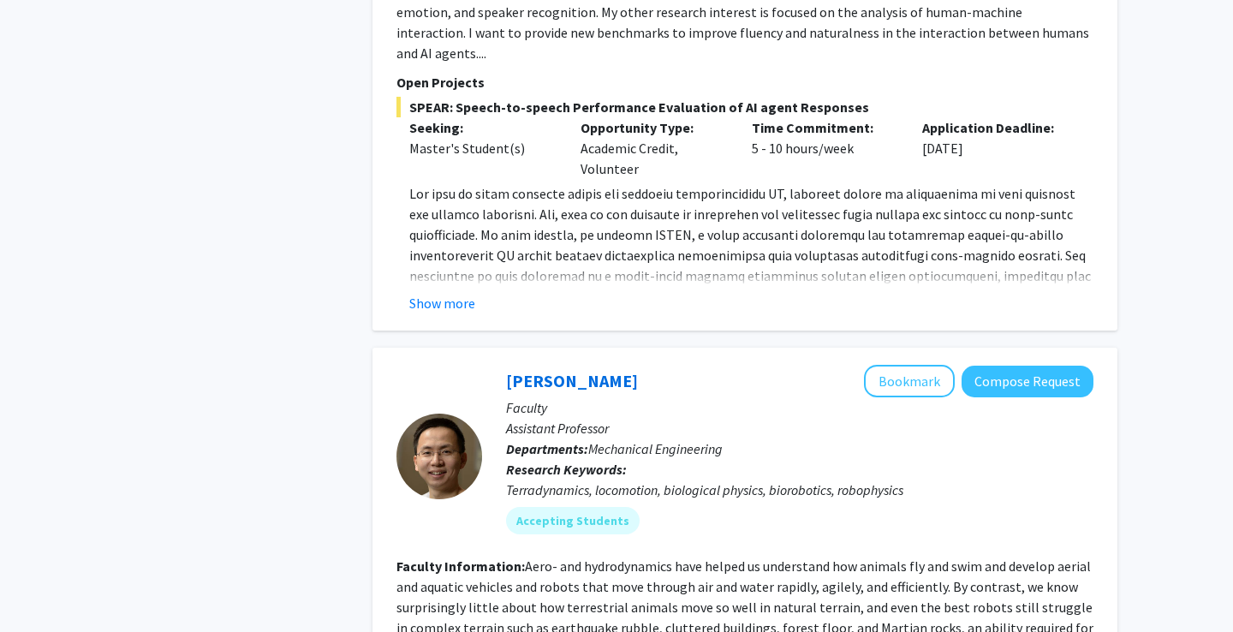
scroll to position [7410, 0]
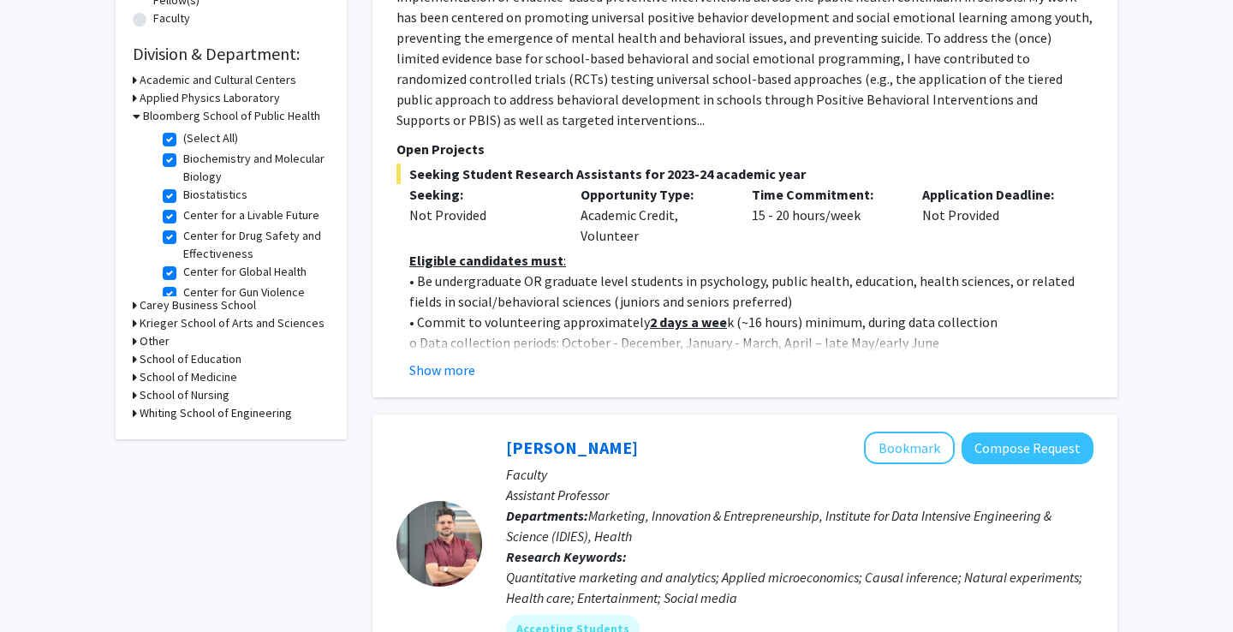
scroll to position [604, 0]
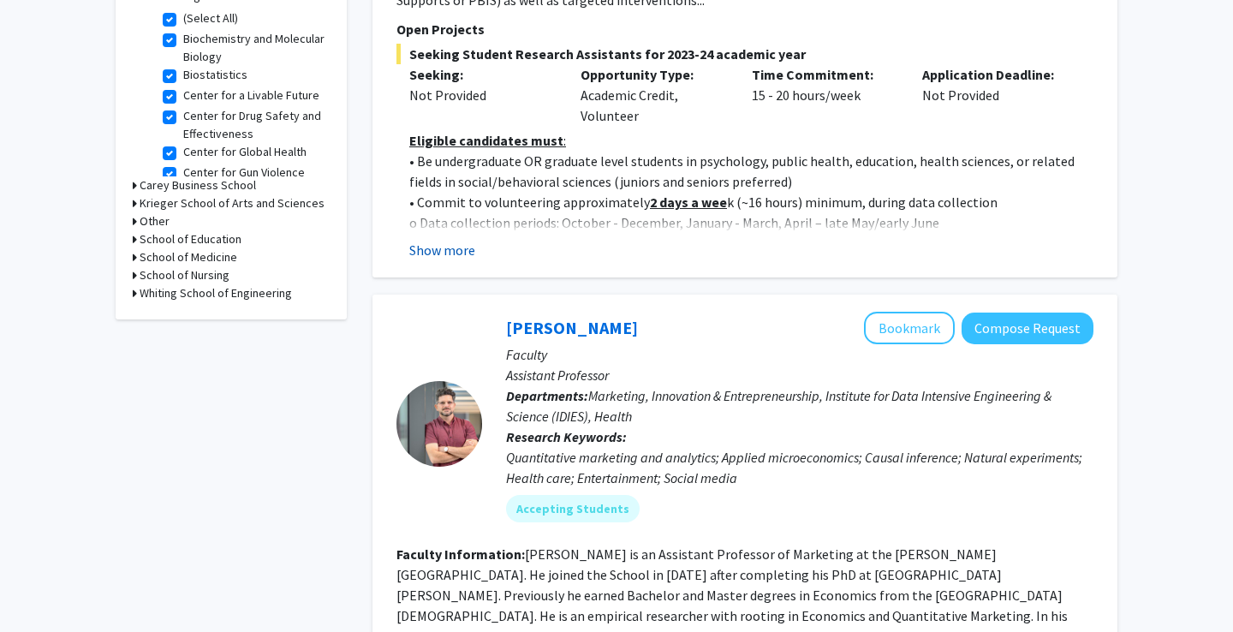
click at [461, 248] on button "Show more" at bounding box center [442, 250] width 66 height 21
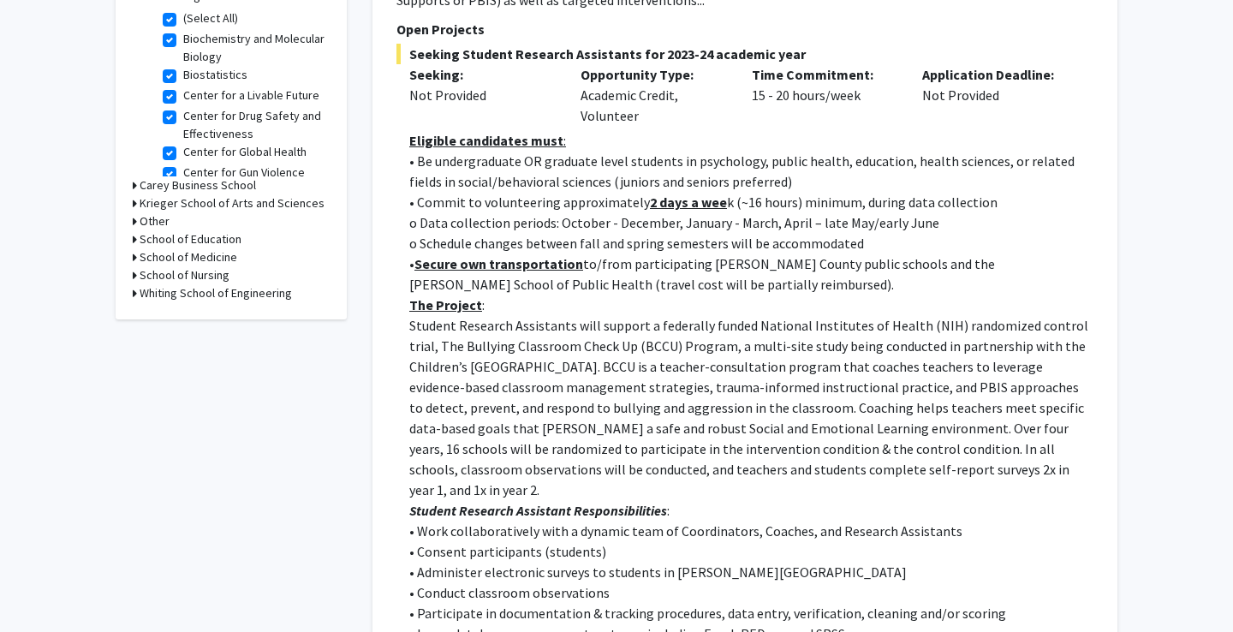
click at [848, 351] on p "Student Research Assistants will support a federally funded National Institutes…" at bounding box center [751, 407] width 684 height 185
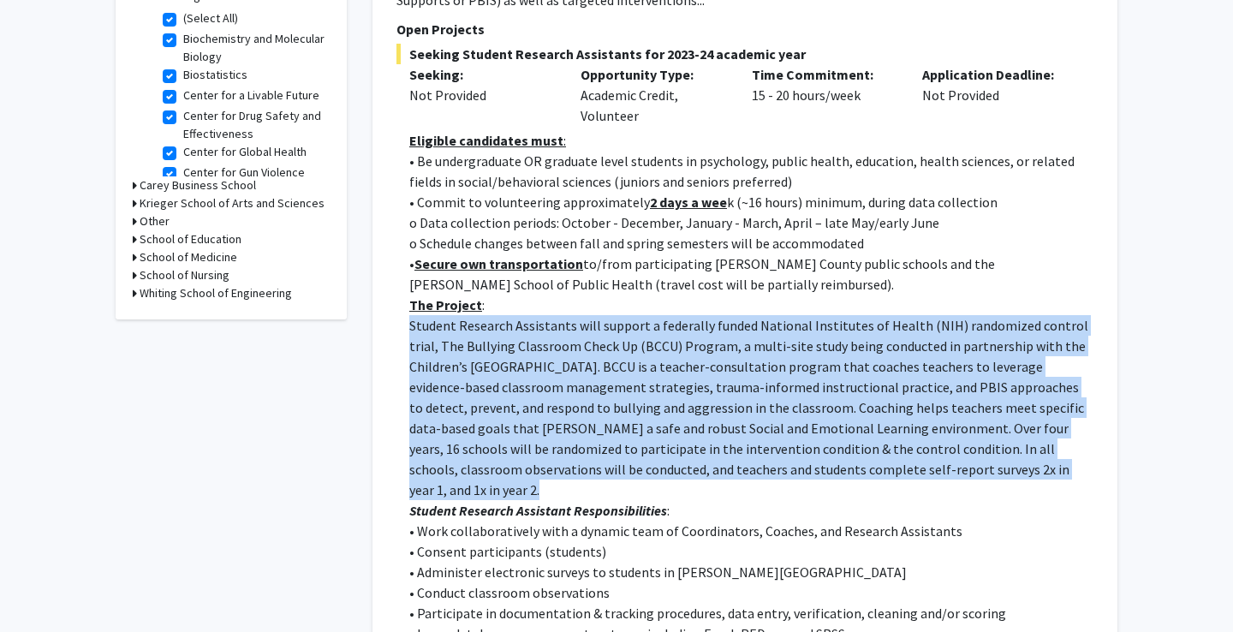
click at [848, 351] on p "Student Research Assistants will support a federally funded National Institutes…" at bounding box center [751, 407] width 684 height 185
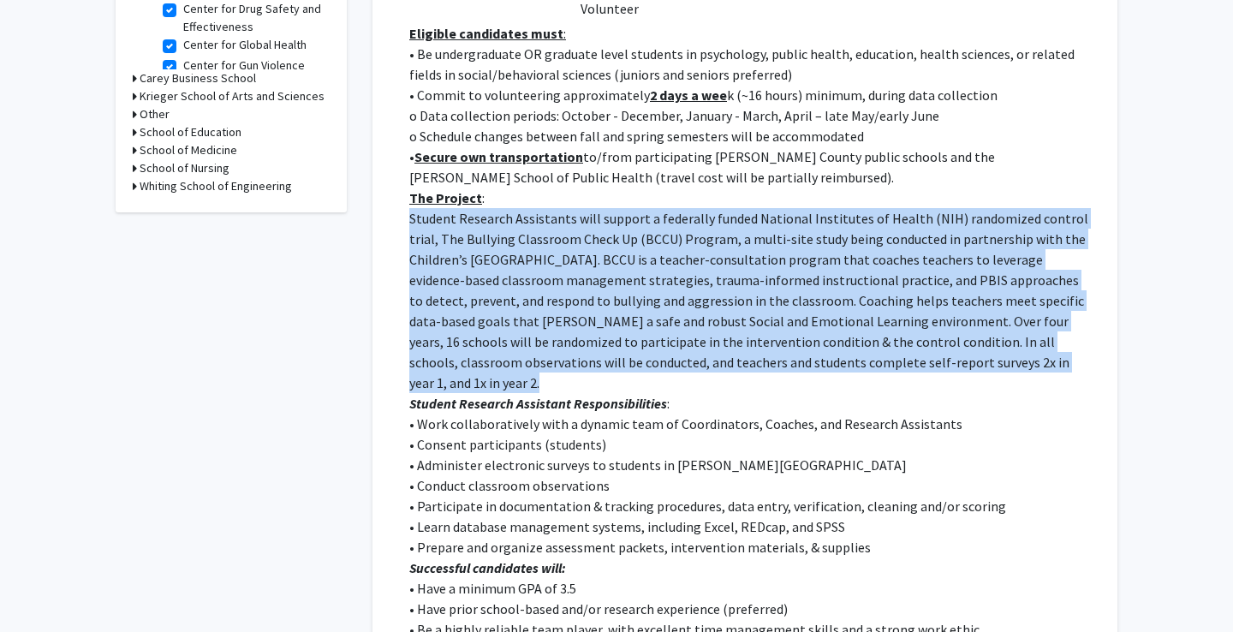
scroll to position [822, 0]
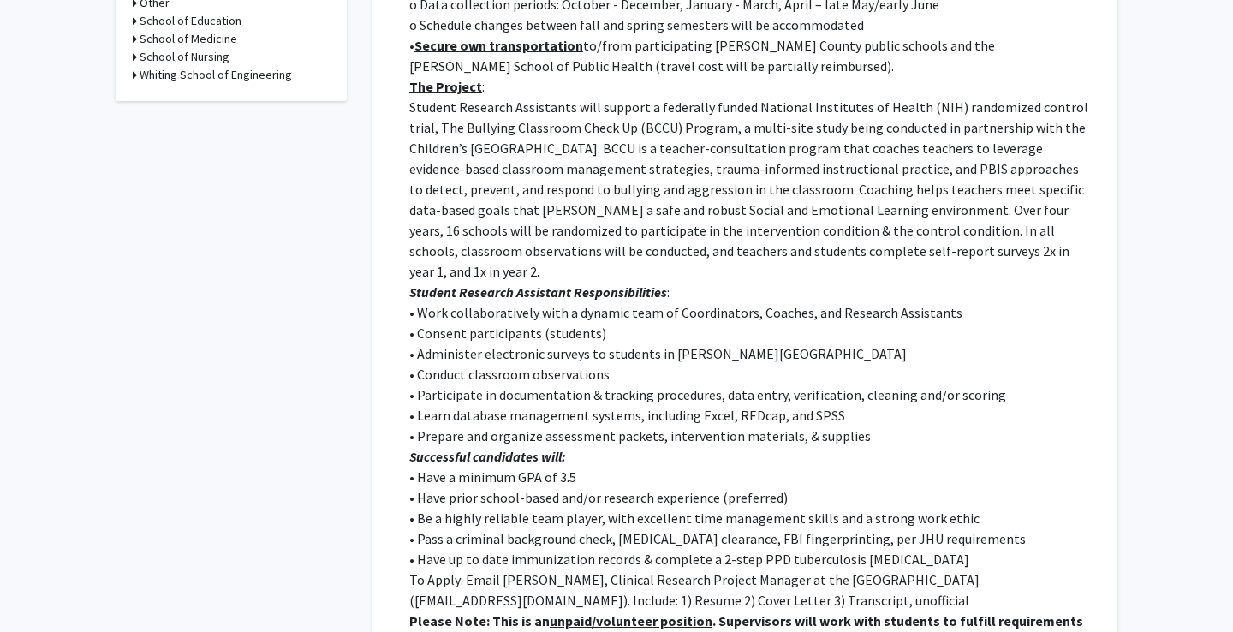
click at [848, 364] on p "• Conduct classroom observations" at bounding box center [751, 374] width 684 height 21
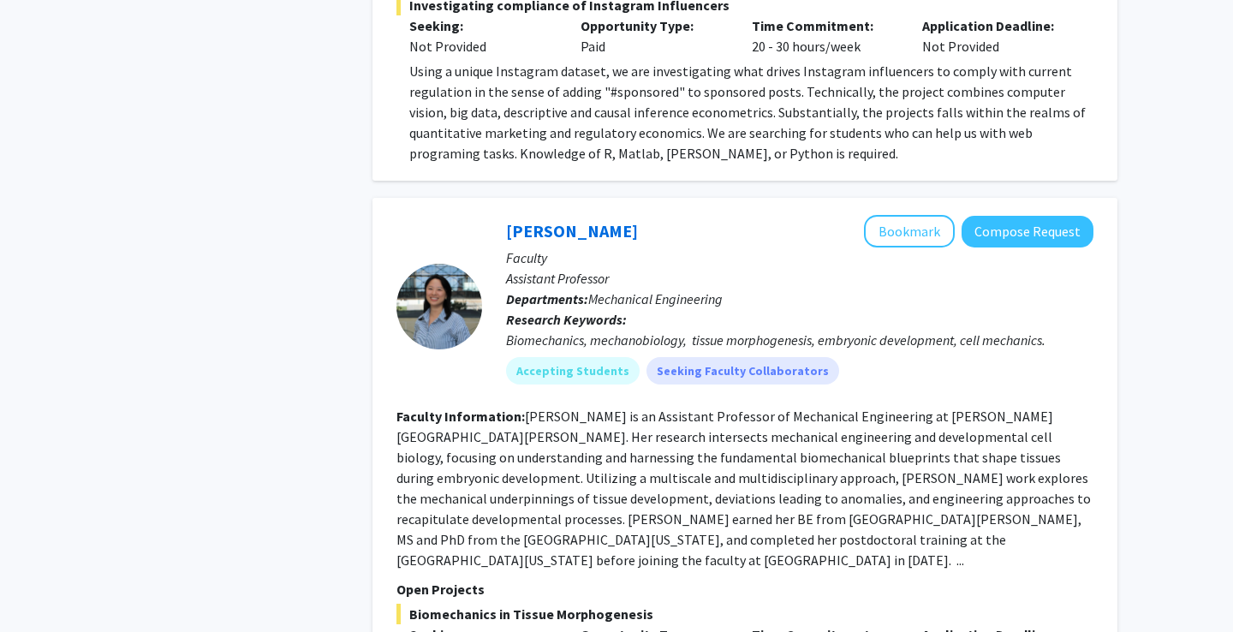
scroll to position [2152, 0]
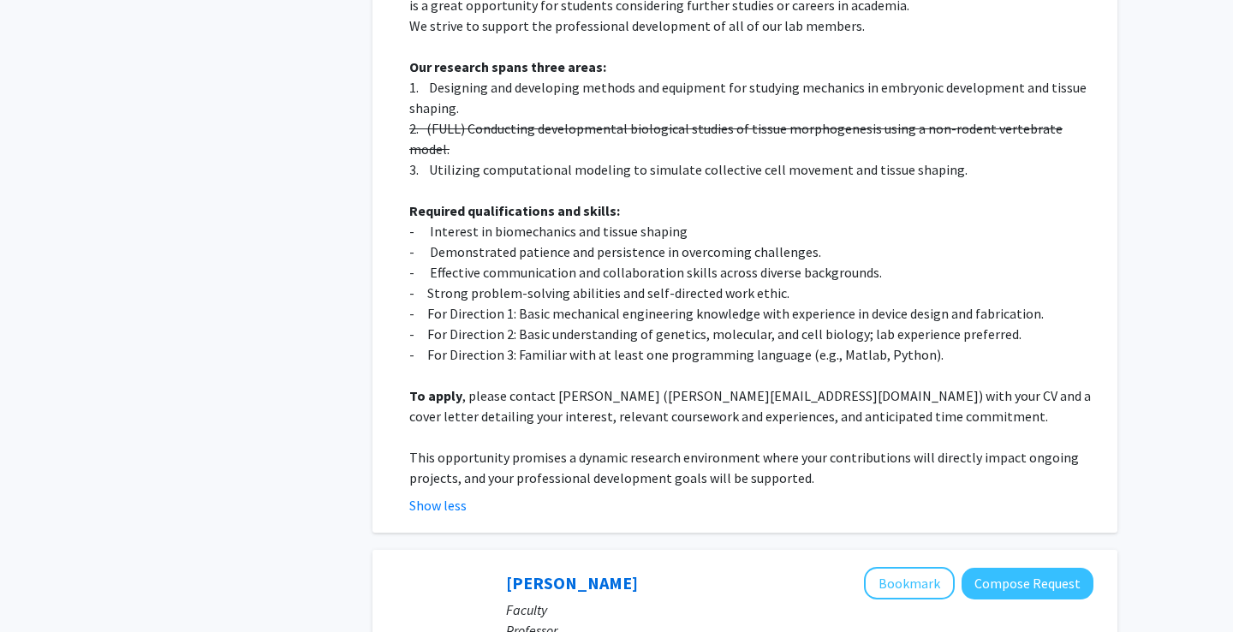
scroll to position [2623, 0]
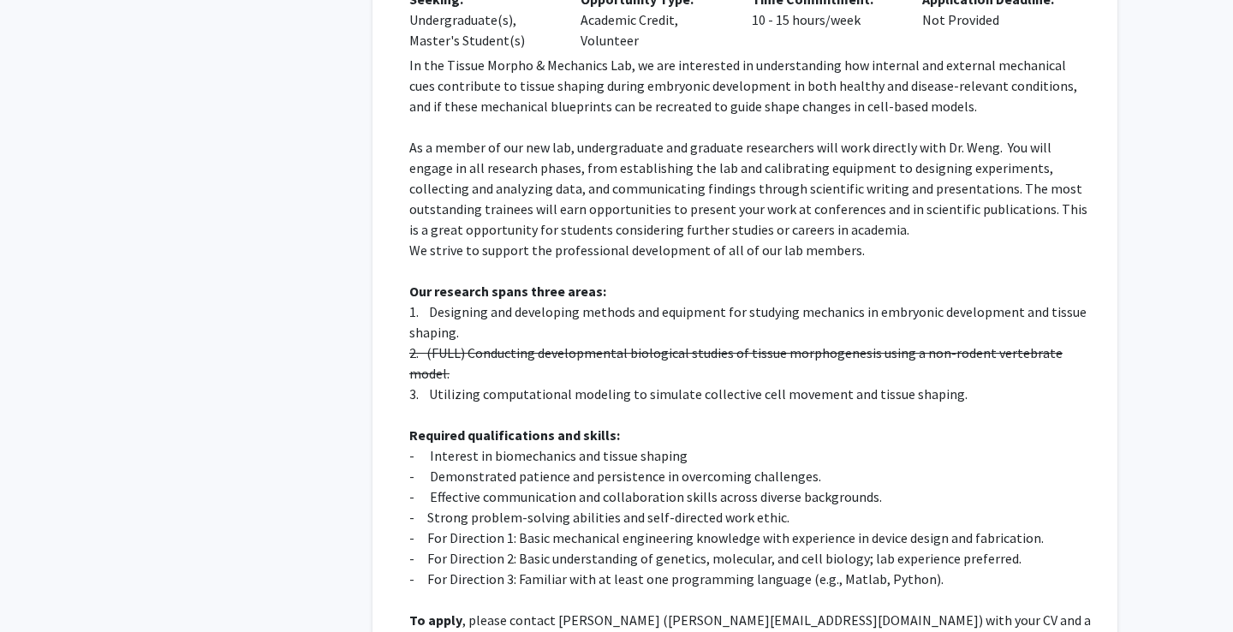
click at [696, 589] on p at bounding box center [751, 599] width 684 height 21
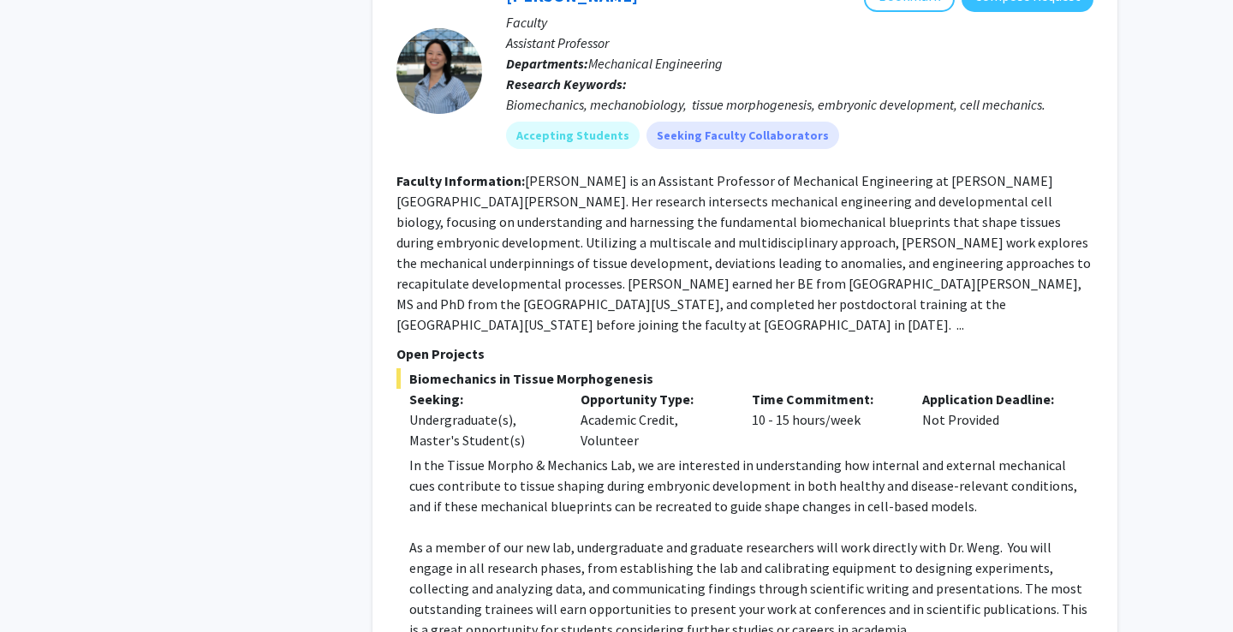
scroll to position [2159, 0]
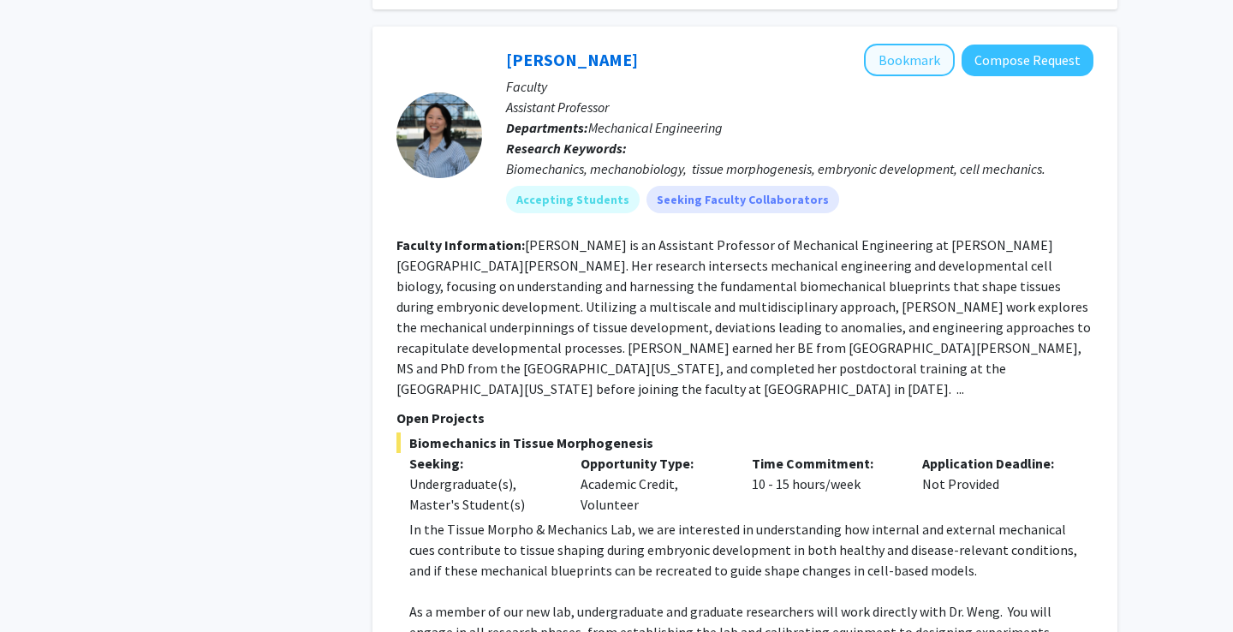
click at [917, 44] on button "Bookmark" at bounding box center [909, 60] width 91 height 33
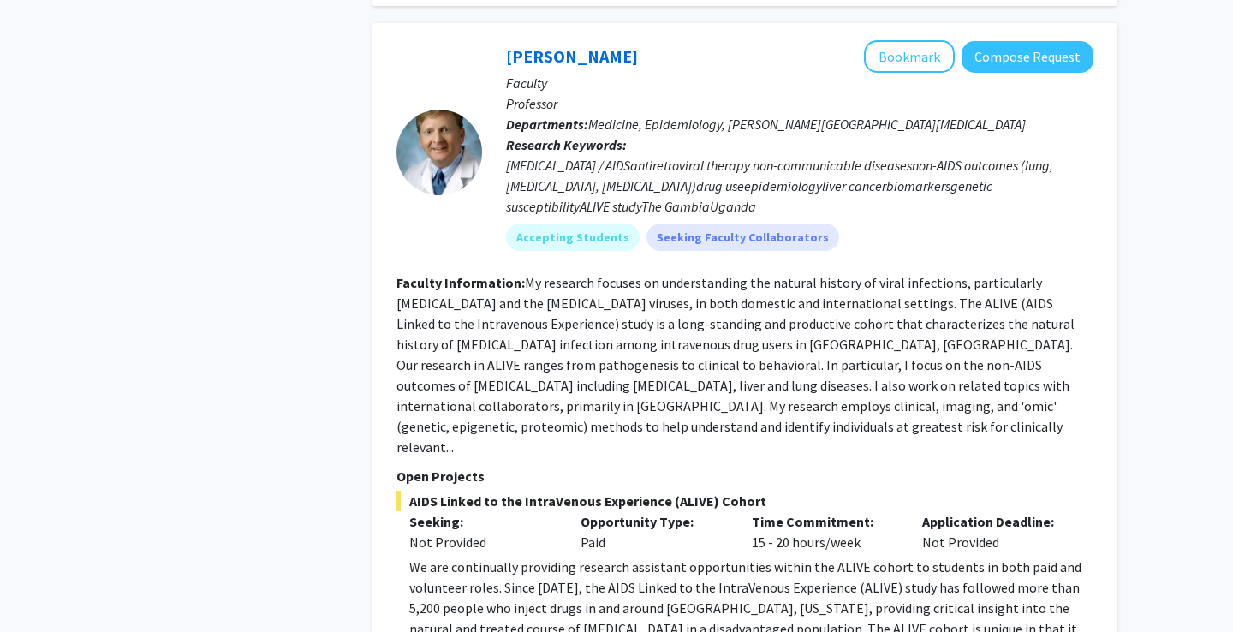
scroll to position [3394, 0]
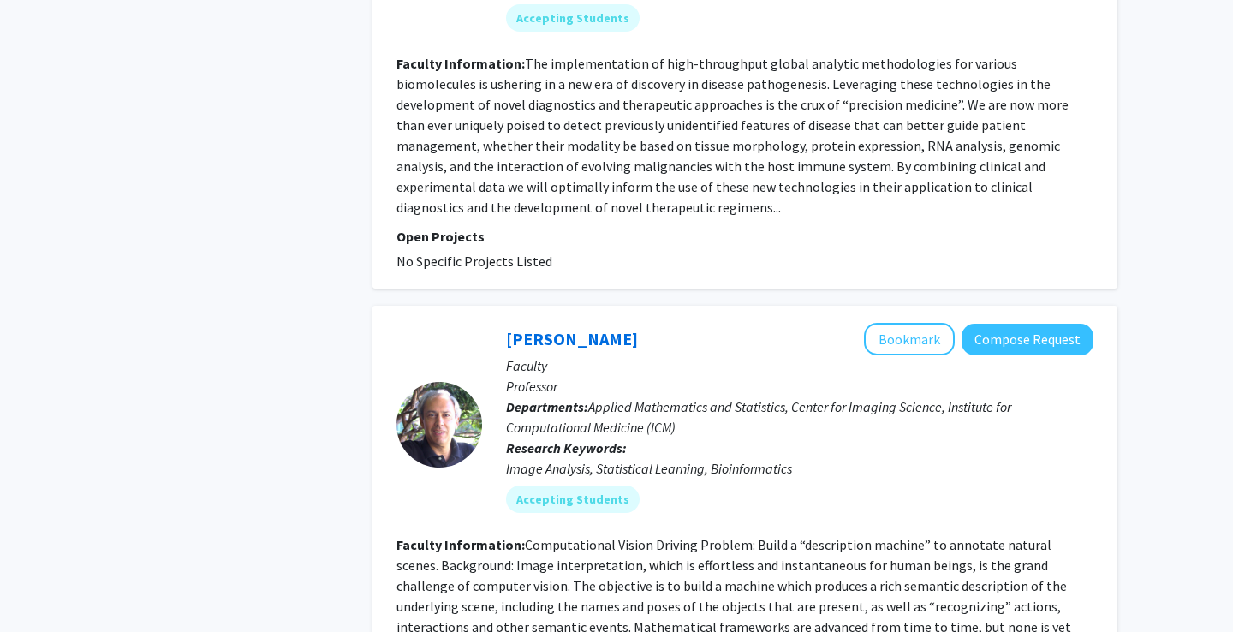
scroll to position [5990, 0]
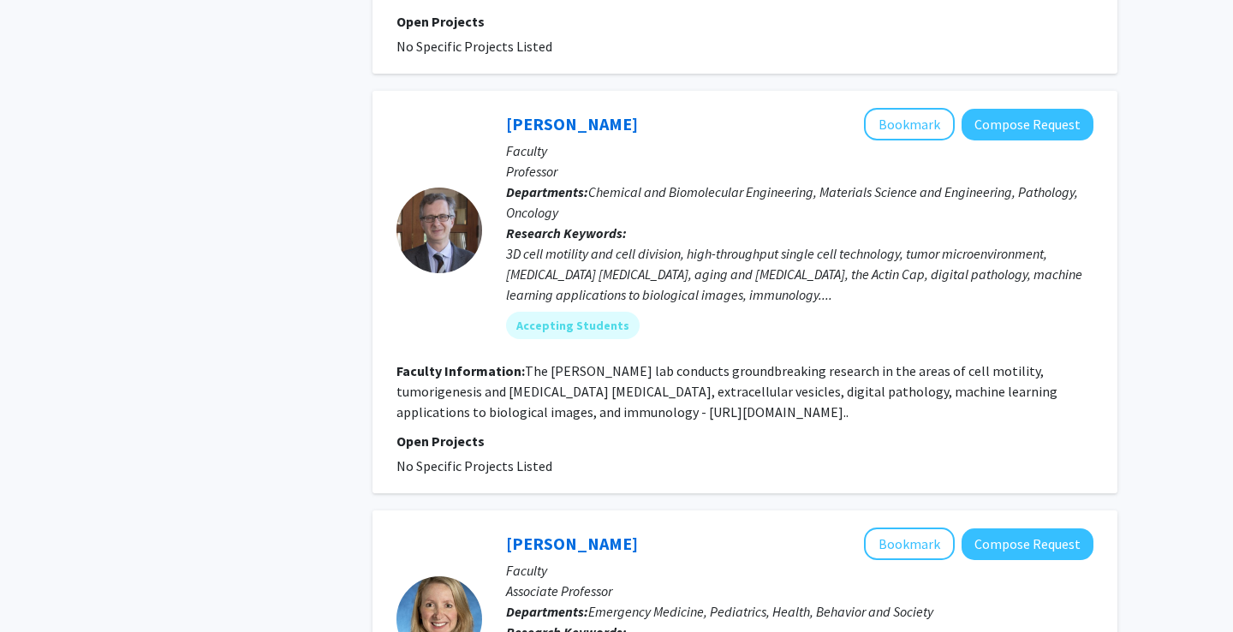
scroll to position [4078, 0]
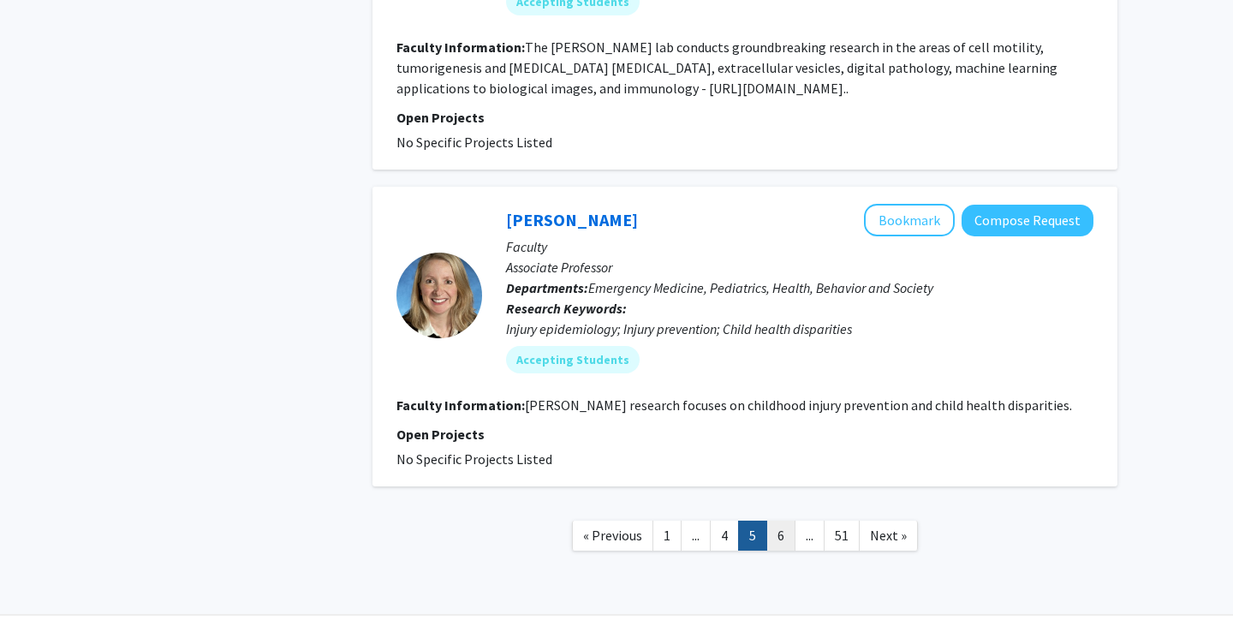
click at [786, 521] on link "6" at bounding box center [780, 536] width 29 height 30
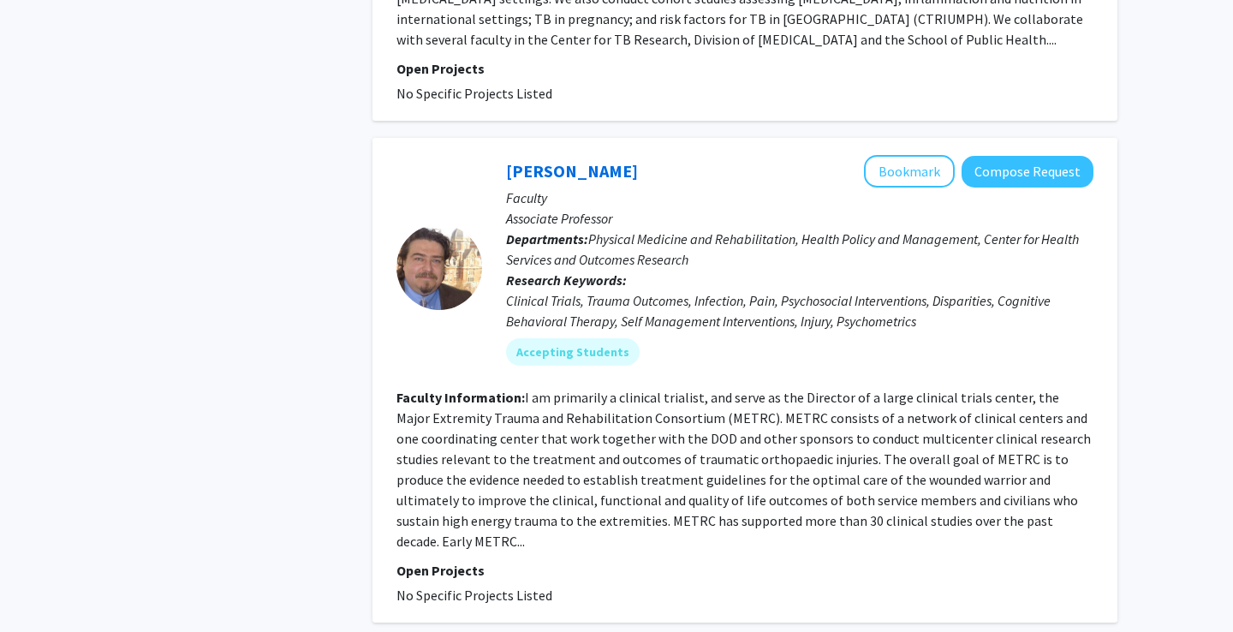
scroll to position [4432, 0]
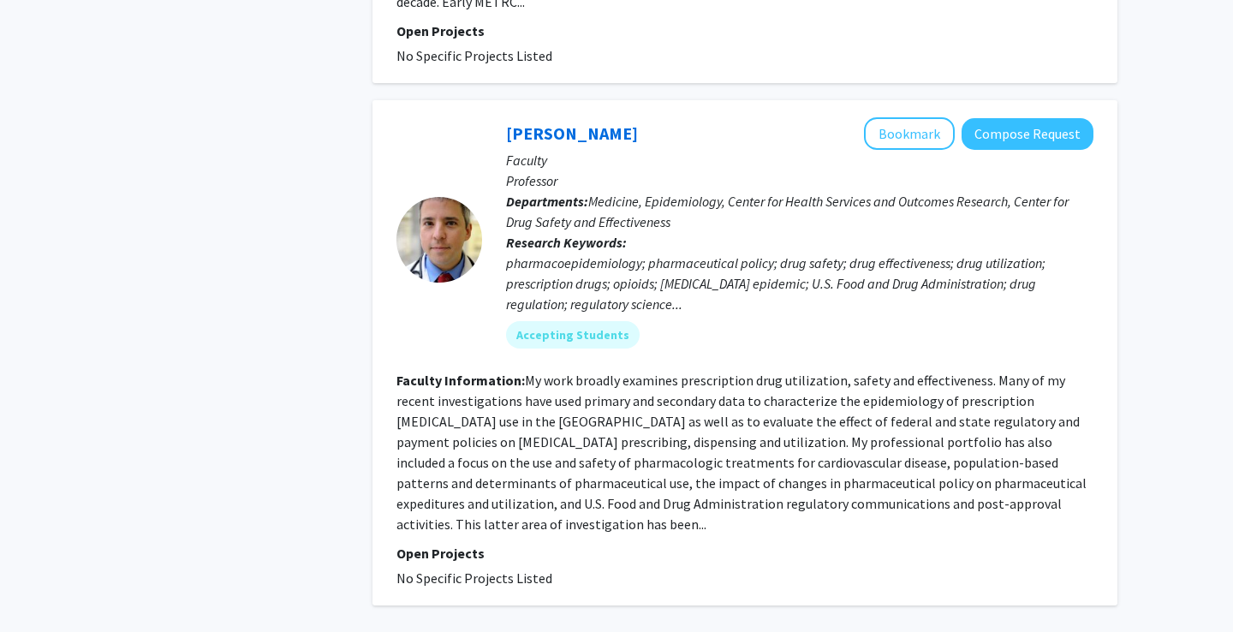
click at [922, 372] on fg-read-more "My work broadly examines prescription drug utilization, safety and effectivenes…" at bounding box center [742, 452] width 690 height 161
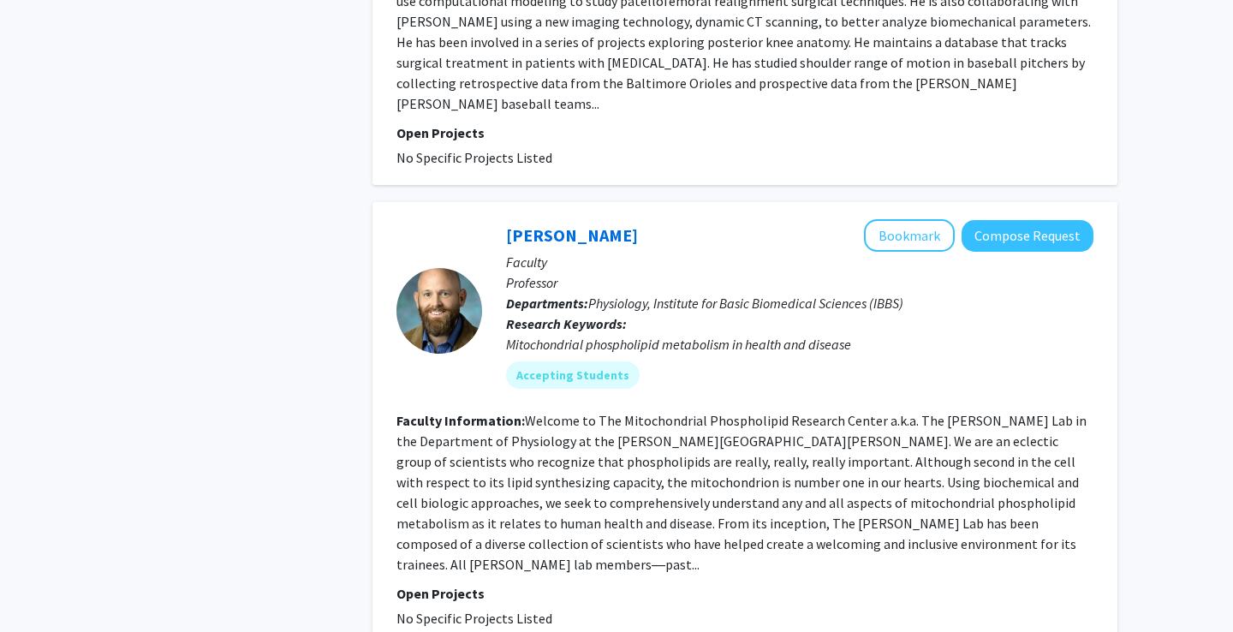
scroll to position [4165, 0]
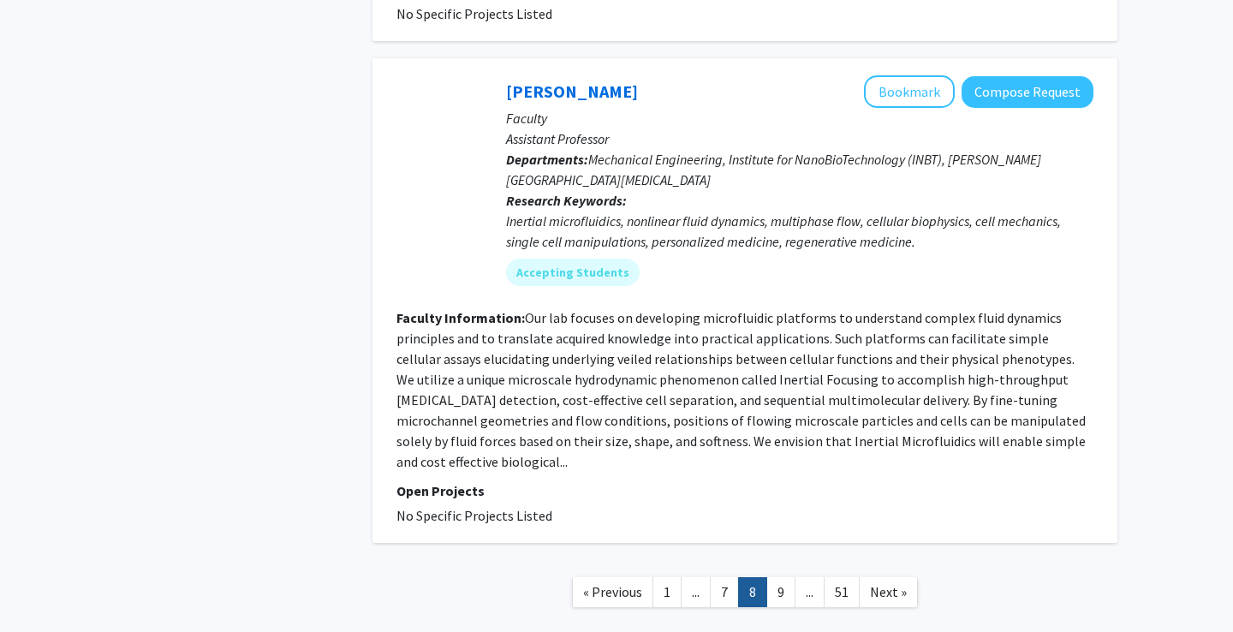
scroll to position [4137, 0]
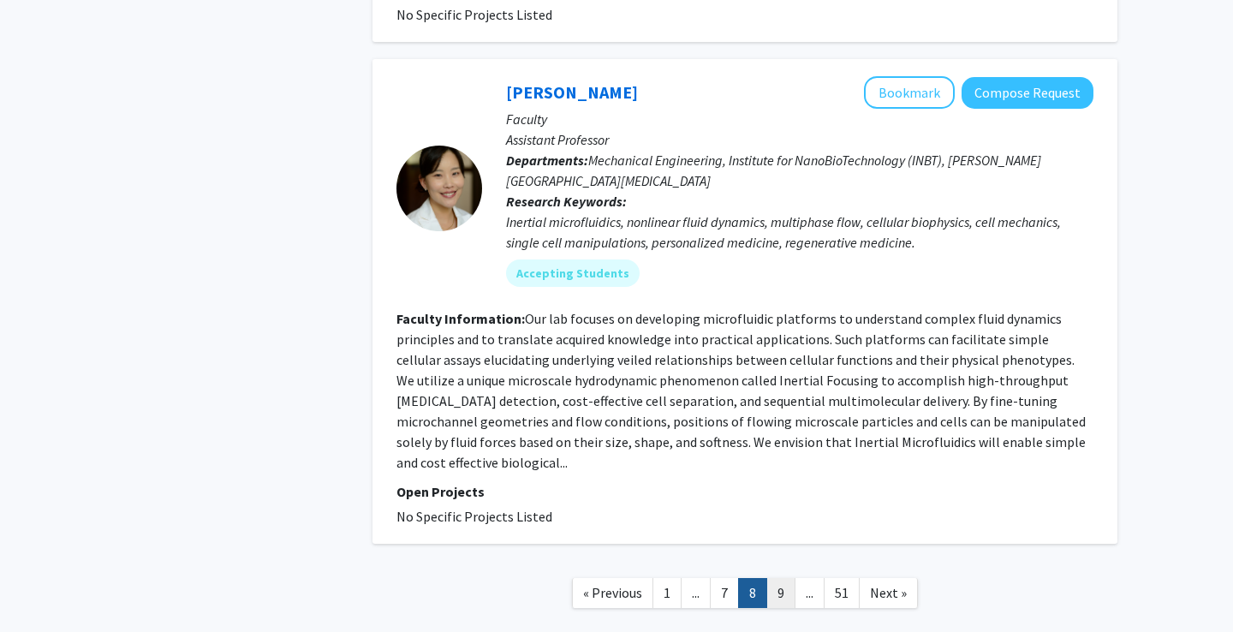
click at [790, 578] on link "9" at bounding box center [780, 593] width 29 height 30
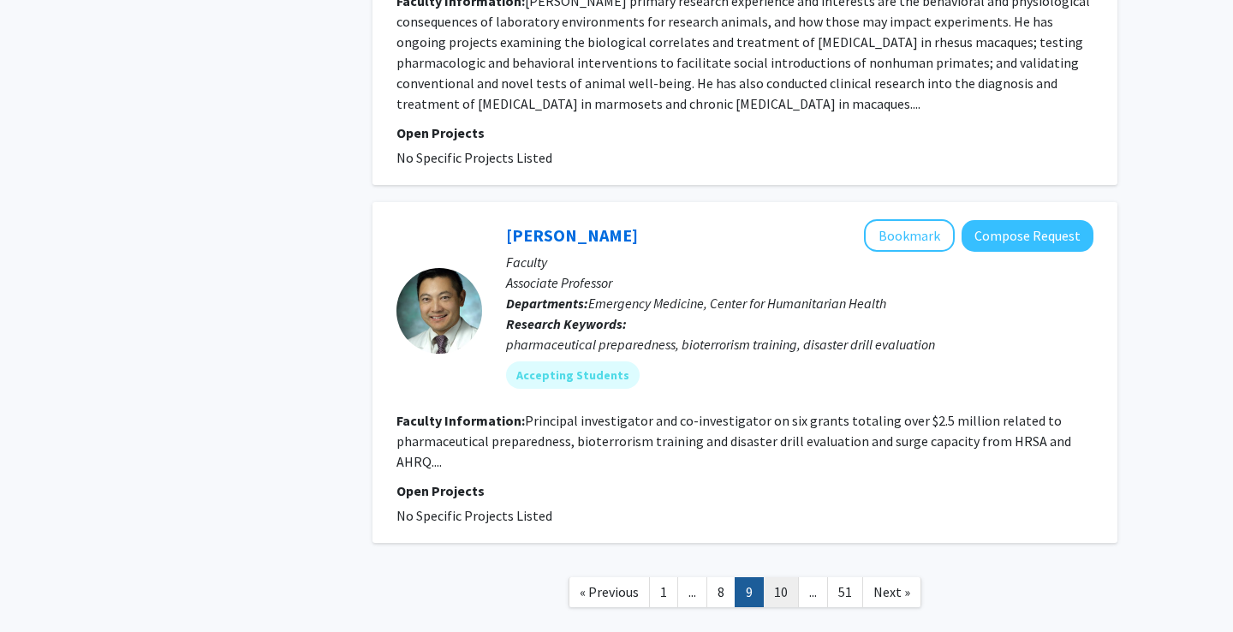
scroll to position [4137, 0]
click at [788, 578] on link "10" at bounding box center [781, 593] width 36 height 30
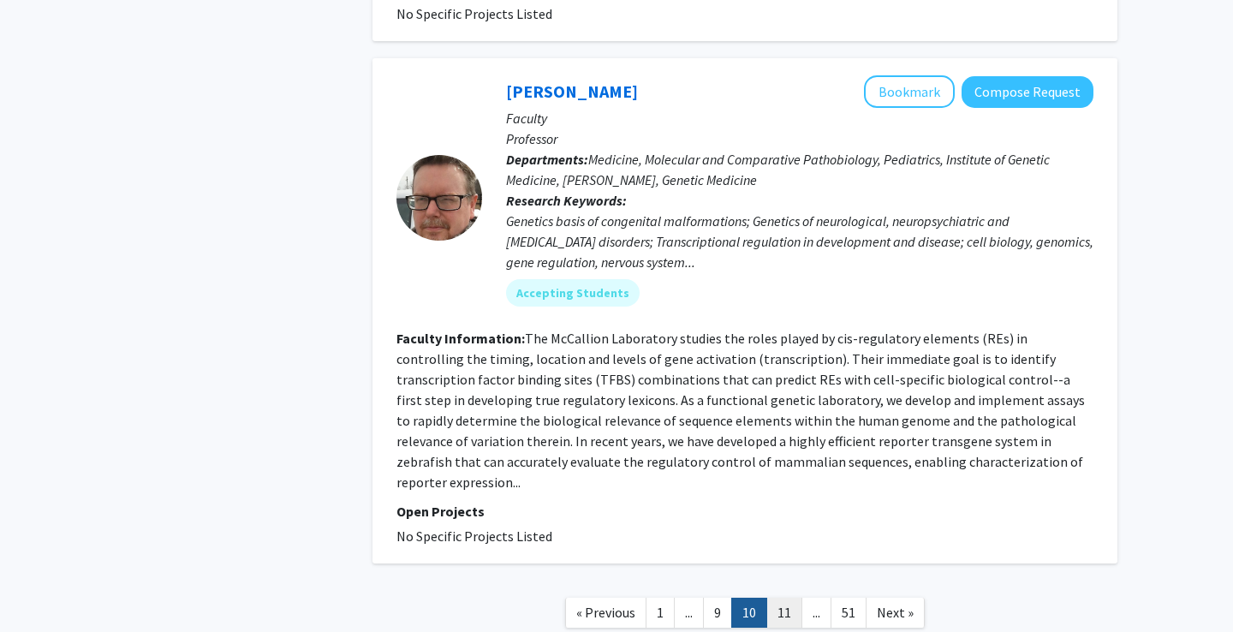
scroll to position [4199, 0]
click at [793, 599] on link "11" at bounding box center [784, 614] width 36 height 30
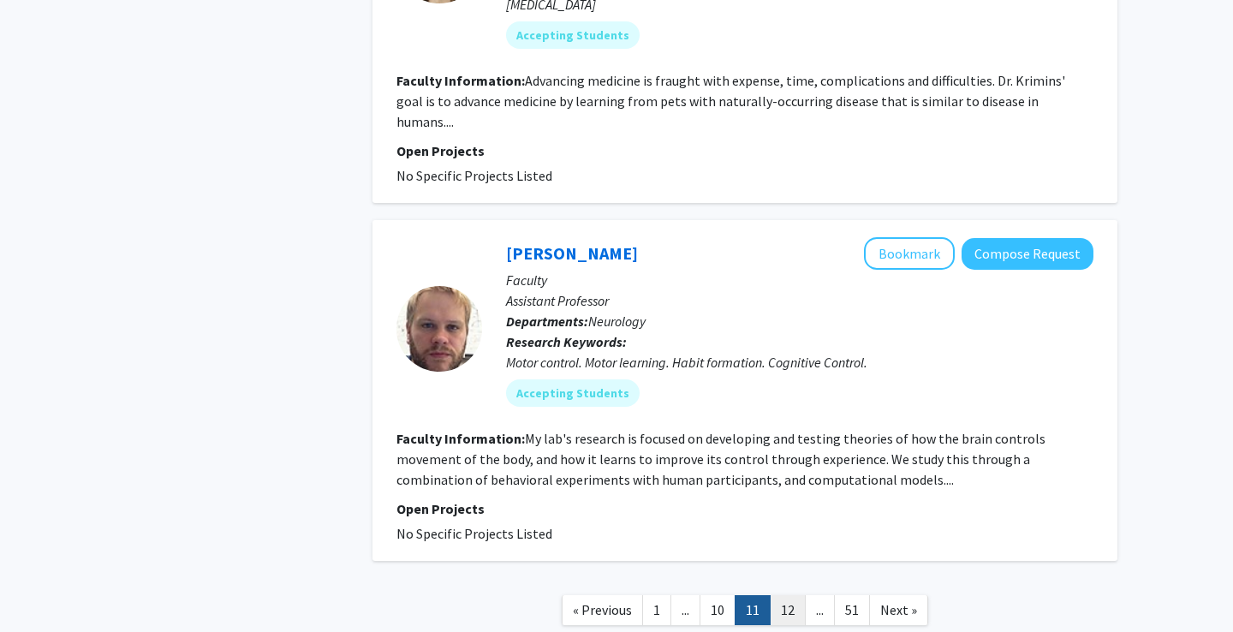
scroll to position [4049, 0]
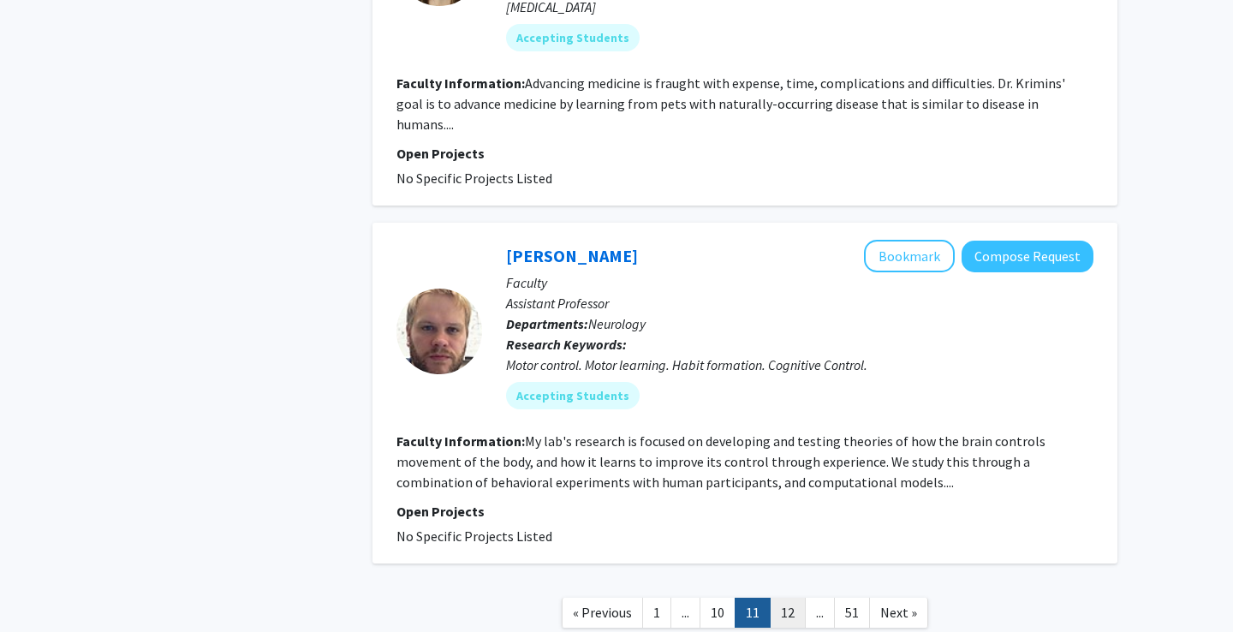
click at [796, 598] on link "12" at bounding box center [788, 613] width 36 height 30
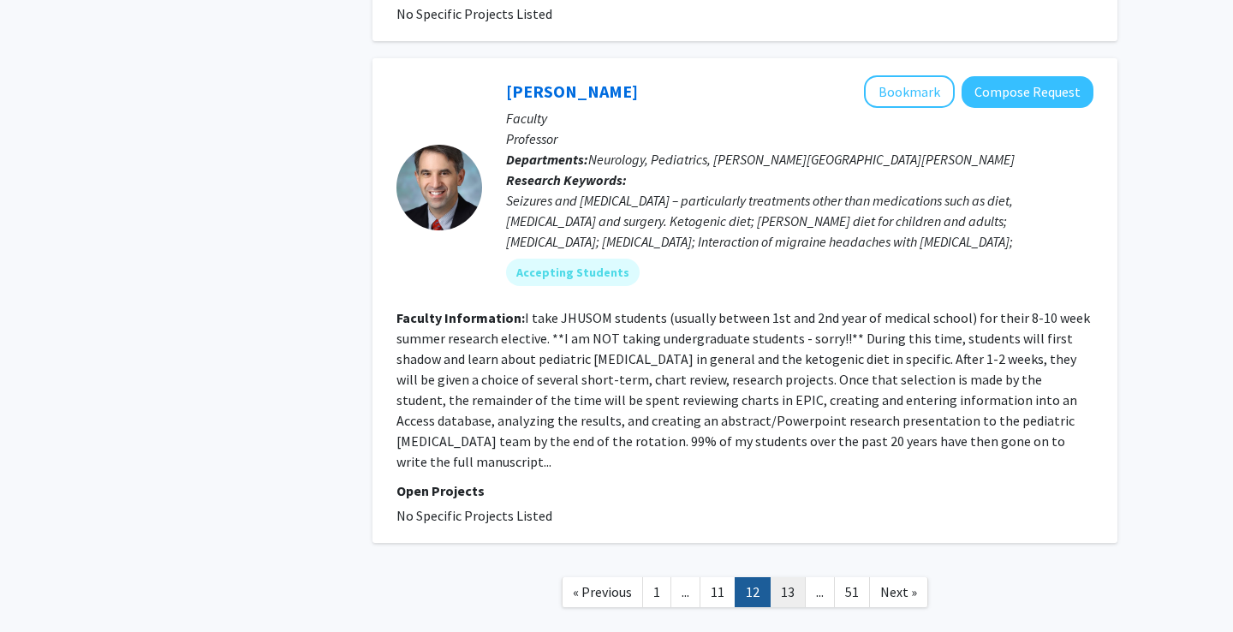
scroll to position [4137, 0]
click at [784, 578] on link "13" at bounding box center [788, 593] width 36 height 30
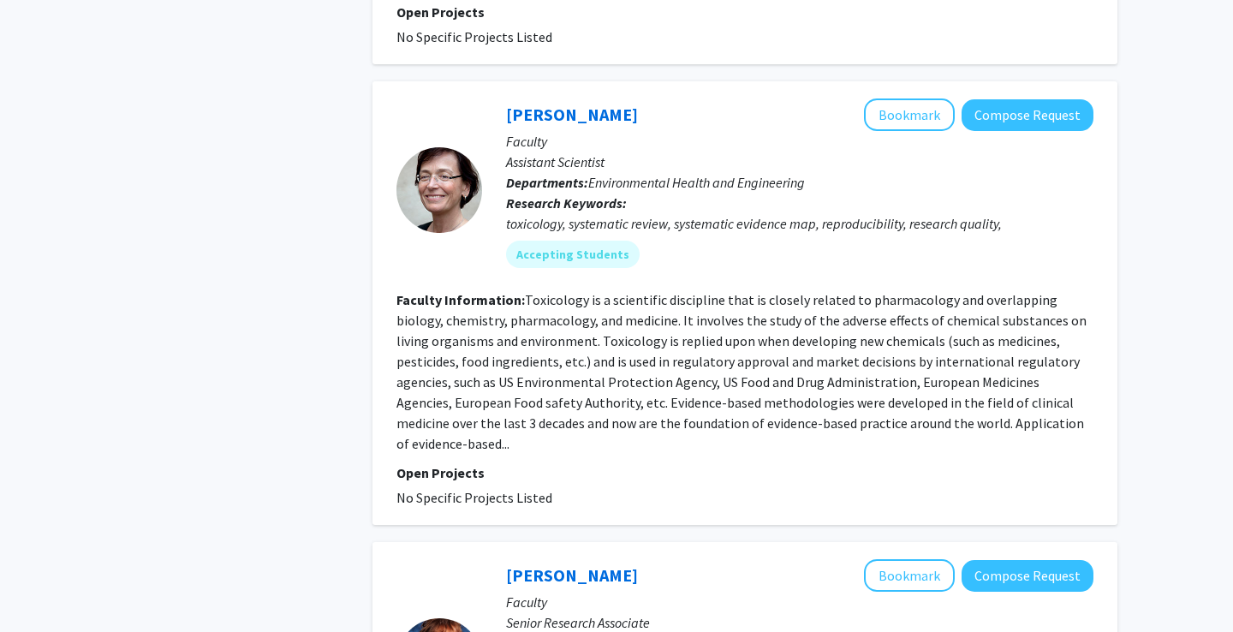
scroll to position [3993, 0]
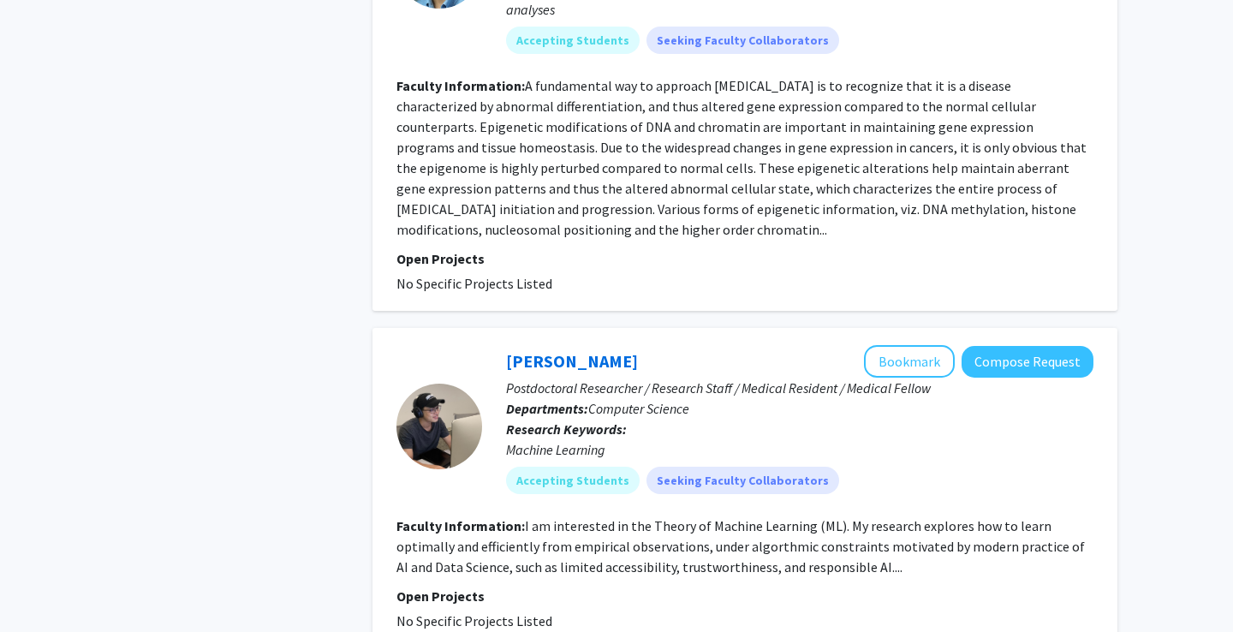
scroll to position [4048, 0]
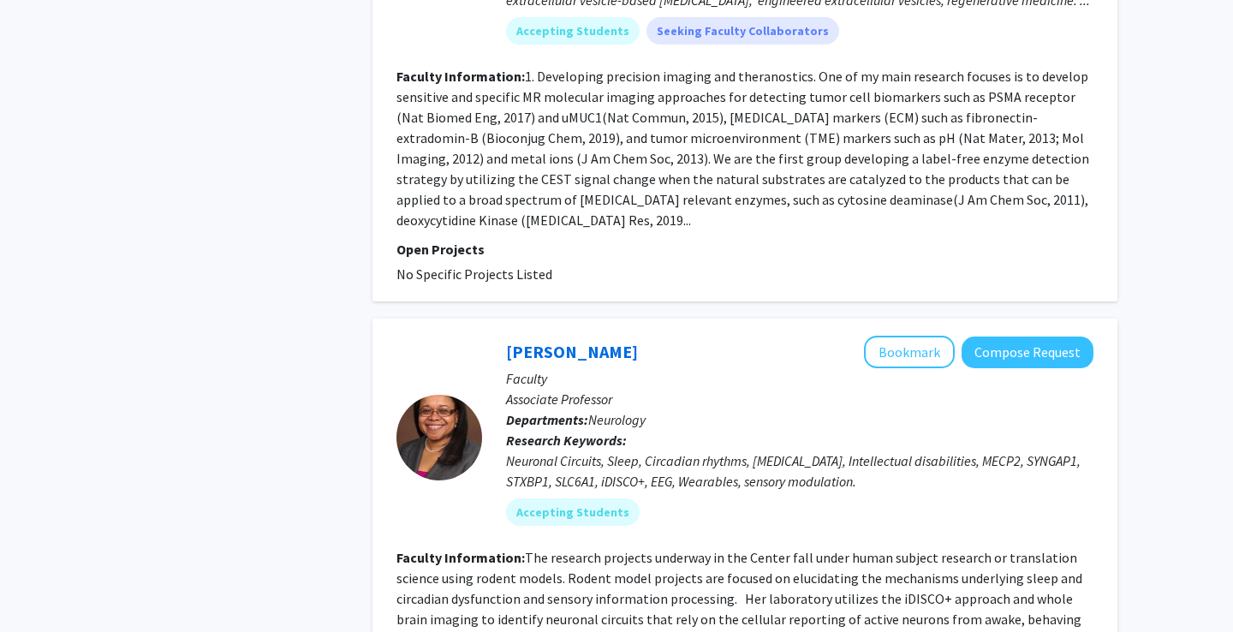
scroll to position [4174, 0]
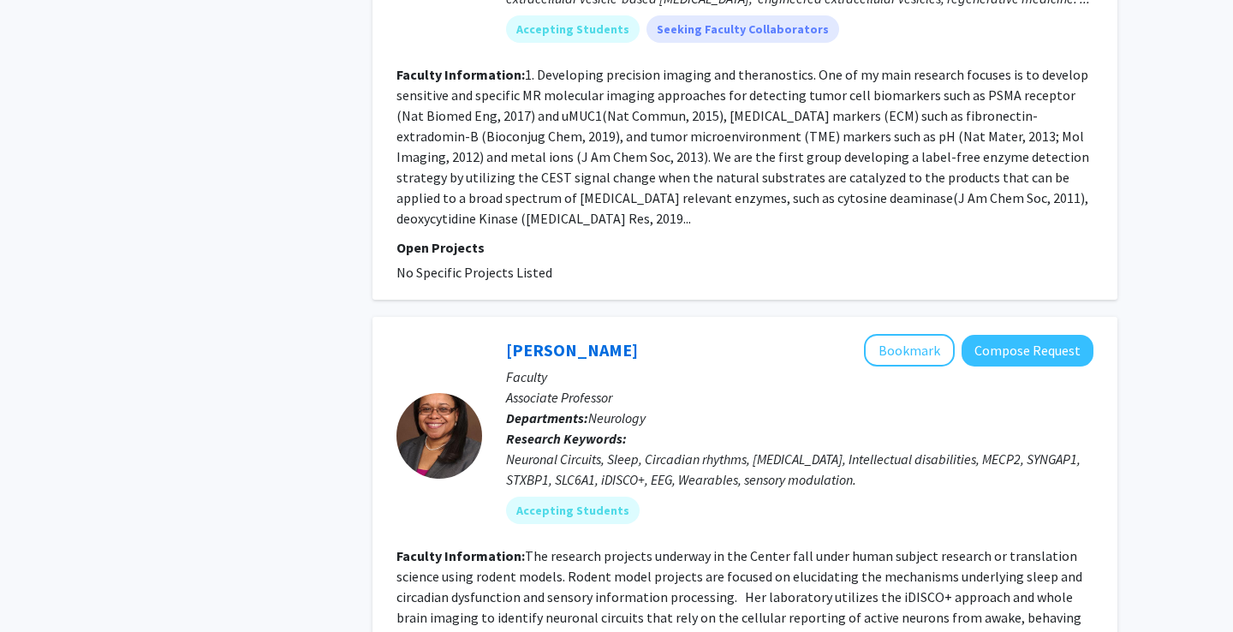
click at [899, 547] on fg-read-more "The research projects underway in the Center fall under human subject research …" at bounding box center [740, 617] width 686 height 140
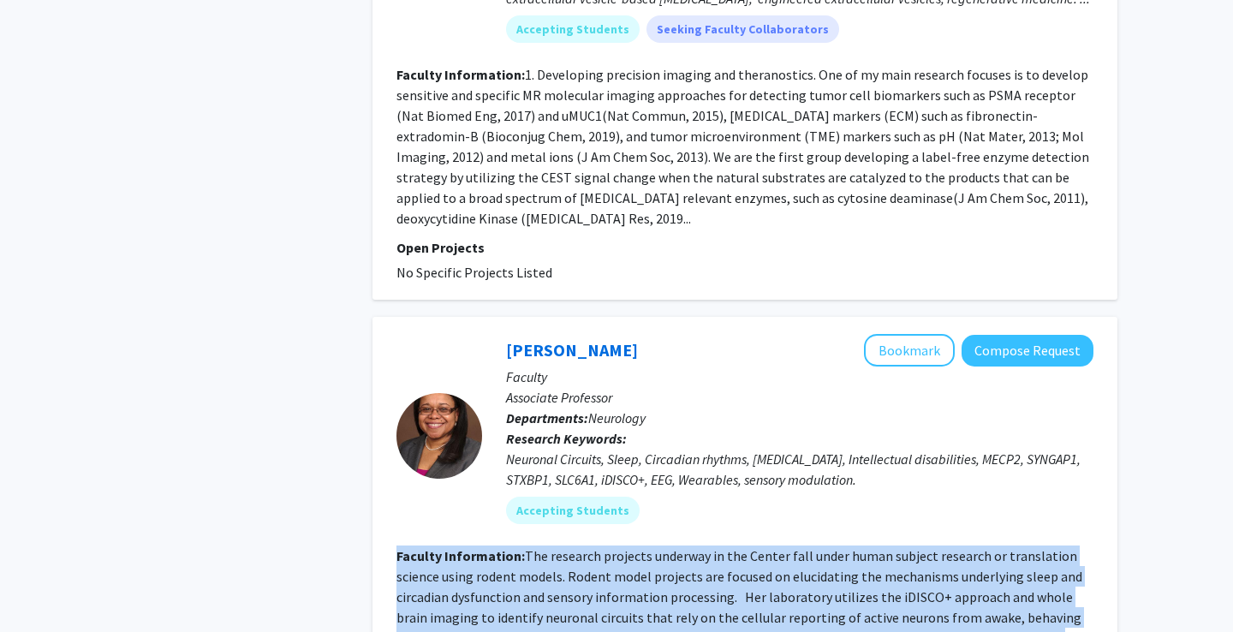
click at [899, 547] on fg-read-more "The research projects underway in the Center fall under human subject research …" at bounding box center [740, 617] width 686 height 140
click at [900, 547] on fg-read-more "The research projects underway in the Center fall under human subject research …" at bounding box center [740, 617] width 686 height 140
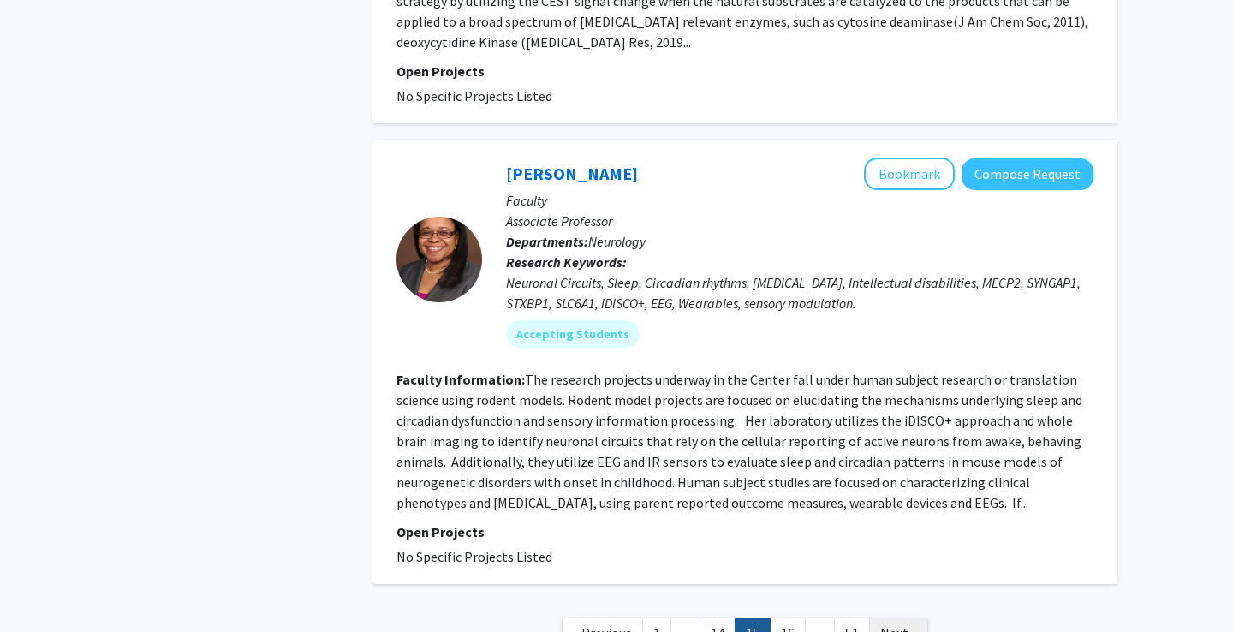
scroll to position [4350, 0]
click at [862, 619] on link "51" at bounding box center [852, 634] width 36 height 30
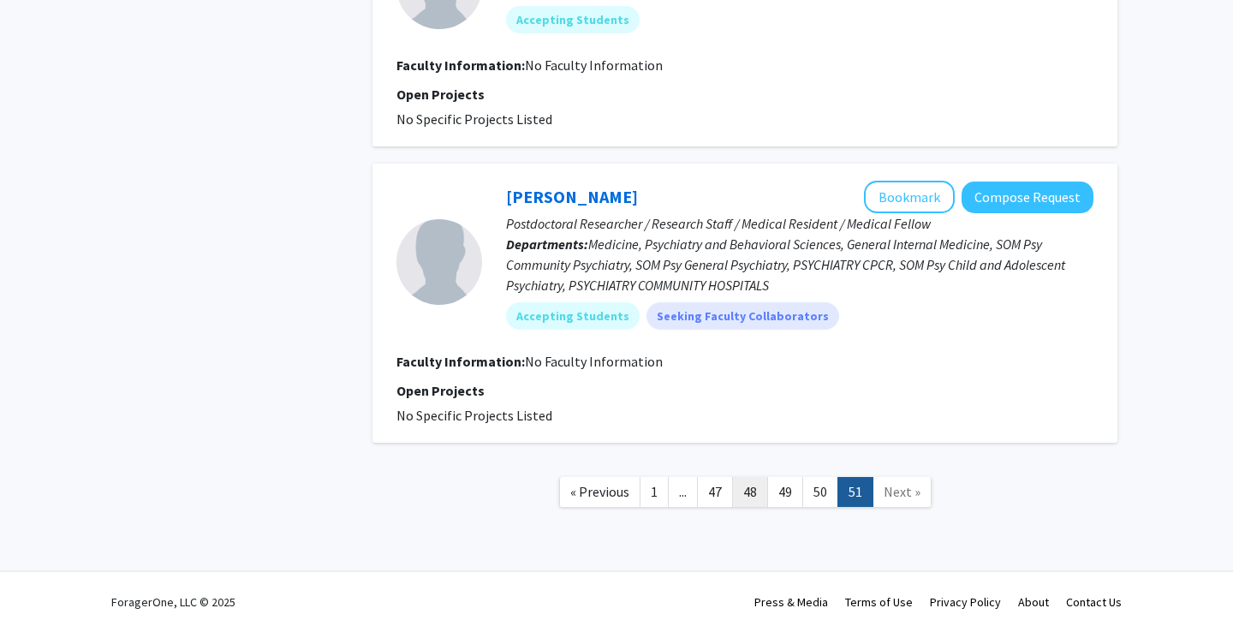
scroll to position [1798, 0]
click at [742, 481] on link "48" at bounding box center [750, 492] width 36 height 30
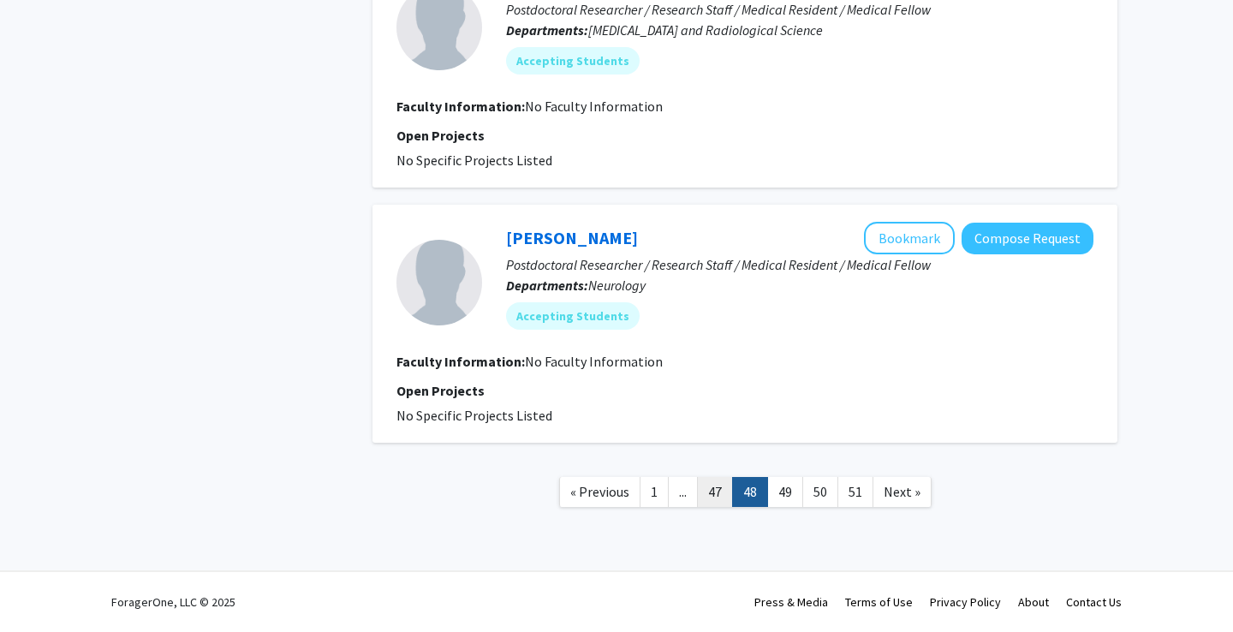
scroll to position [2267, 0]
click at [714, 492] on link "47" at bounding box center [715, 492] width 36 height 30
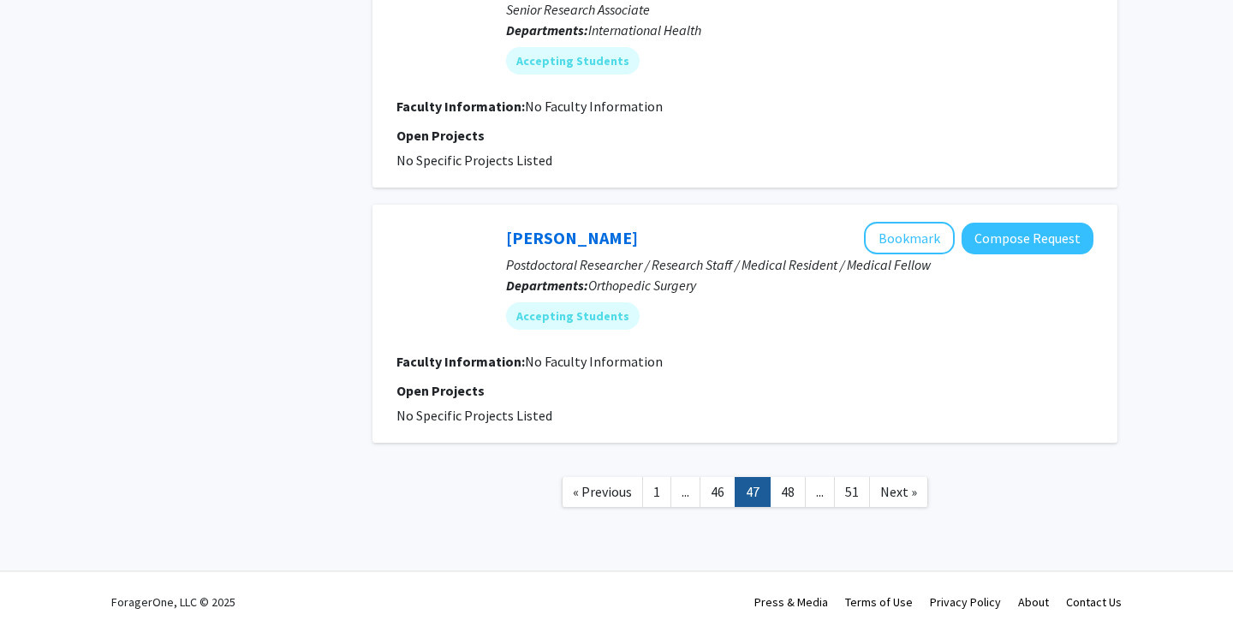
scroll to position [2349, 0]
click at [716, 494] on link "46" at bounding box center [718, 492] width 36 height 30
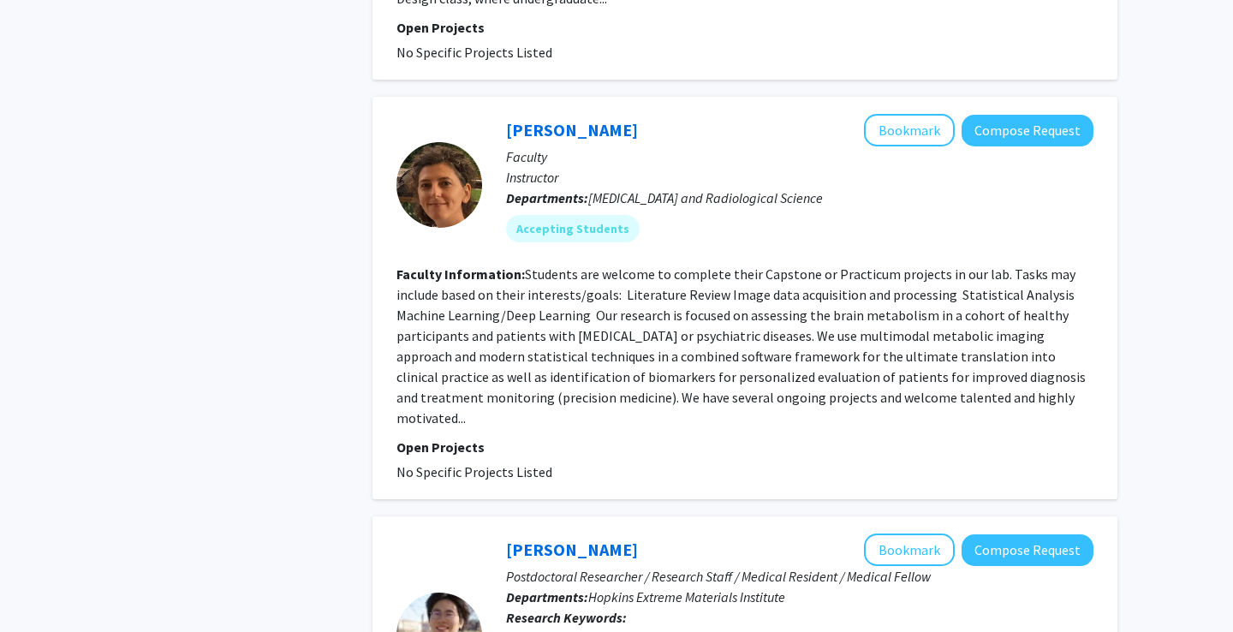
scroll to position [1782, 0]
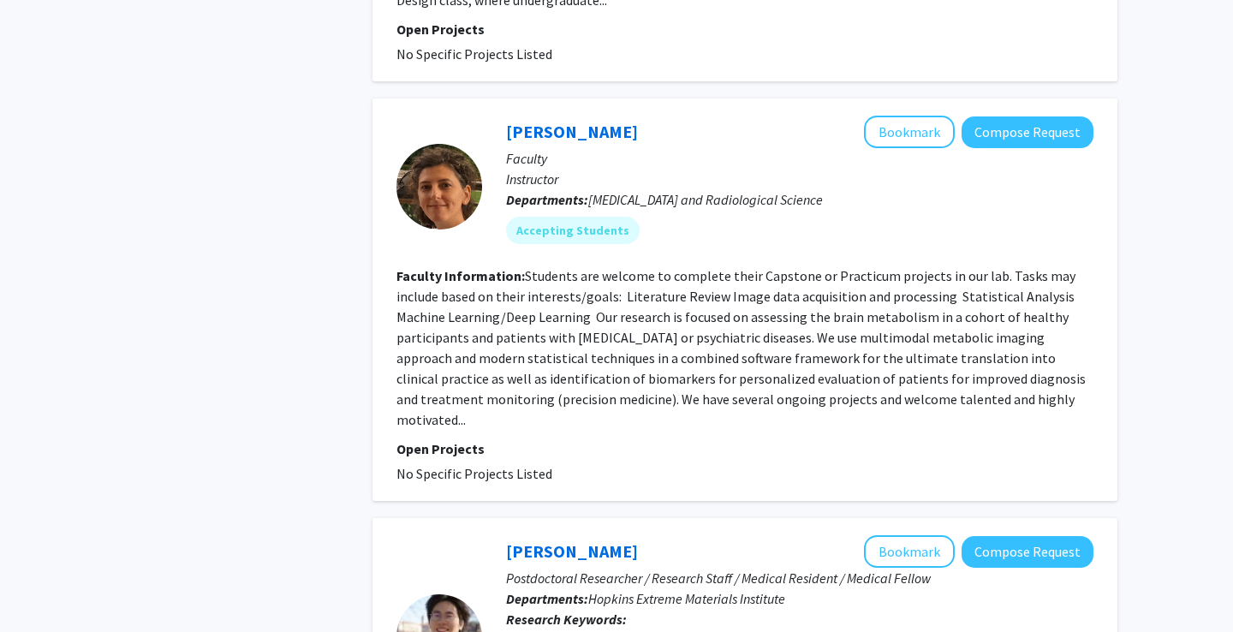
click at [905, 311] on fg-read-more "Students are welcome to complete their Capstone or Practicum projects in our la…" at bounding box center [741, 347] width 689 height 161
click at [853, 358] on fg-search-faculty "[PERSON_NAME] Bookmark Compose Request Faculty Instructor Departments: [MEDICAL…" at bounding box center [745, 300] width 697 height 368
click at [919, 116] on button "Bookmark" at bounding box center [909, 132] width 91 height 33
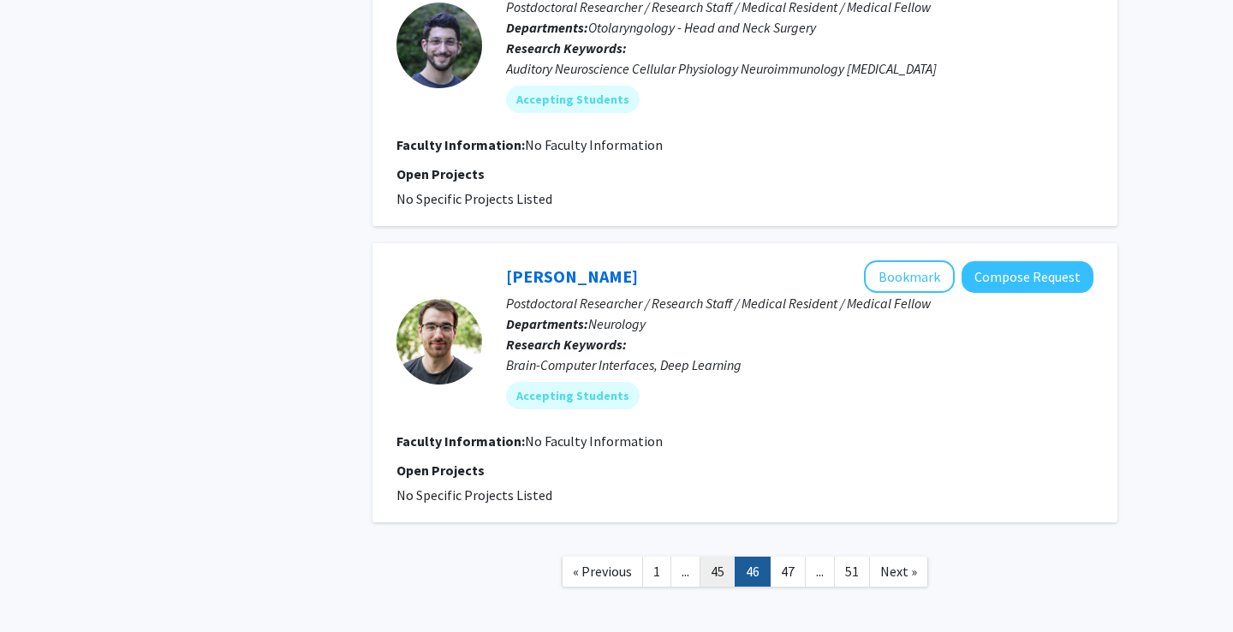
scroll to position [3007, 0]
click at [727, 558] on link "45" at bounding box center [718, 573] width 36 height 30
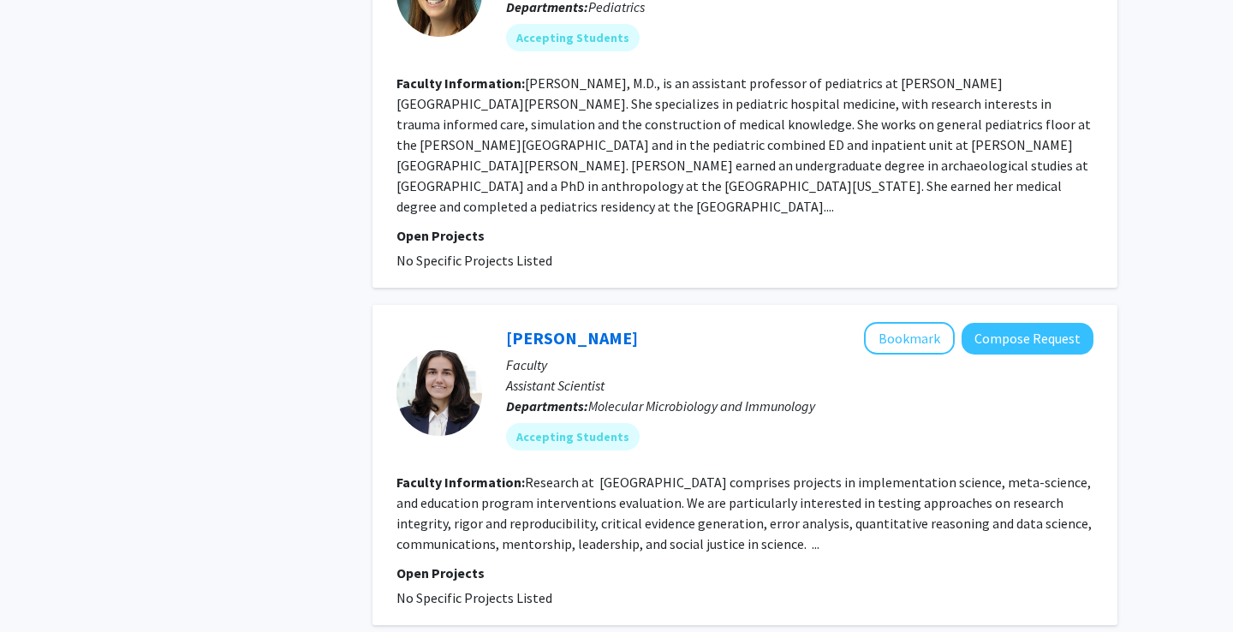
scroll to position [3397, 0]
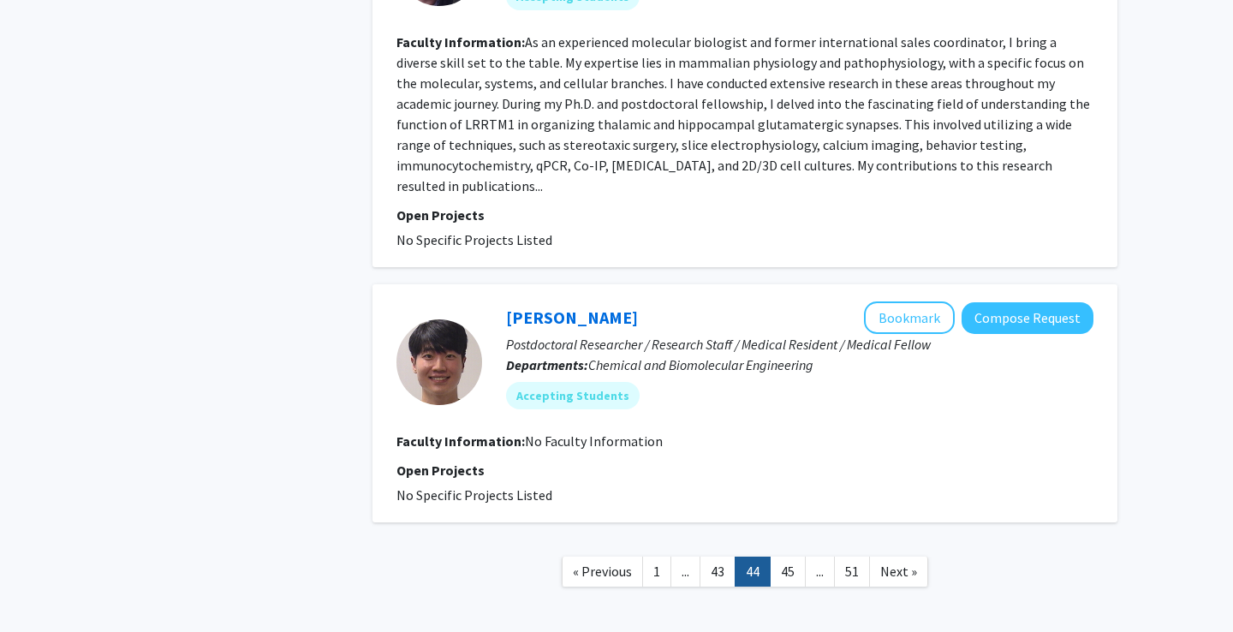
scroll to position [3212, 0]
click at [714, 558] on link "43" at bounding box center [718, 573] width 36 height 30
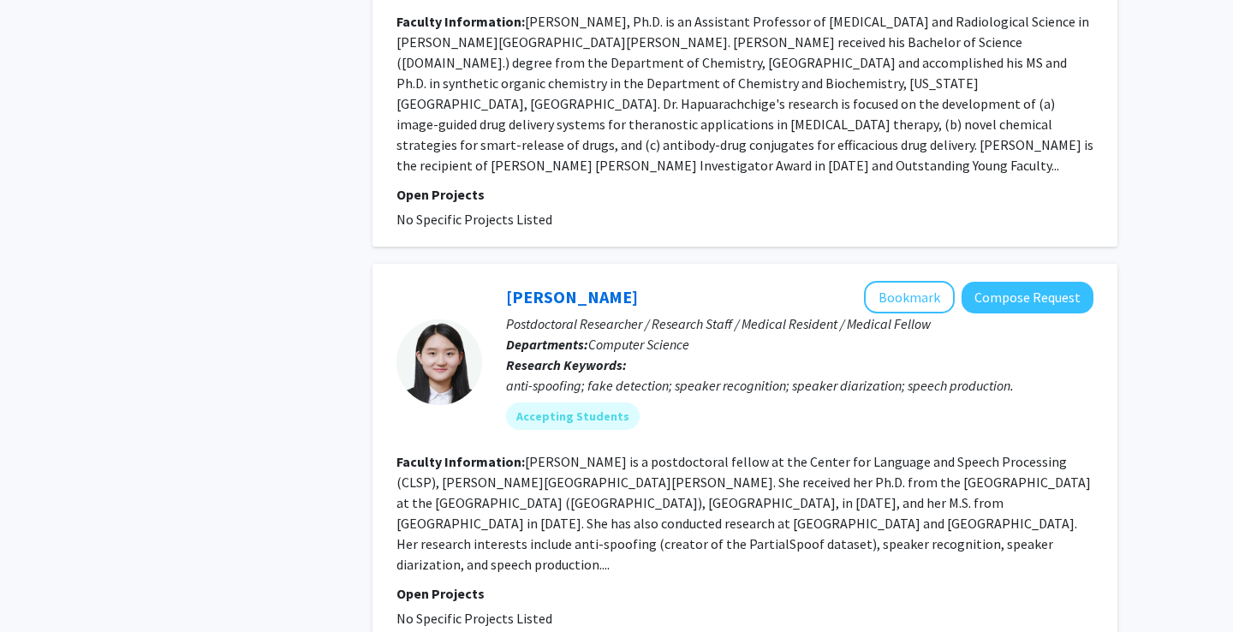
scroll to position [3952, 0]
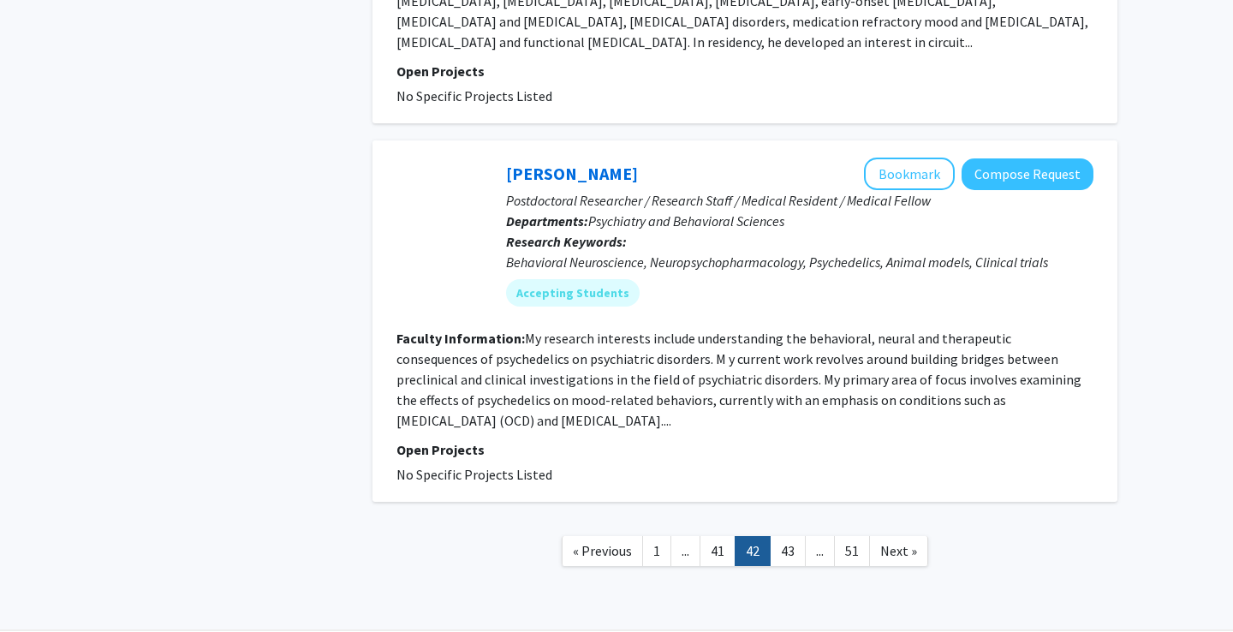
scroll to position [3891, 0]
click at [722, 537] on link "41" at bounding box center [718, 552] width 36 height 30
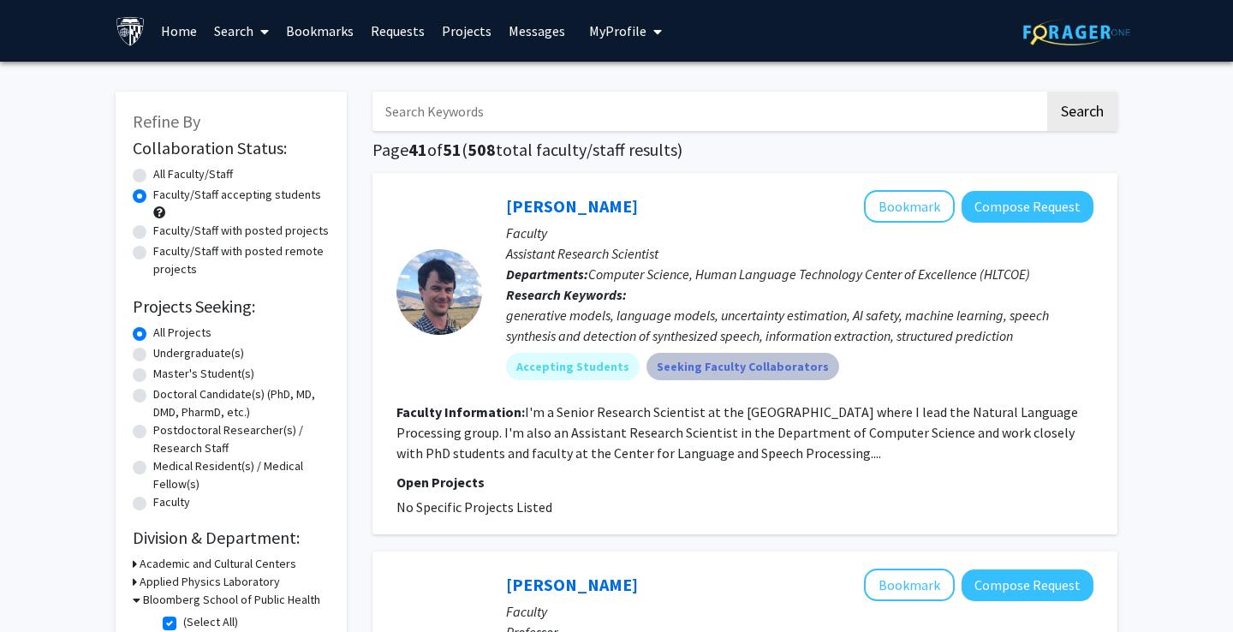
click at [773, 380] on mat-chip "Seeking Faculty Collaborators" at bounding box center [743, 366] width 193 height 27
click at [781, 417] on fg-read-more "I'm a Senior Research Scientist at the [GEOGRAPHIC_DATA] where I lead the Natur…" at bounding box center [738, 432] width 682 height 58
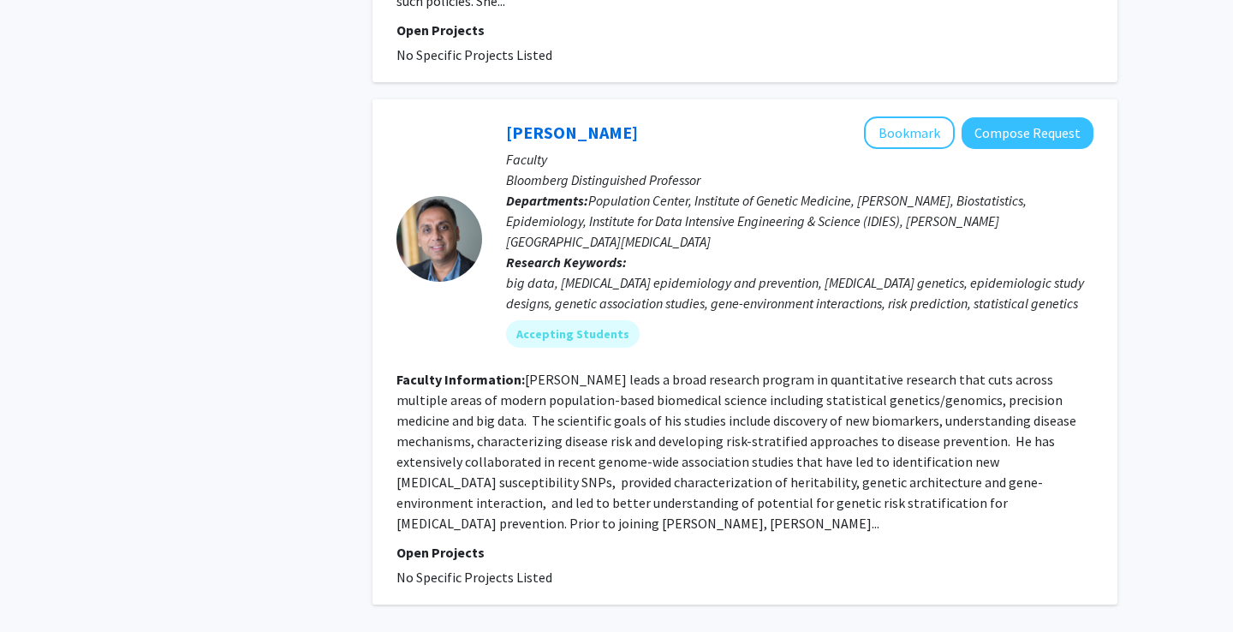
scroll to position [3829, 0]
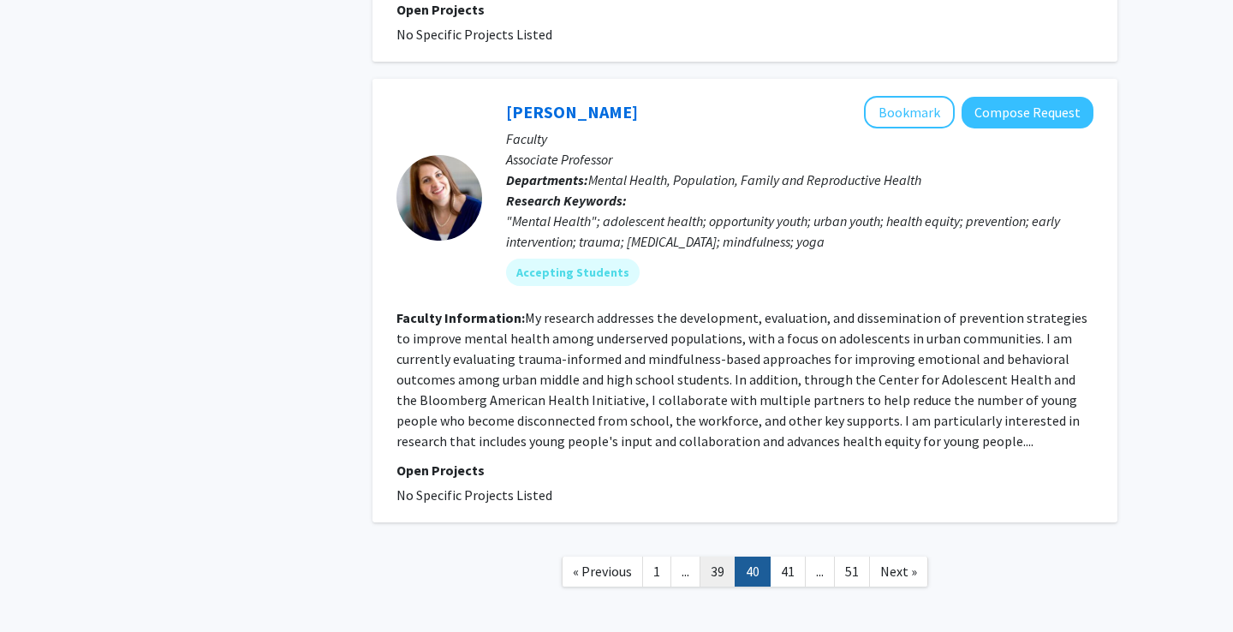
scroll to position [4343, 0]
click at [718, 558] on link "39" at bounding box center [718, 573] width 36 height 30
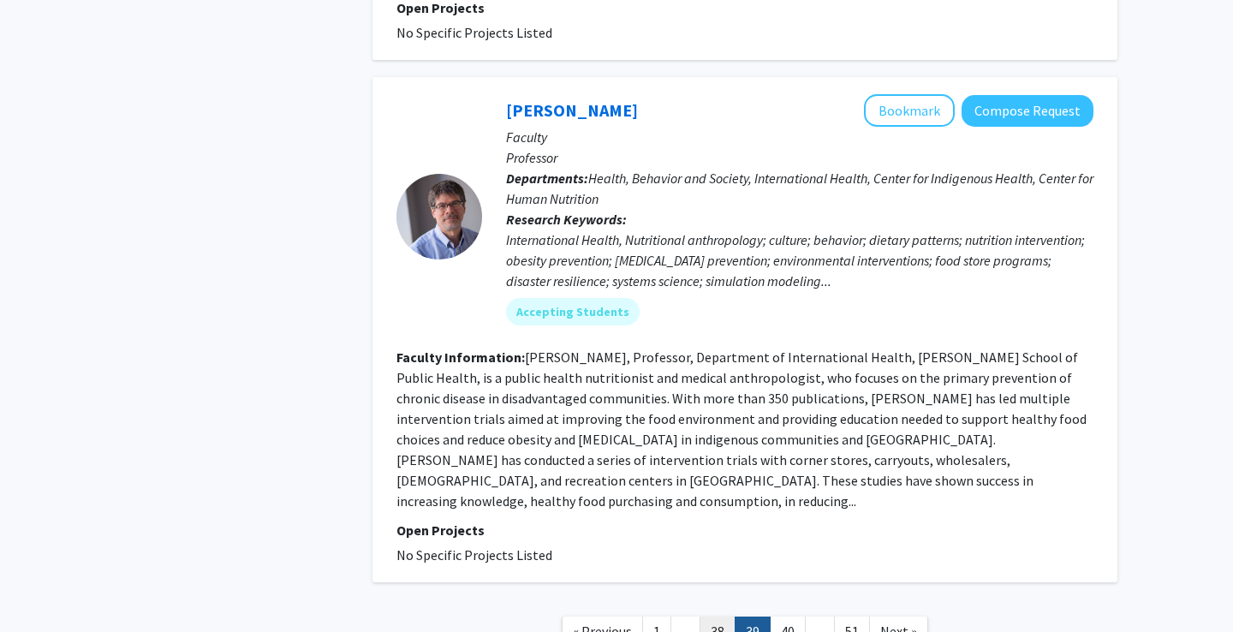
scroll to position [4309, 0]
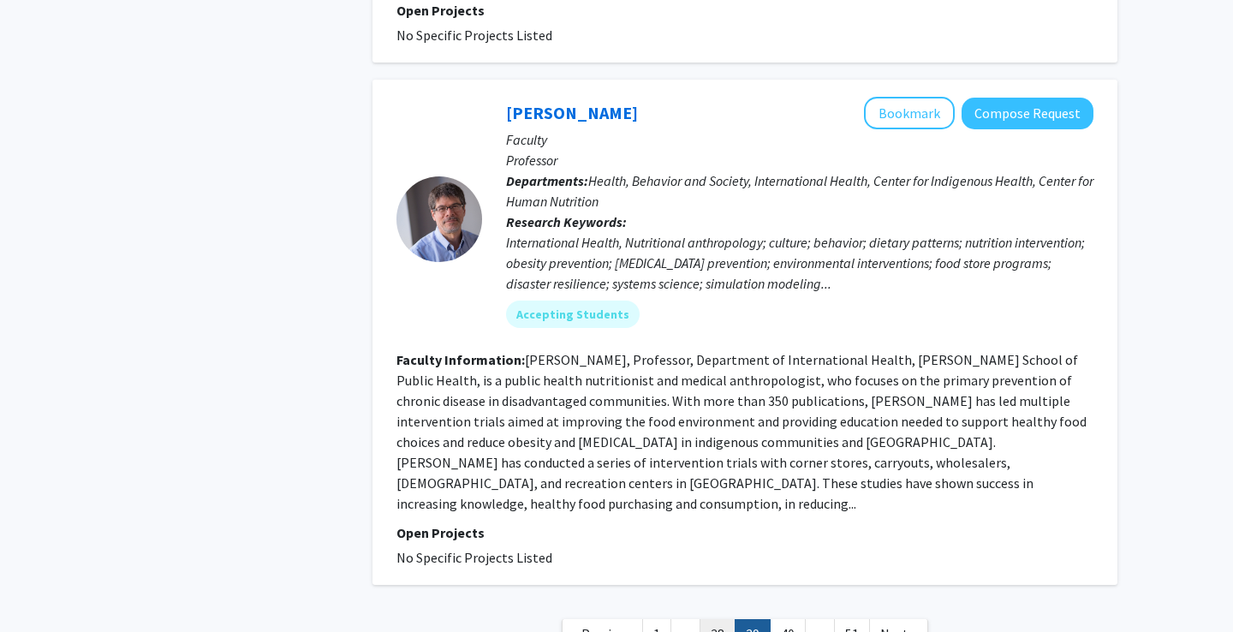
click at [715, 619] on link "38" at bounding box center [718, 634] width 36 height 30
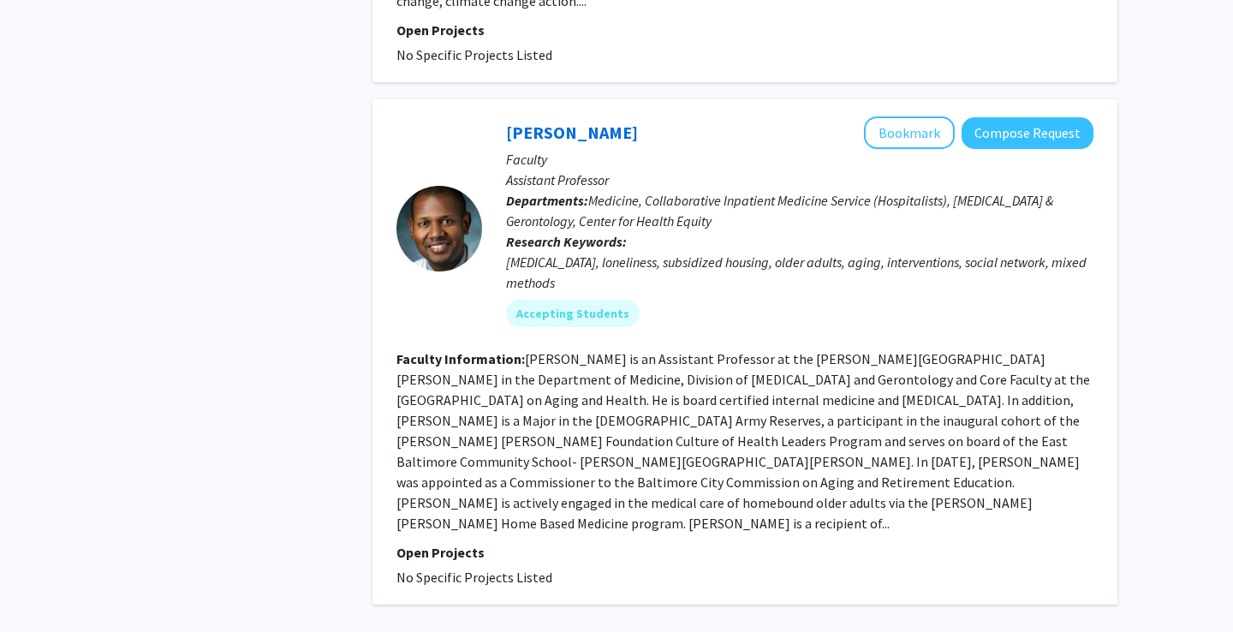
scroll to position [4130, 0]
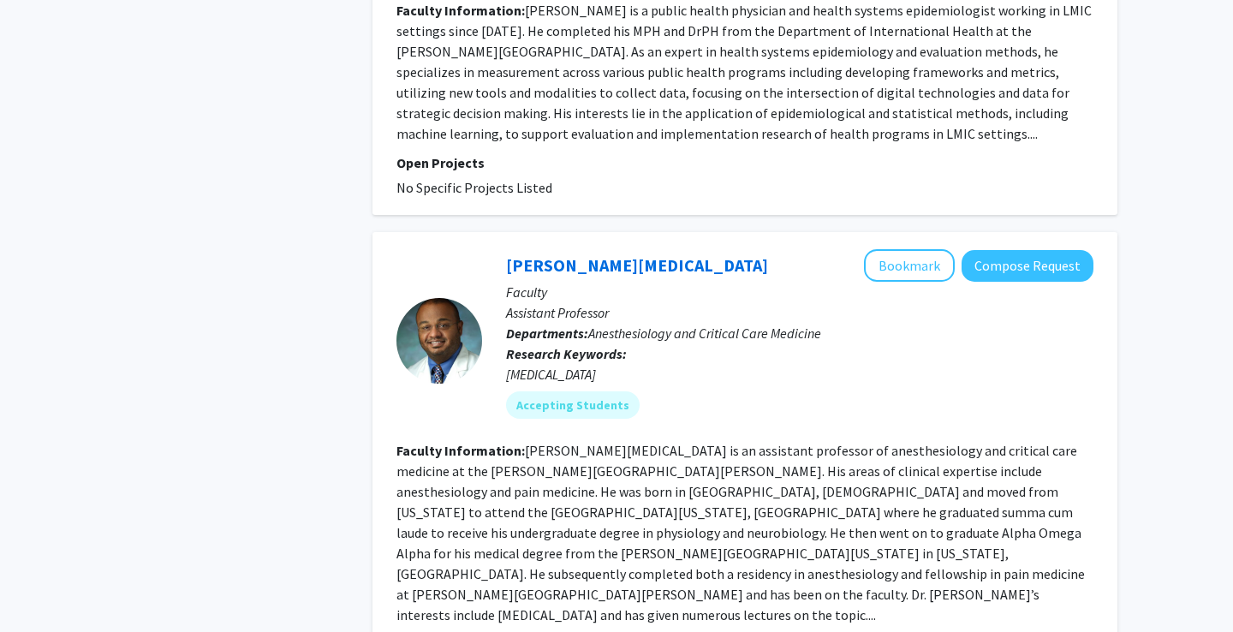
scroll to position [3955, 0]
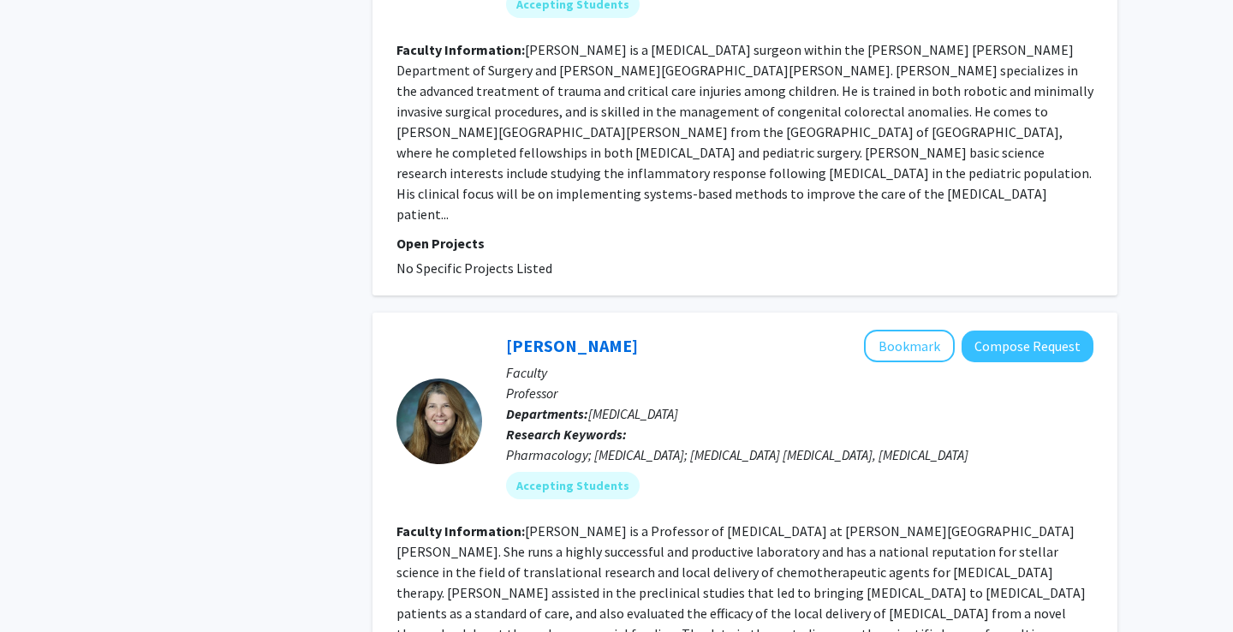
scroll to position [1179, 0]
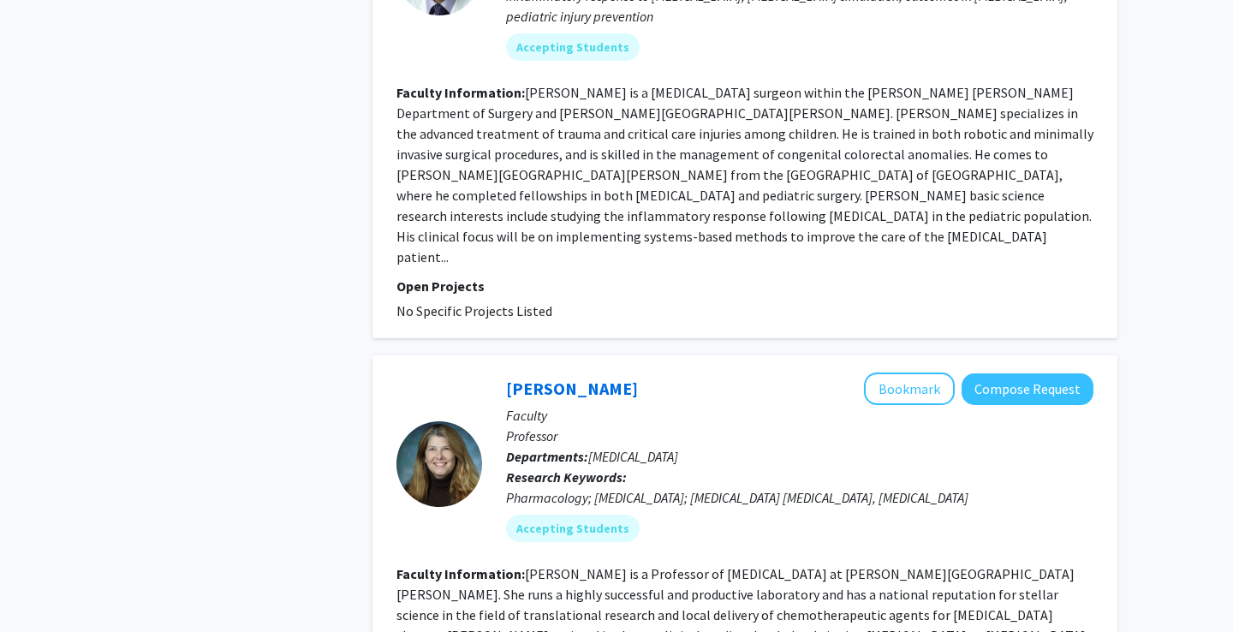
click at [873, 84] on fg-read-more "[PERSON_NAME] is a [MEDICAL_DATA] surgeon within the [PERSON_NAME] [PERSON_NAME…" at bounding box center [745, 175] width 697 height 182
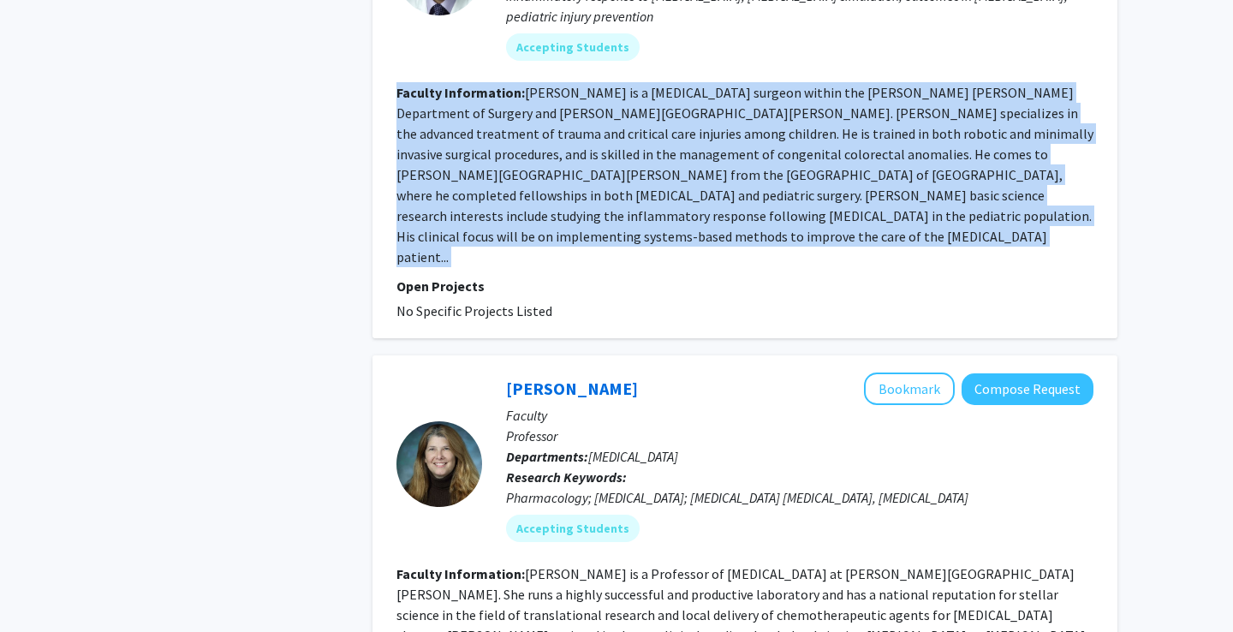
click at [873, 84] on fg-read-more "[PERSON_NAME] is a [MEDICAL_DATA] surgeon within the [PERSON_NAME] [PERSON_NAME…" at bounding box center [745, 175] width 697 height 182
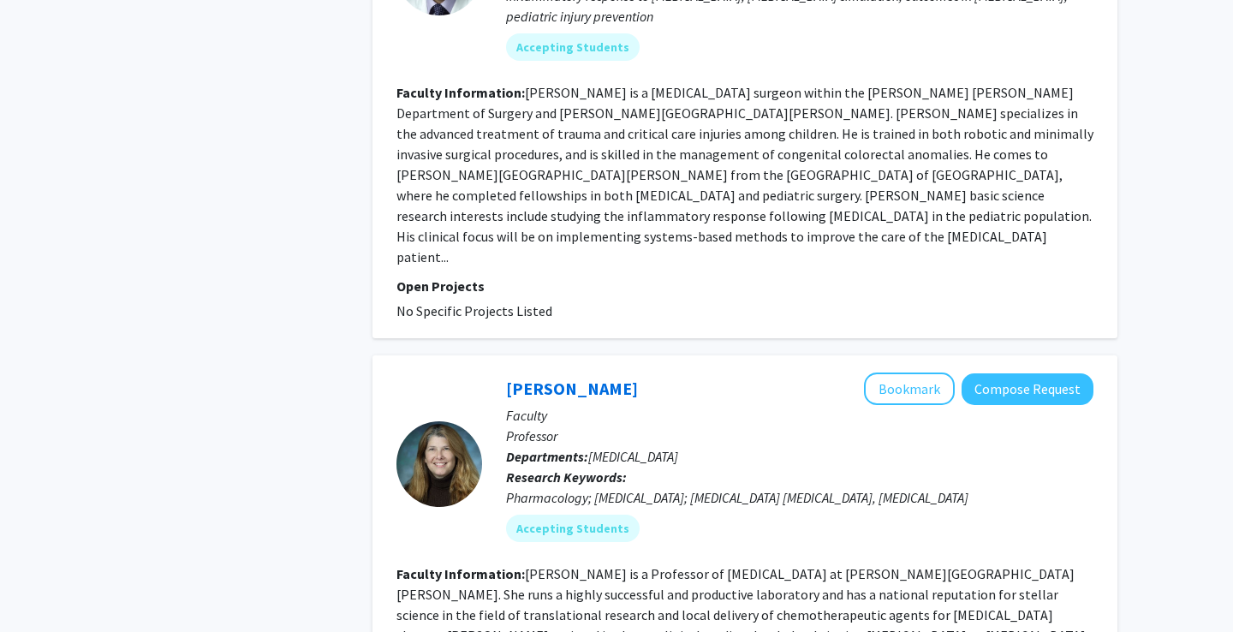
click at [873, 84] on fg-read-more "[PERSON_NAME] is a [MEDICAL_DATA] surgeon within the [PERSON_NAME] [PERSON_NAME…" at bounding box center [745, 175] width 697 height 182
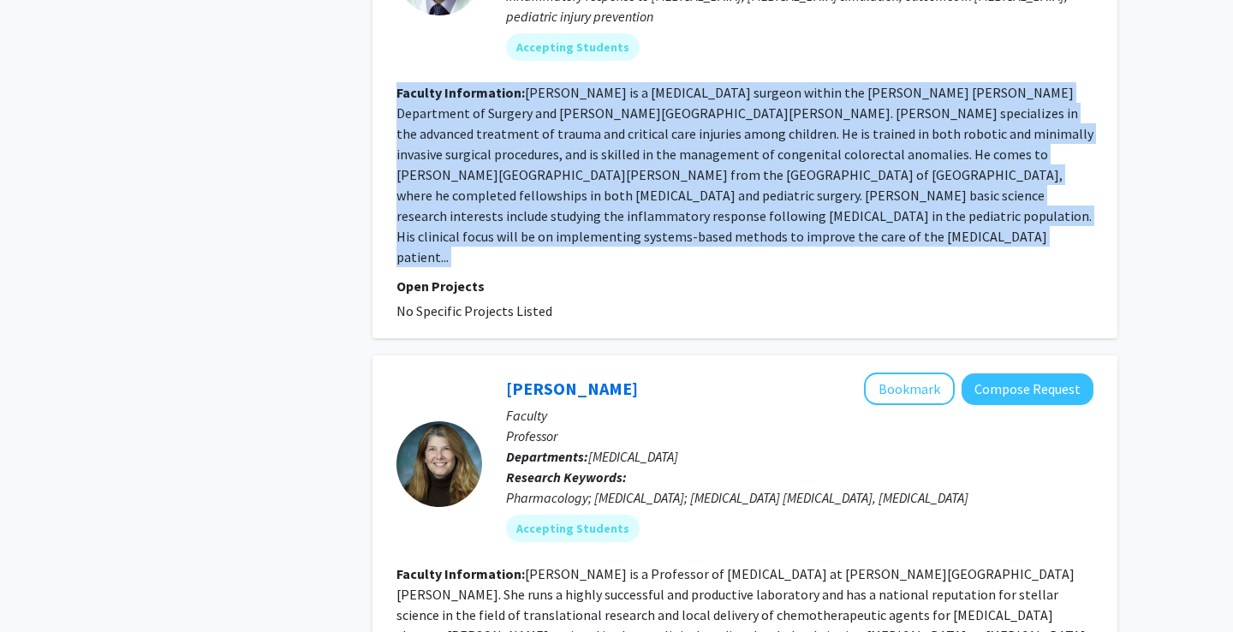
click at [873, 84] on fg-read-more "[PERSON_NAME] is a [MEDICAL_DATA] surgeon within the [PERSON_NAME] [PERSON_NAME…" at bounding box center [745, 175] width 697 height 182
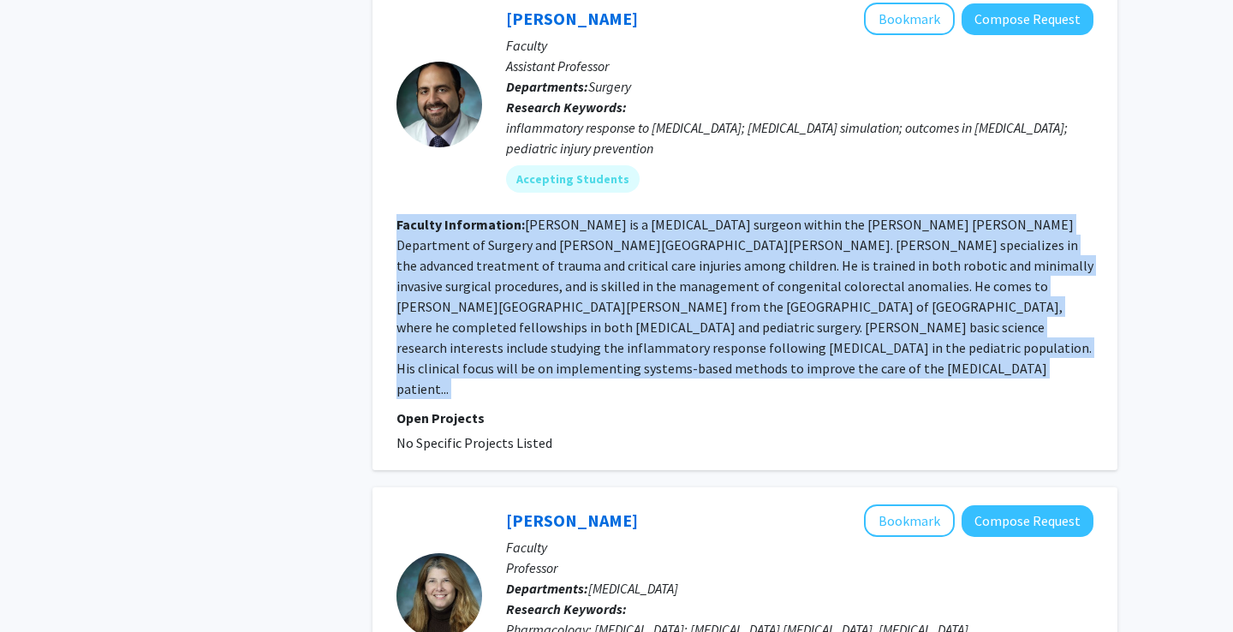
scroll to position [957, 0]
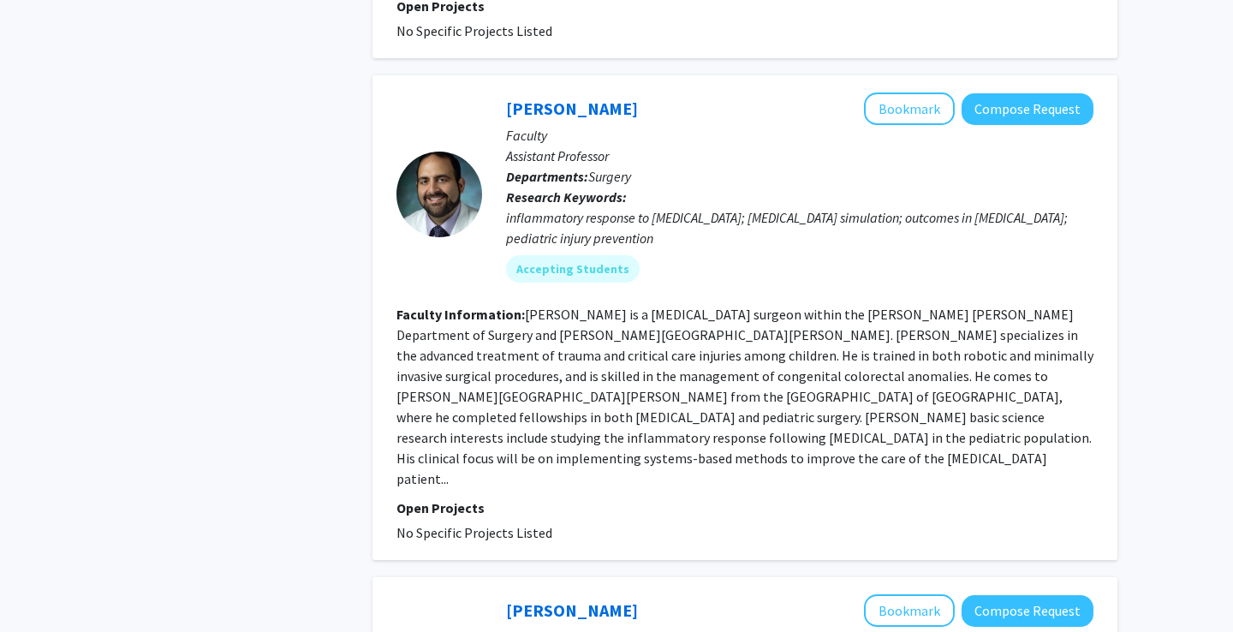
drag, startPoint x: 498, startPoint y: 66, endPoint x: 582, endPoint y: 67, distance: 83.9
click at [582, 92] on div "[PERSON_NAME] Bookmark Compose Request Faculty Assistant Professor Departments:…" at bounding box center [787, 193] width 611 height 203
drag, startPoint x: 600, startPoint y: 69, endPoint x: 507, endPoint y: 69, distance: 93.3
click at [507, 92] on div "[PERSON_NAME] Bookmark Compose Request" at bounding box center [799, 108] width 587 height 33
copy div "[PERSON_NAME]"
